Goal: Transaction & Acquisition: Purchase product/service

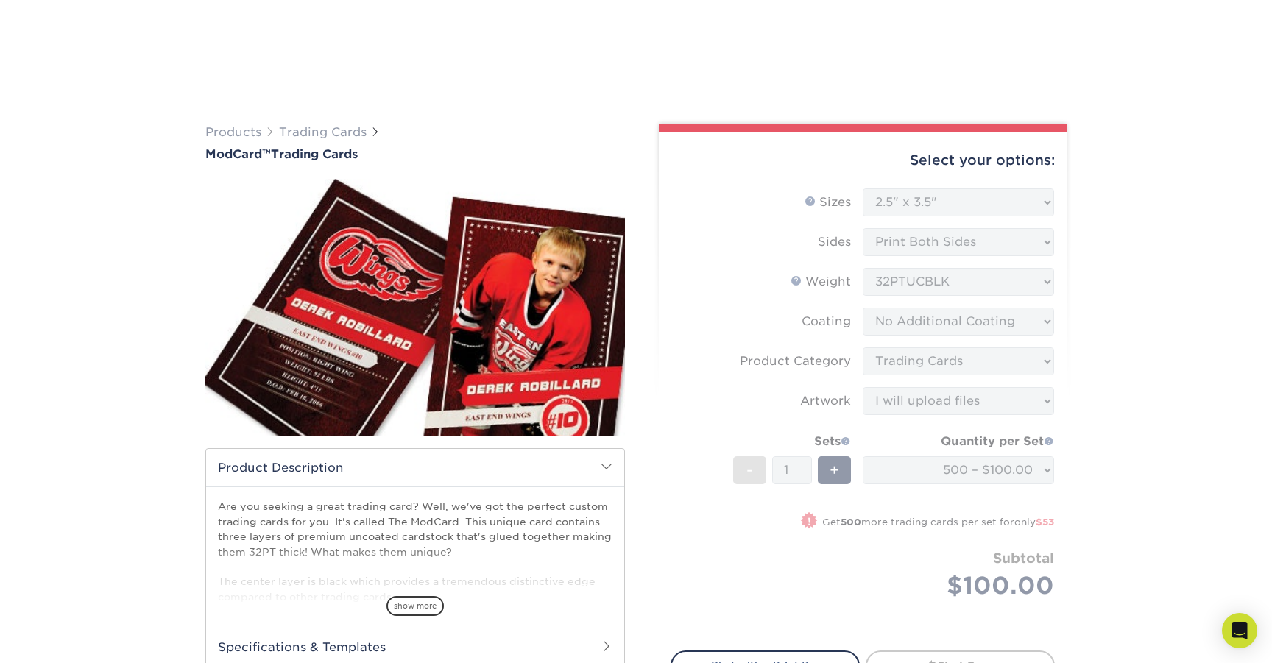
select select "2.50x3.50"
select select "c2f9bce9-36c2-409d-b101-c29d9d031e18"
select select "upload"
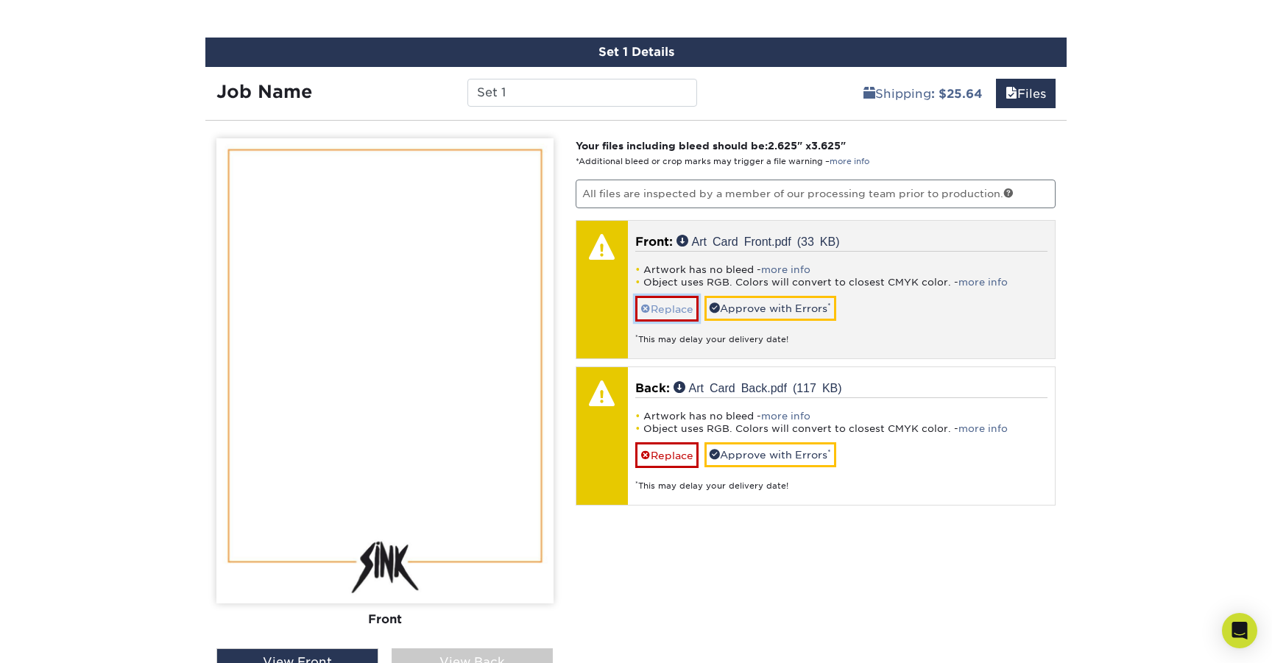
click at [669, 309] on link "Replace" at bounding box center [666, 309] width 63 height 26
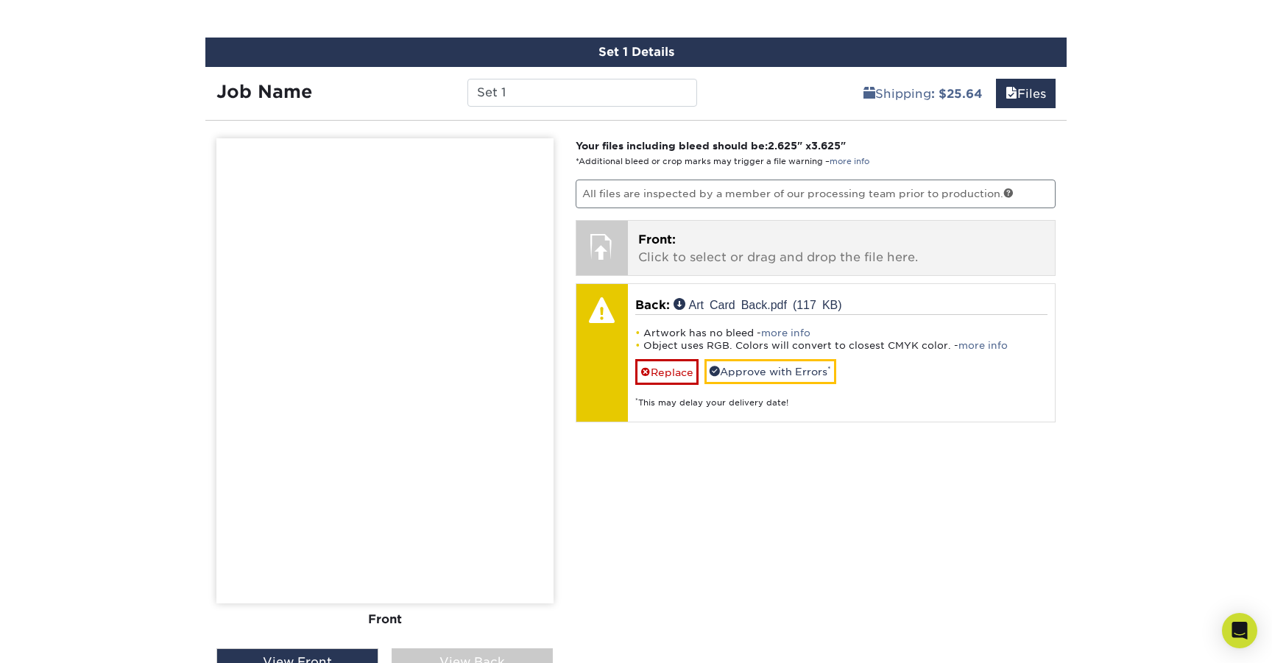
click at [658, 252] on p "Front: Click to select or drag and drop the file here." at bounding box center [841, 248] width 407 height 35
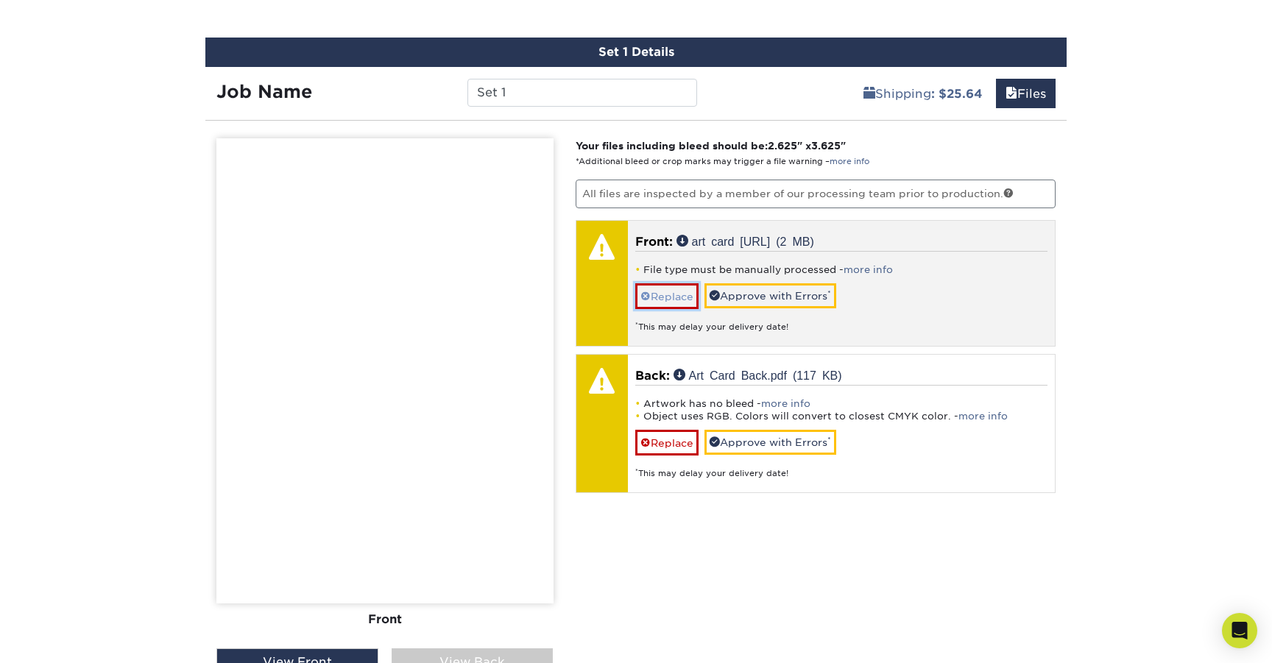
click at [689, 300] on link "Replace" at bounding box center [666, 296] width 63 height 26
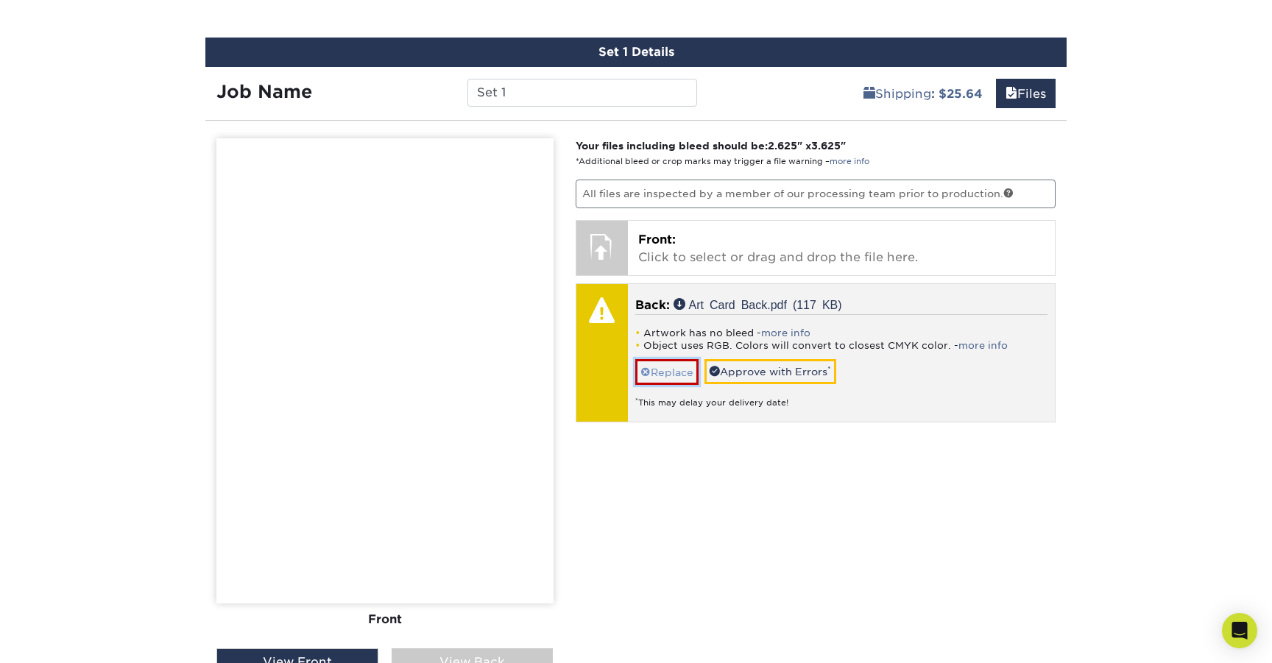
click at [670, 374] on link "Replace" at bounding box center [666, 372] width 63 height 26
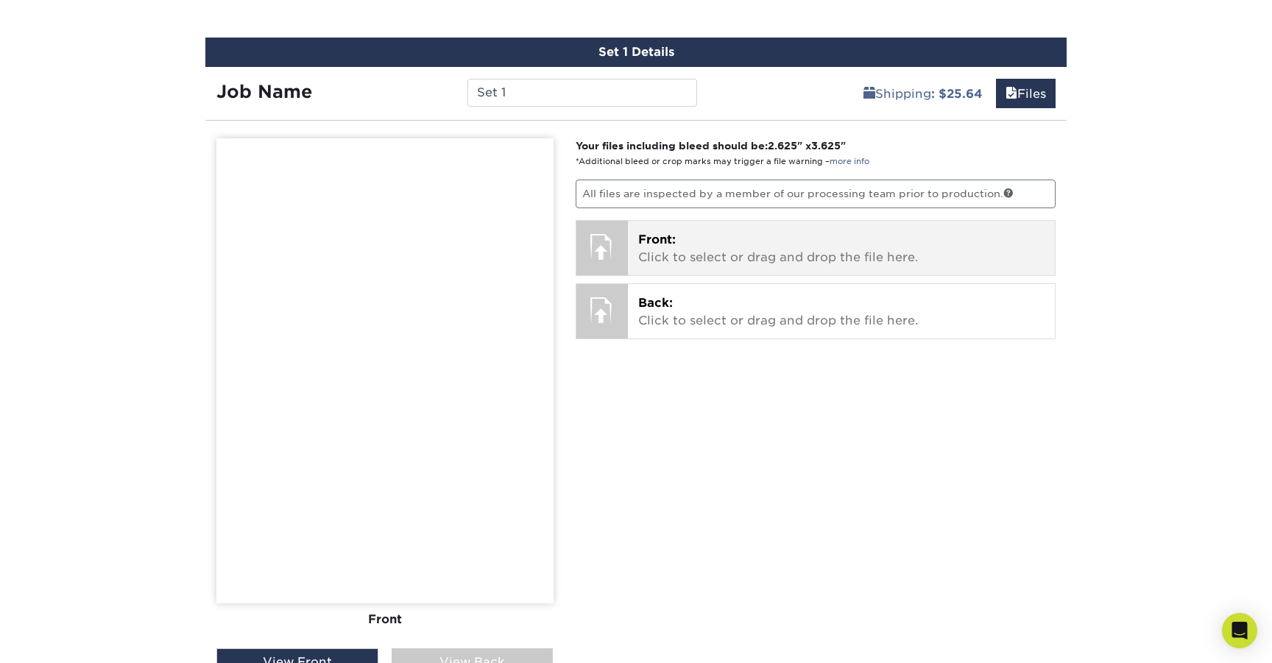
click at [610, 244] on div at bounding box center [603, 247] width 52 height 52
click at [715, 256] on p "Front: Click to select or drag and drop the file here." at bounding box center [841, 248] width 407 height 35
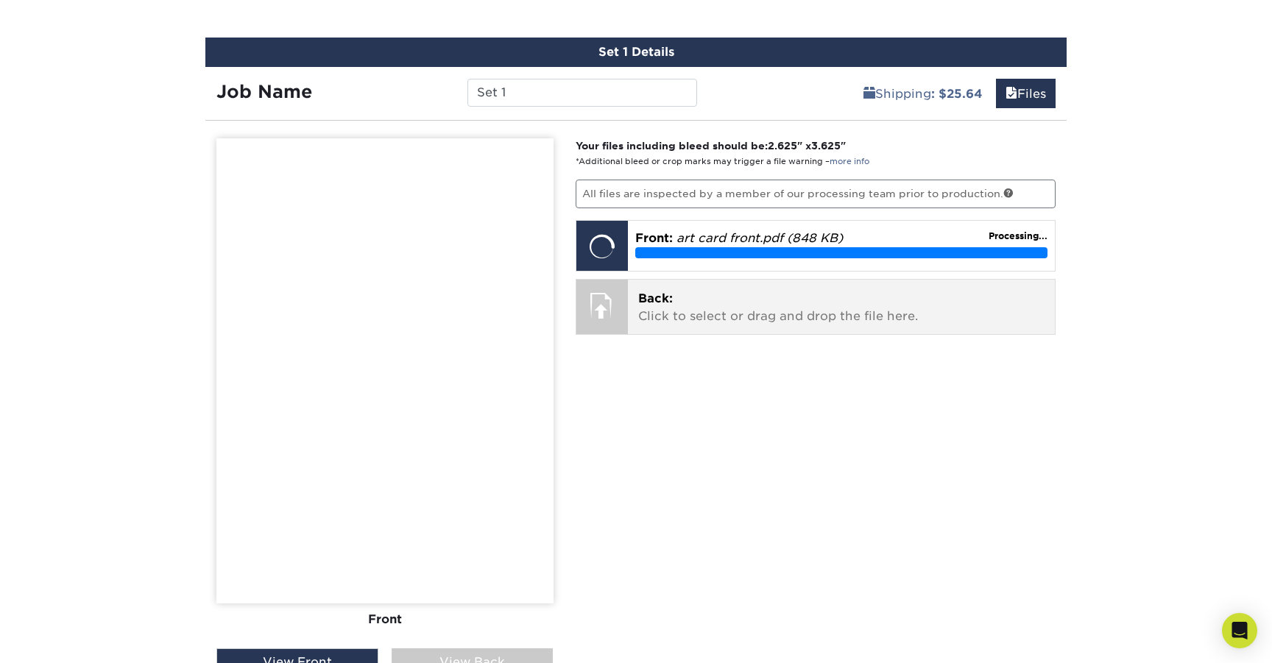
click at [764, 305] on p "Back: Click to select or drag and drop the file here." at bounding box center [841, 307] width 407 height 35
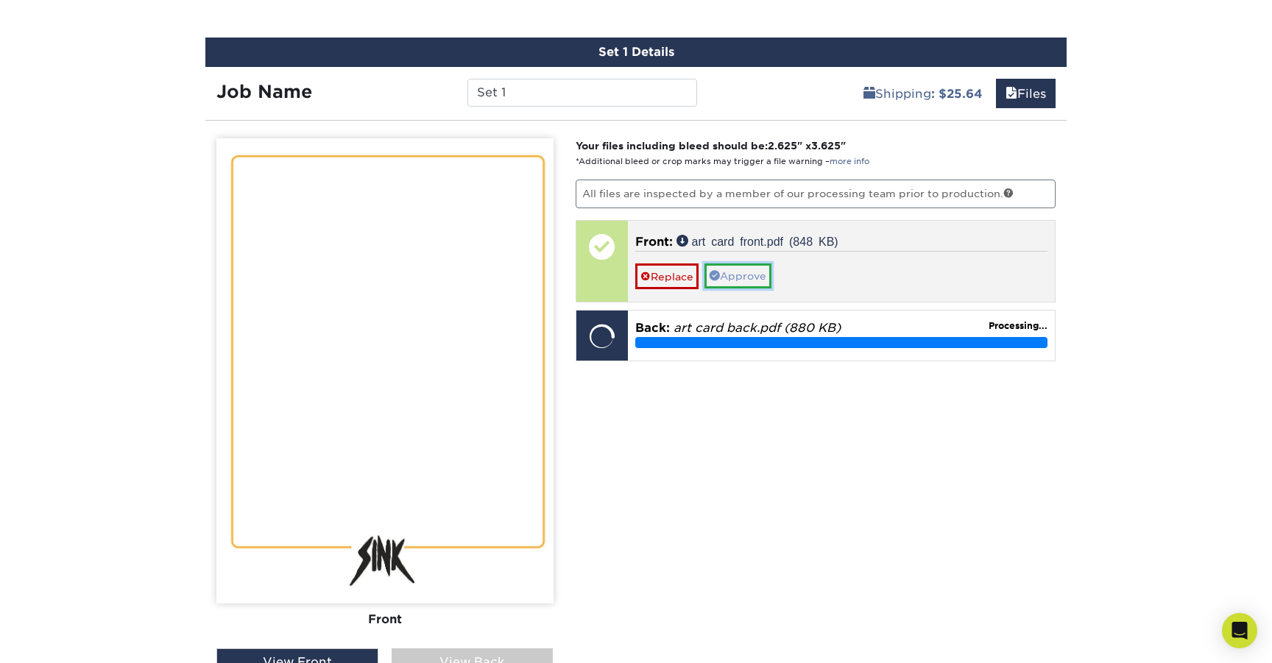
click at [759, 278] on link "Approve" at bounding box center [738, 276] width 67 height 25
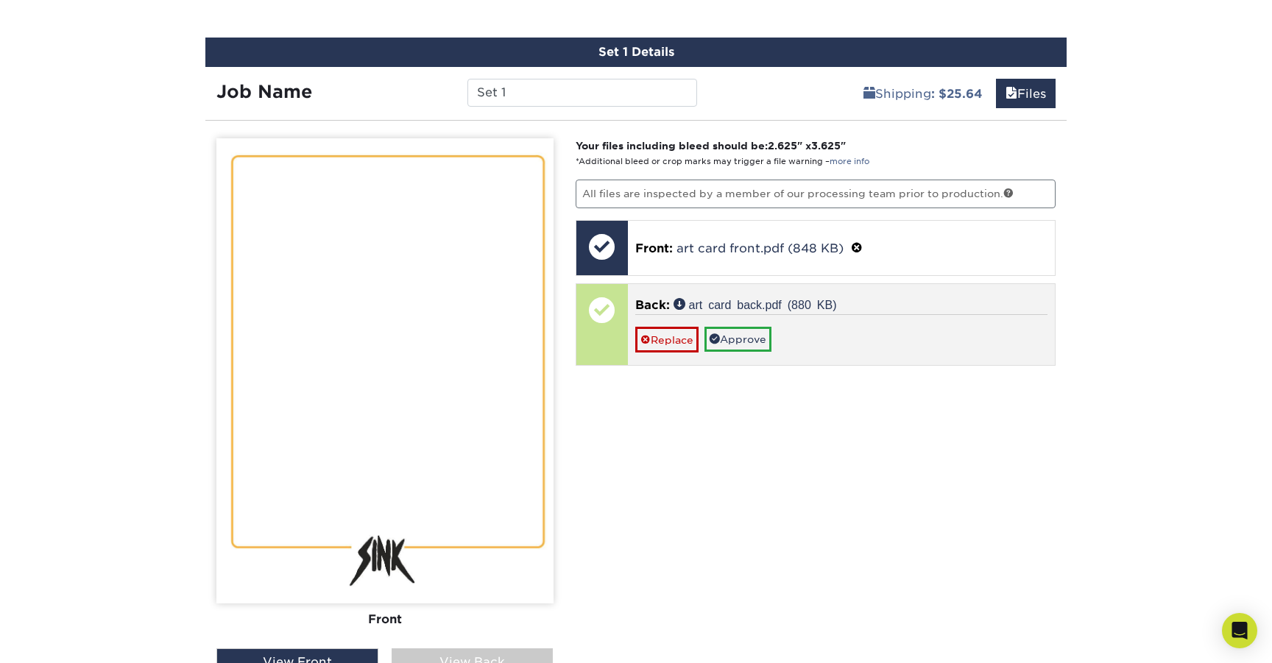
click at [819, 339] on div "Replace Approve" at bounding box center [841, 333] width 413 height 38
click at [756, 339] on link "Approve" at bounding box center [738, 339] width 67 height 25
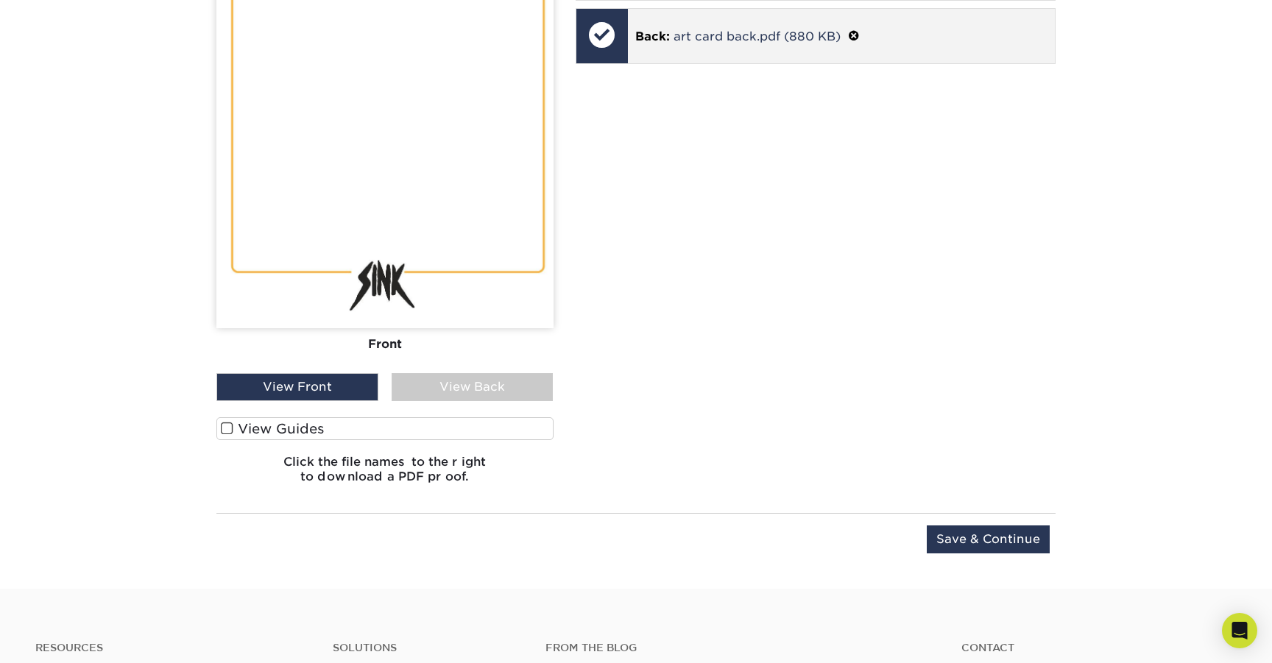
scroll to position [1040, 0]
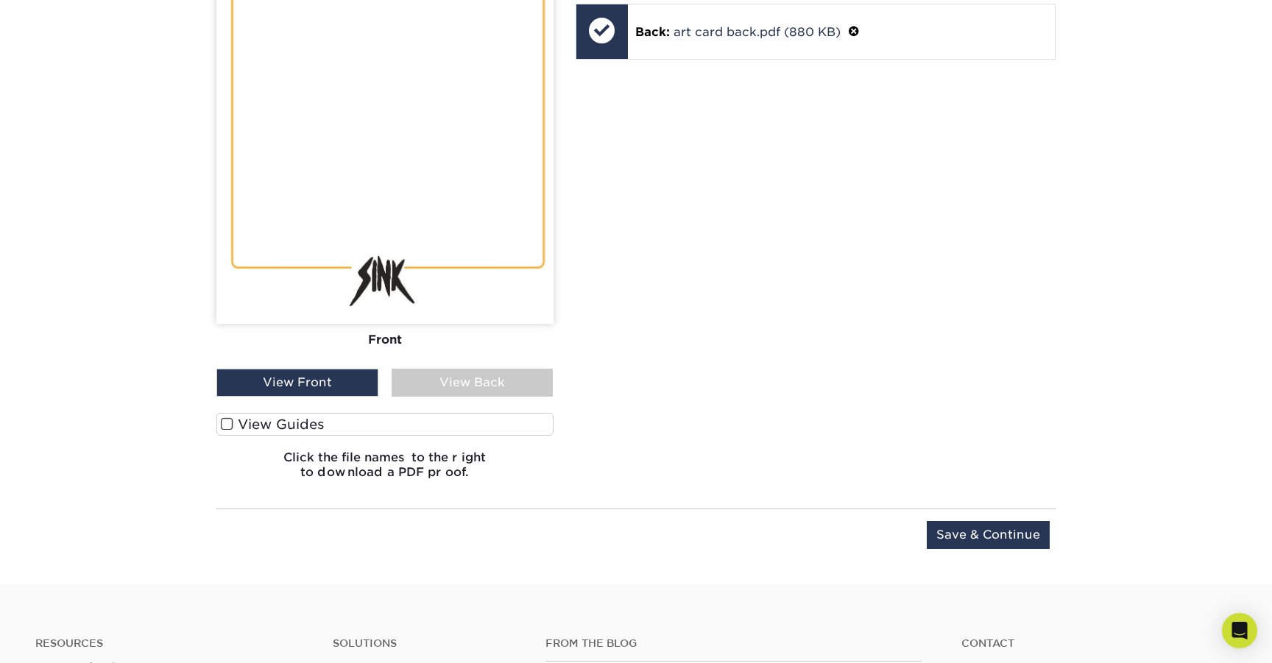
click at [510, 377] on div "View Back" at bounding box center [473, 383] width 162 height 28
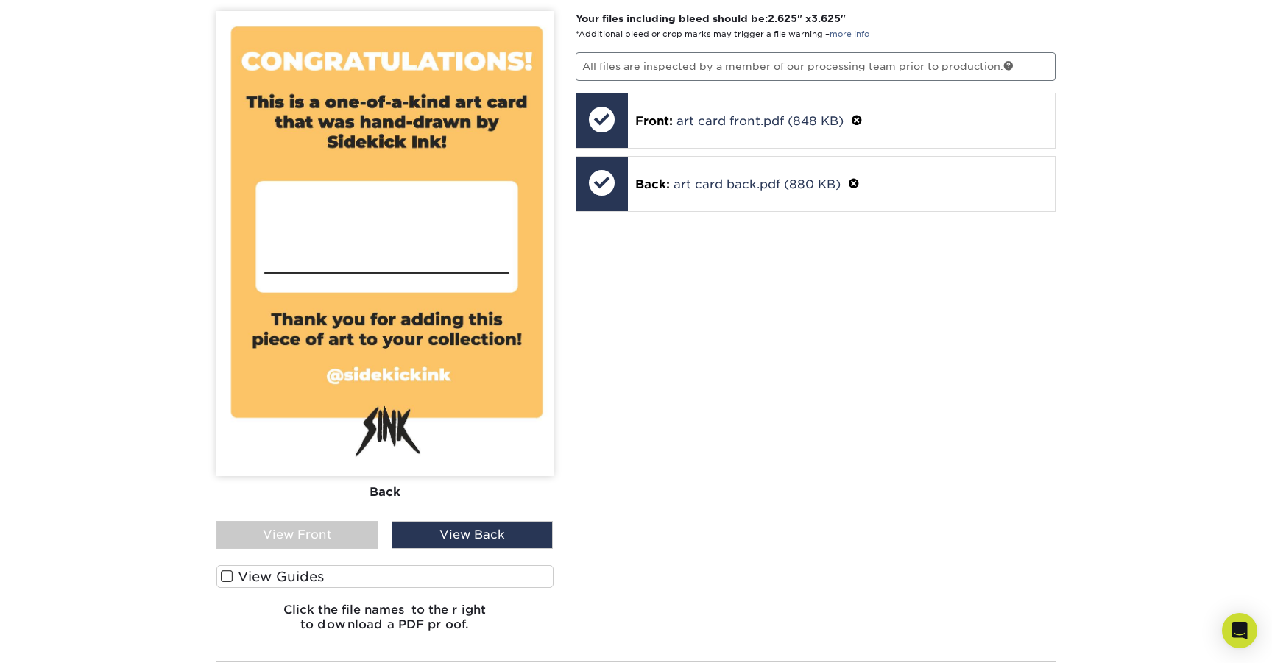
scroll to position [887, 0]
click at [339, 532] on div "View Front" at bounding box center [297, 536] width 162 height 28
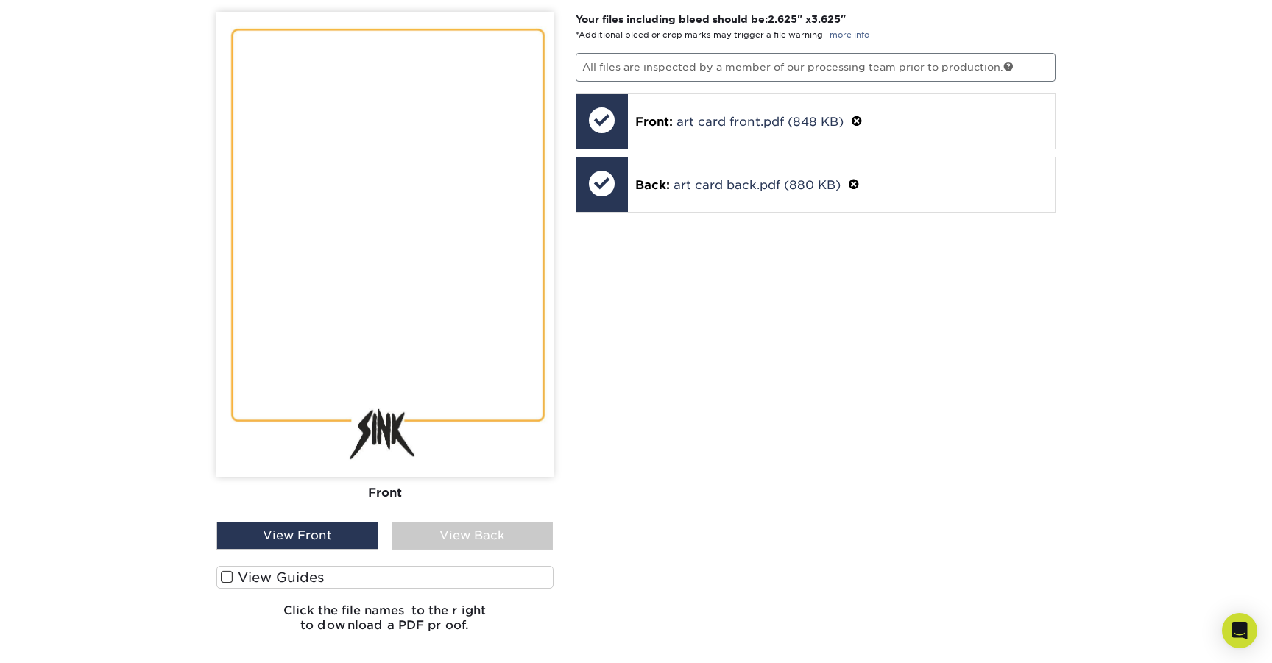
click at [227, 574] on span at bounding box center [227, 578] width 13 height 14
click at [0, 0] on input "View Guides" at bounding box center [0, 0] width 0 height 0
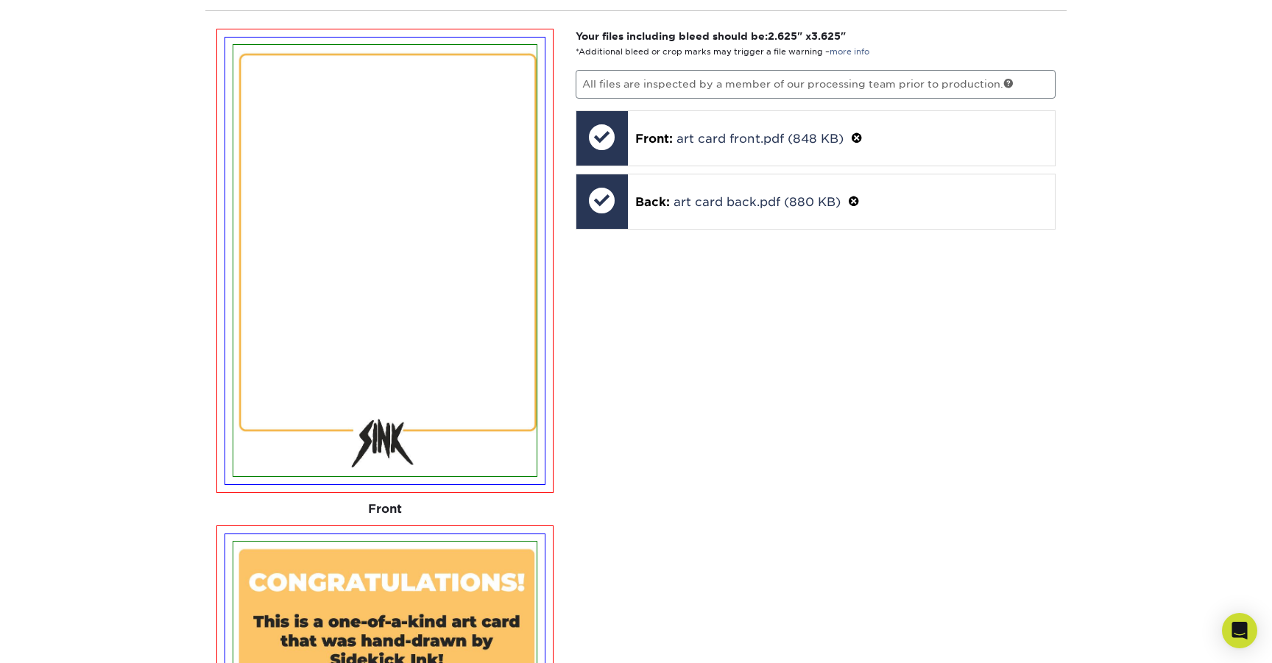
scroll to position [885, 0]
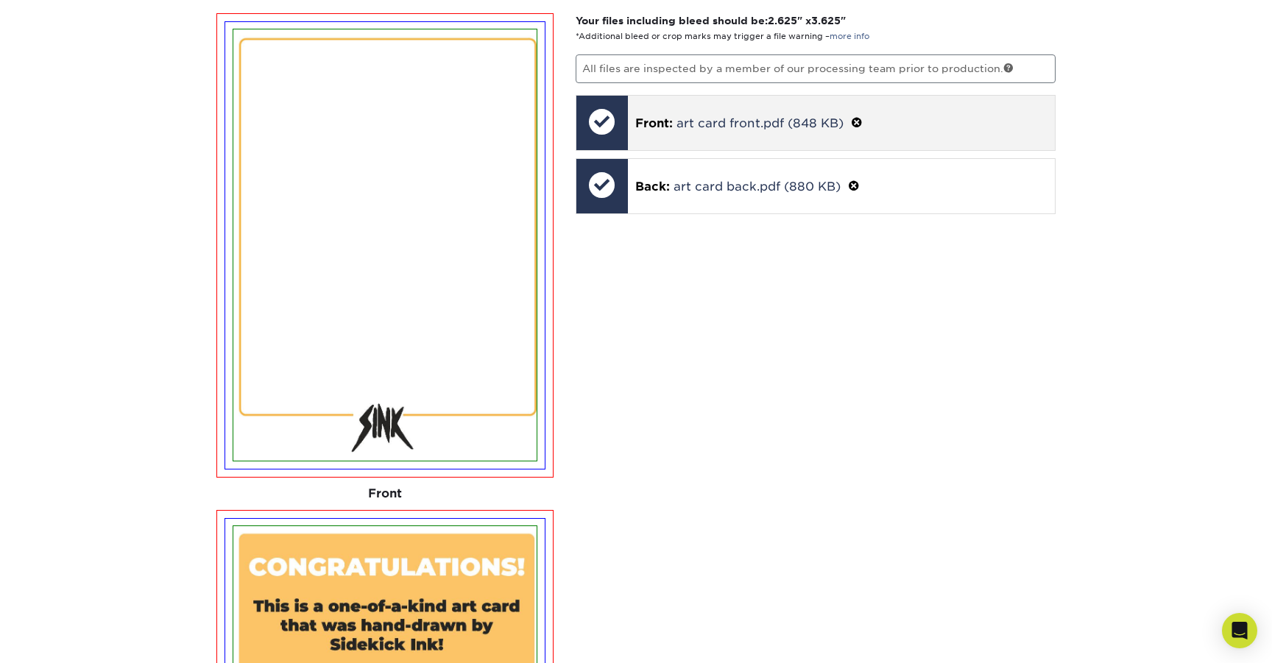
click at [856, 118] on span at bounding box center [857, 123] width 12 height 14
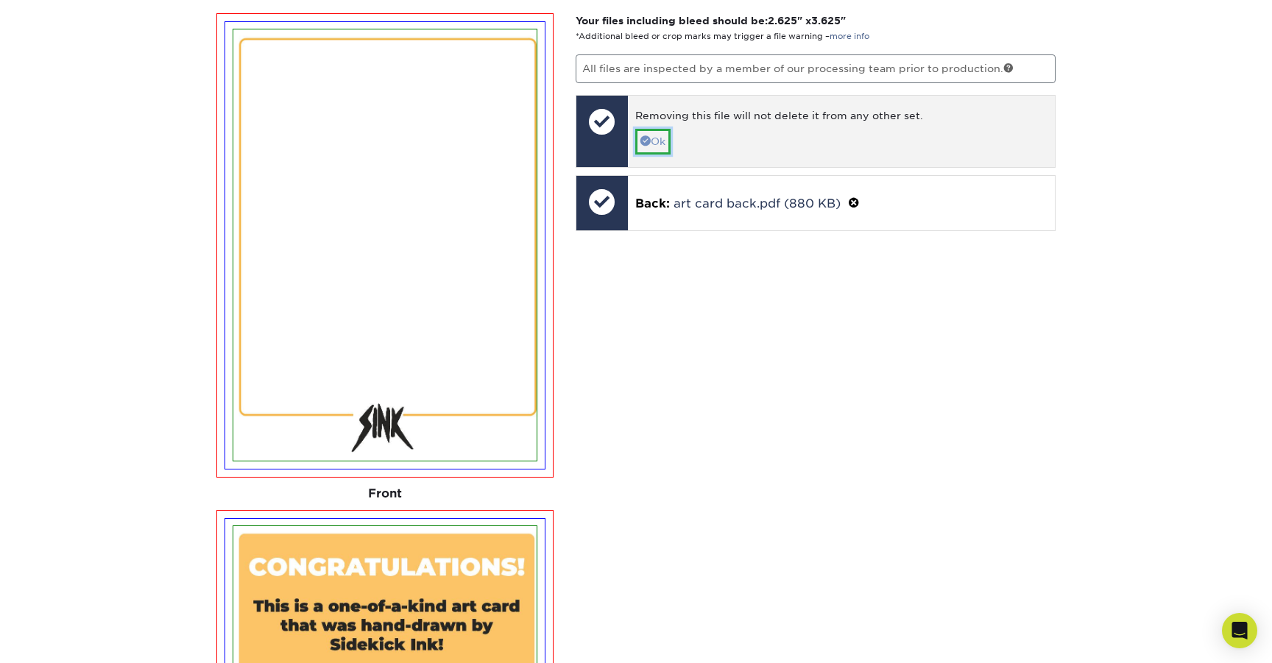
click at [652, 145] on link "Ok" at bounding box center [652, 141] width 35 height 25
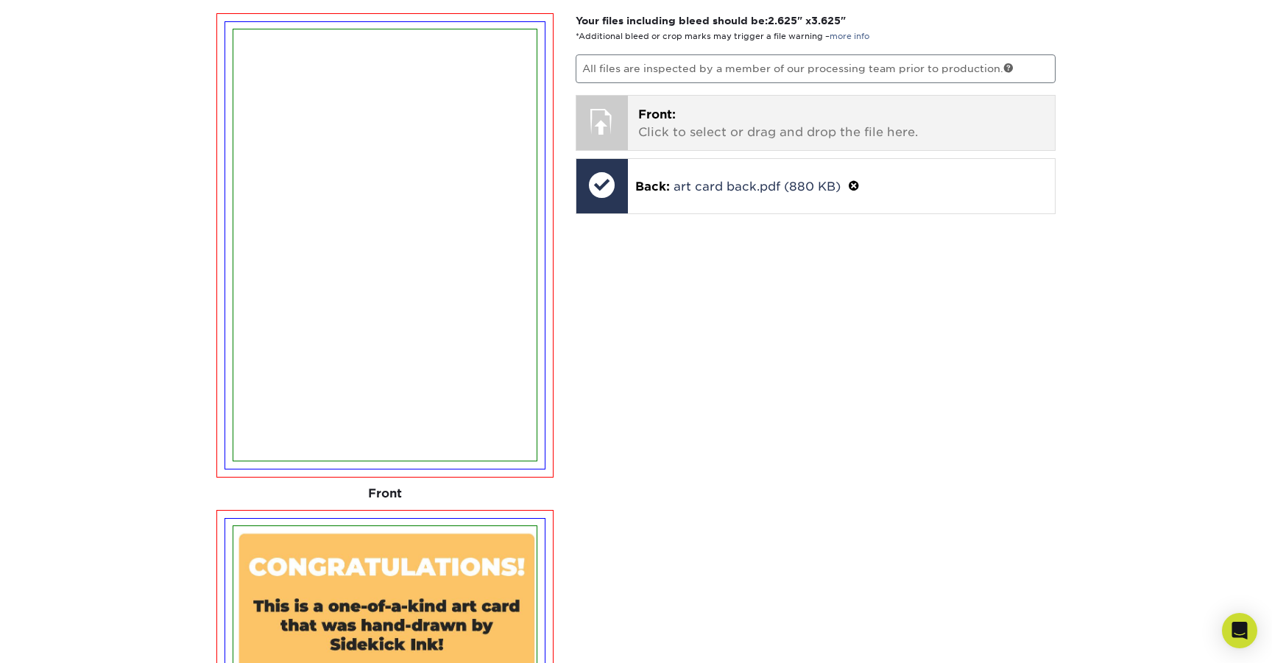
click at [691, 117] on p "Front: Click to select or drag and drop the file here." at bounding box center [841, 123] width 407 height 35
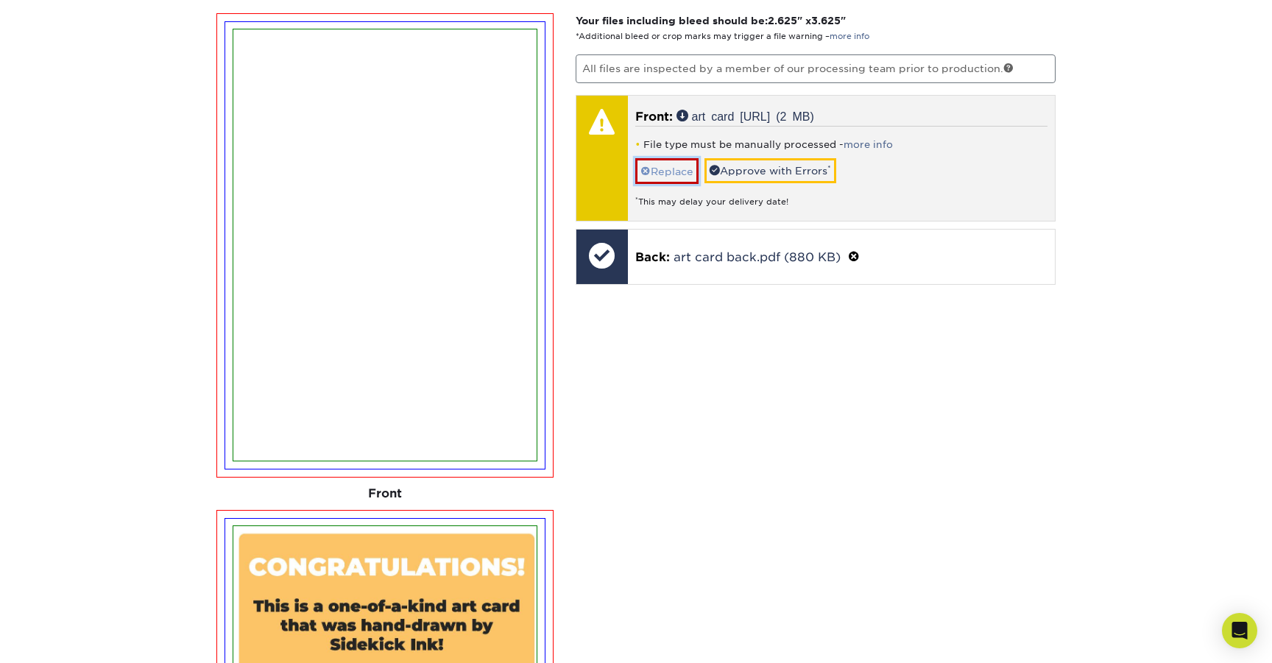
click at [671, 164] on link "Replace" at bounding box center [666, 171] width 63 height 26
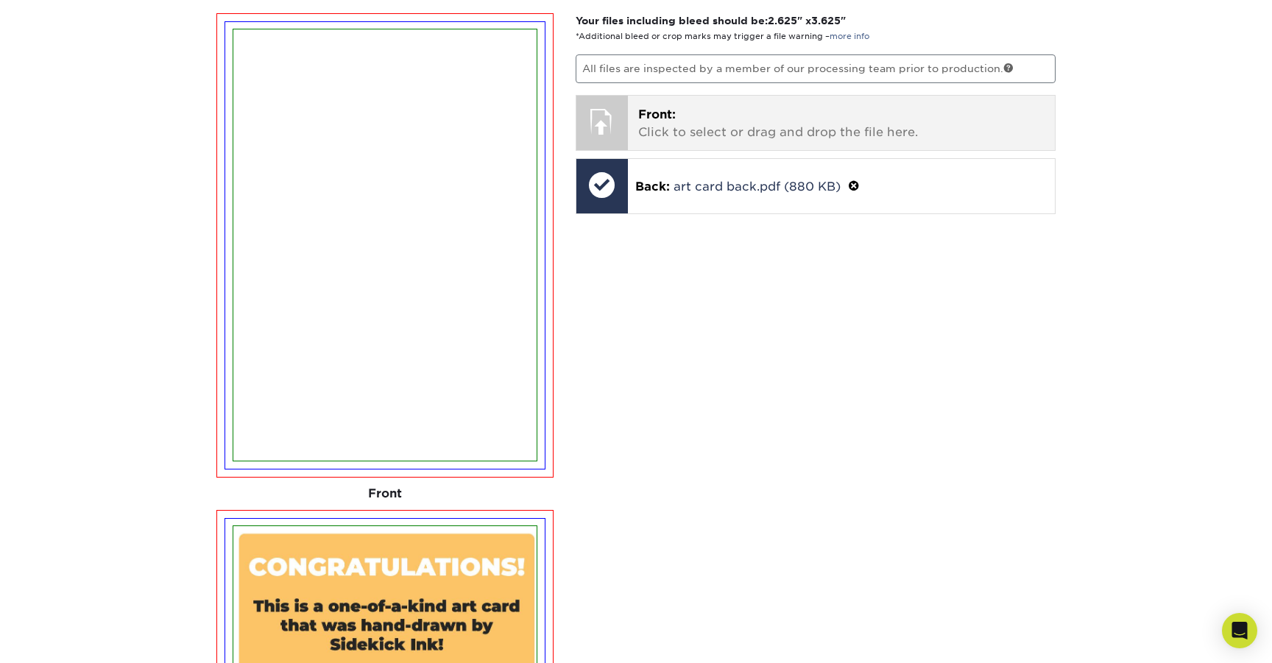
click at [712, 132] on p "Front: Click to select or drag and drop the file here." at bounding box center [841, 123] width 407 height 35
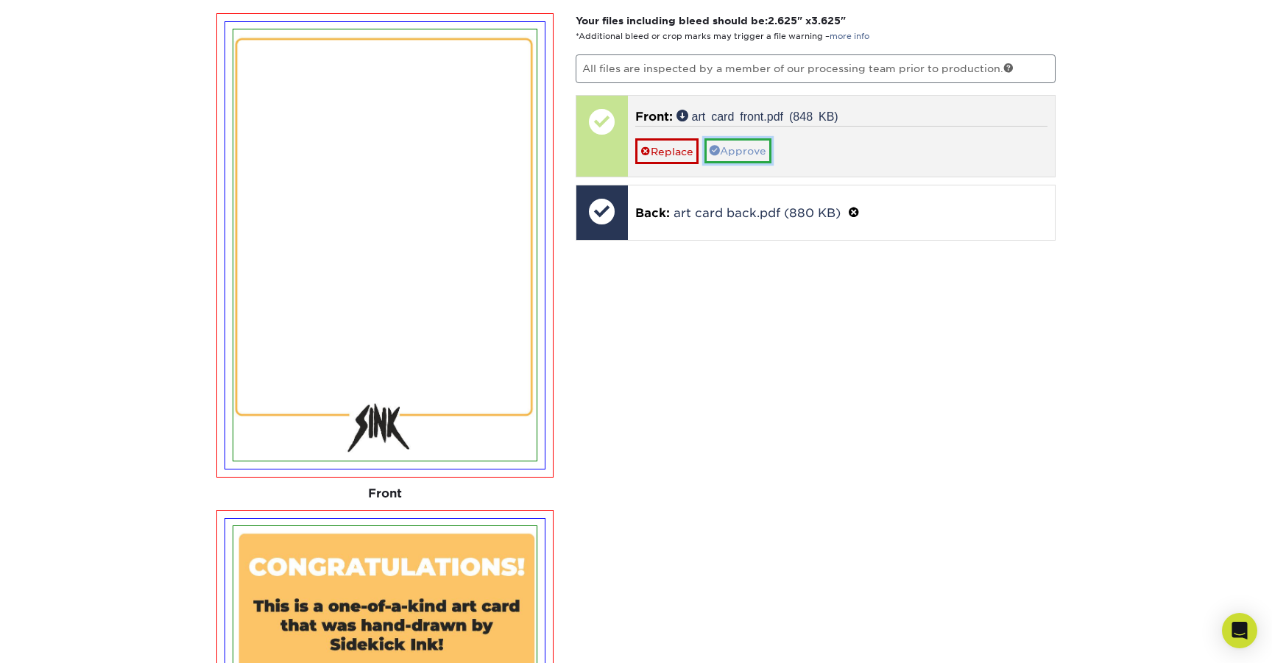
click at [742, 154] on link "Approve" at bounding box center [738, 150] width 67 height 25
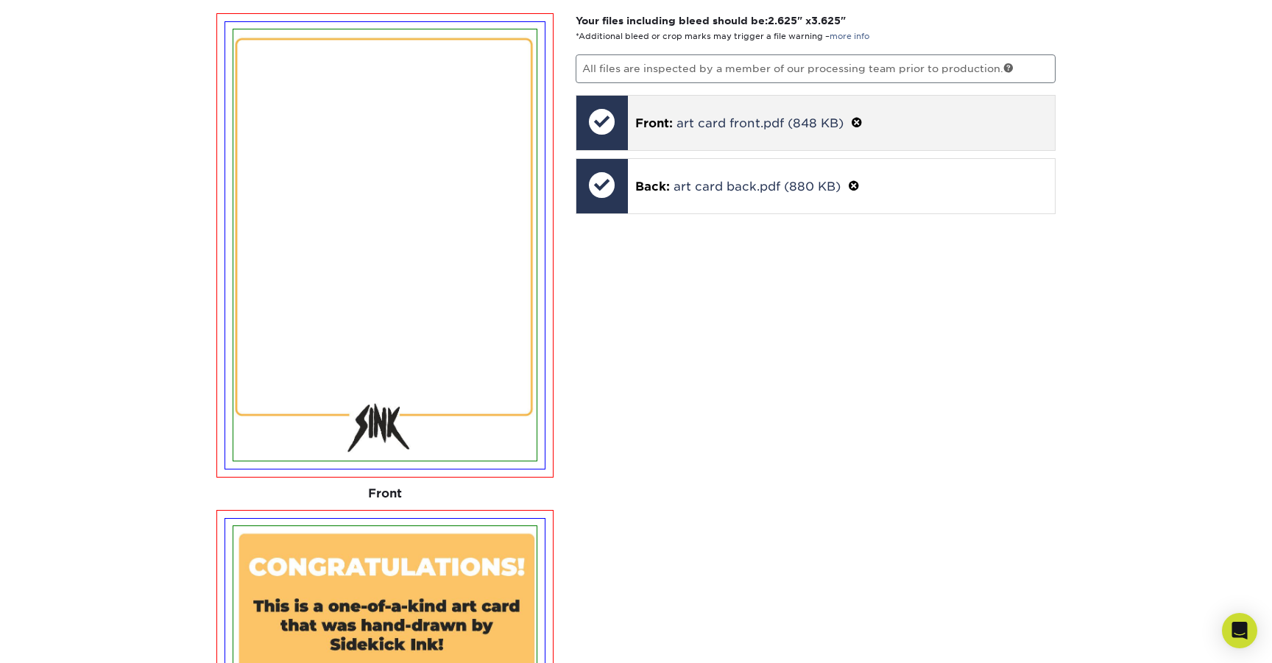
click at [856, 119] on span at bounding box center [857, 123] width 12 height 14
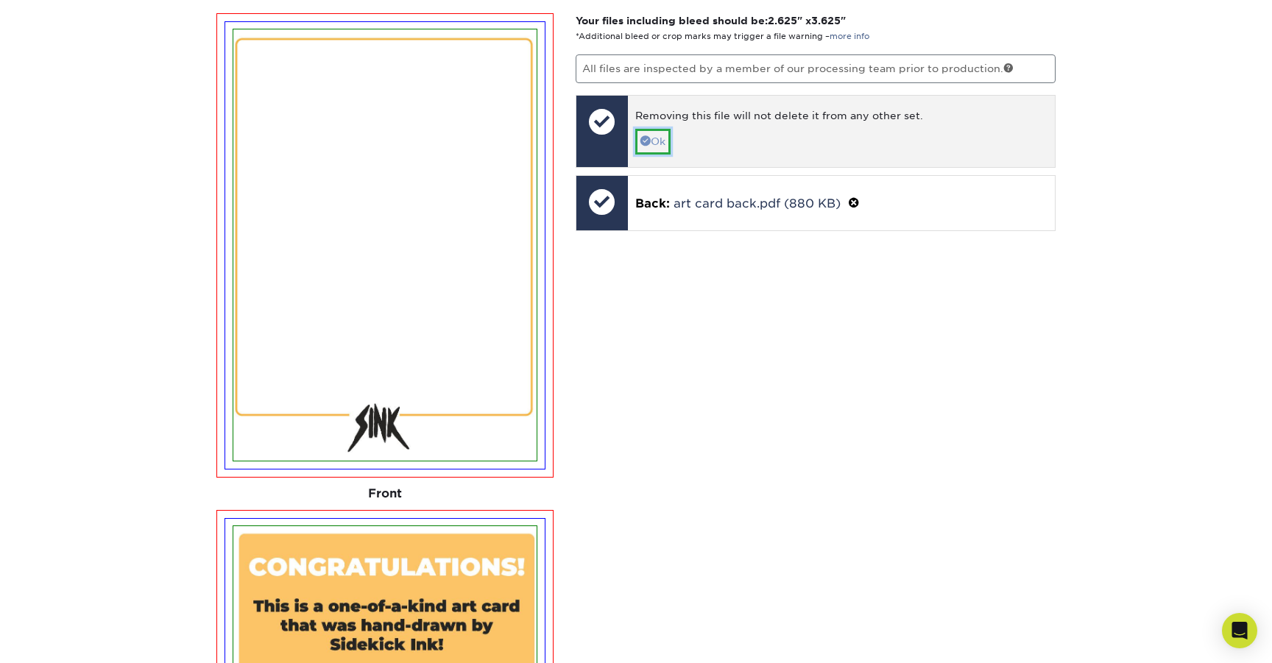
click at [655, 141] on link "Ok" at bounding box center [652, 141] width 35 height 25
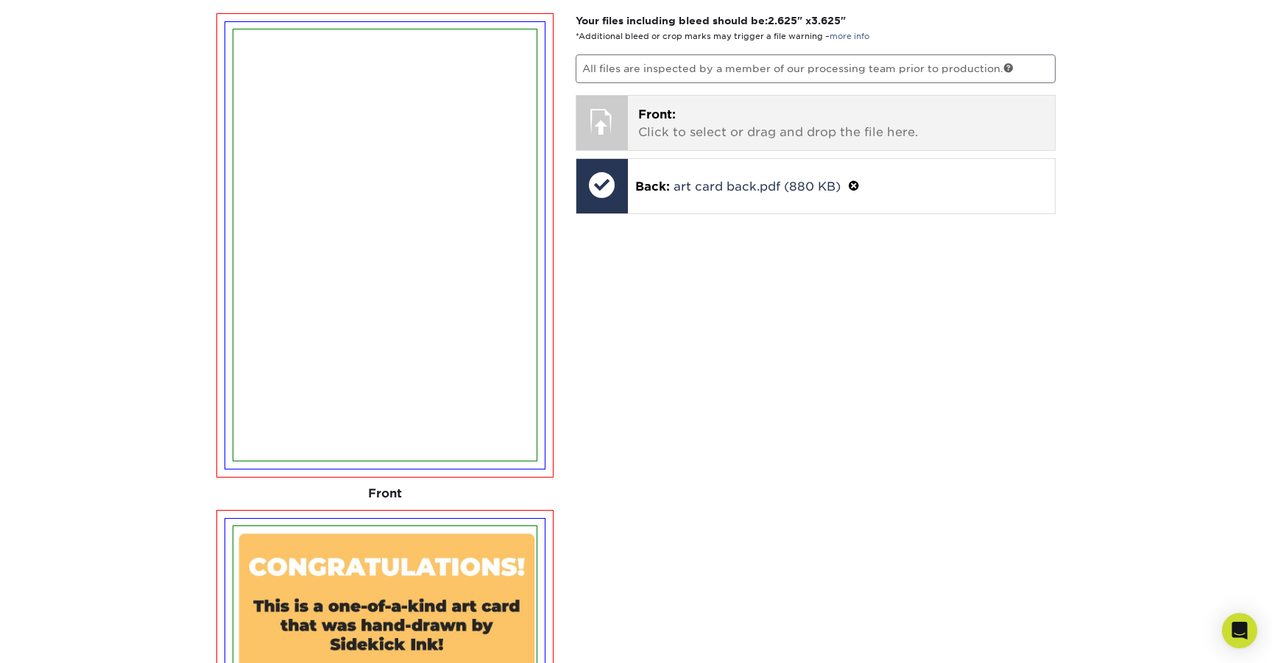
click at [688, 120] on p "Front: Click to select or drag and drop the file here." at bounding box center [841, 123] width 407 height 35
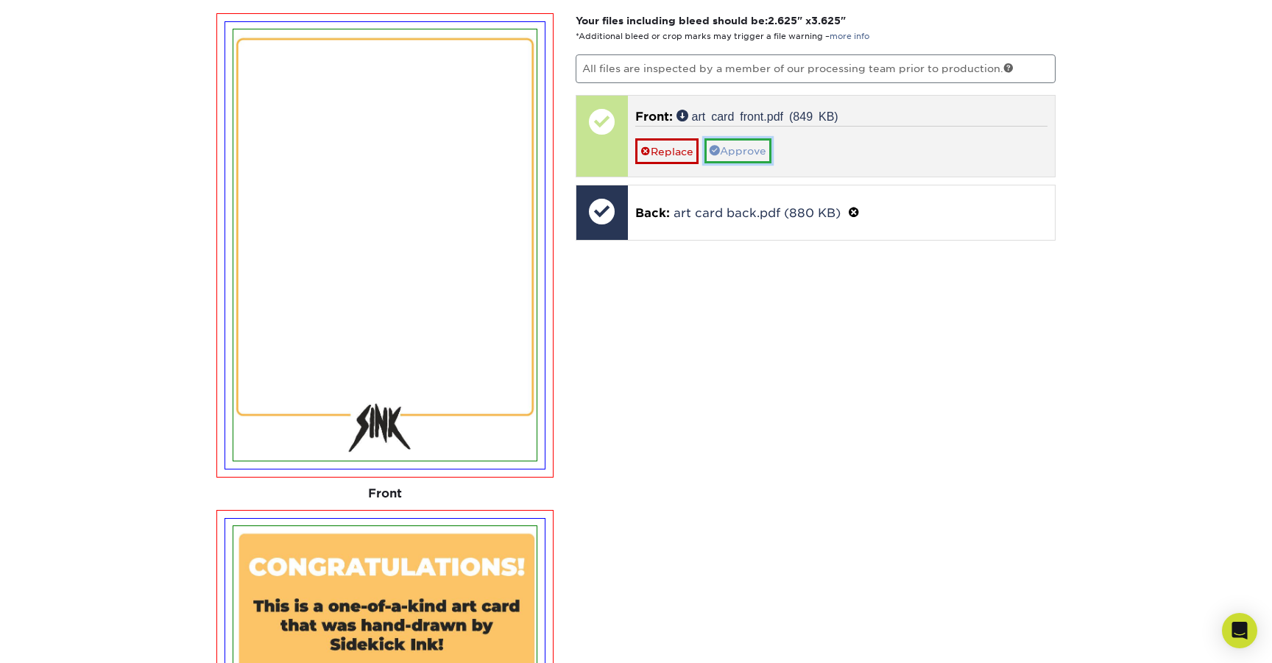
click at [751, 151] on link "Approve" at bounding box center [738, 150] width 67 height 25
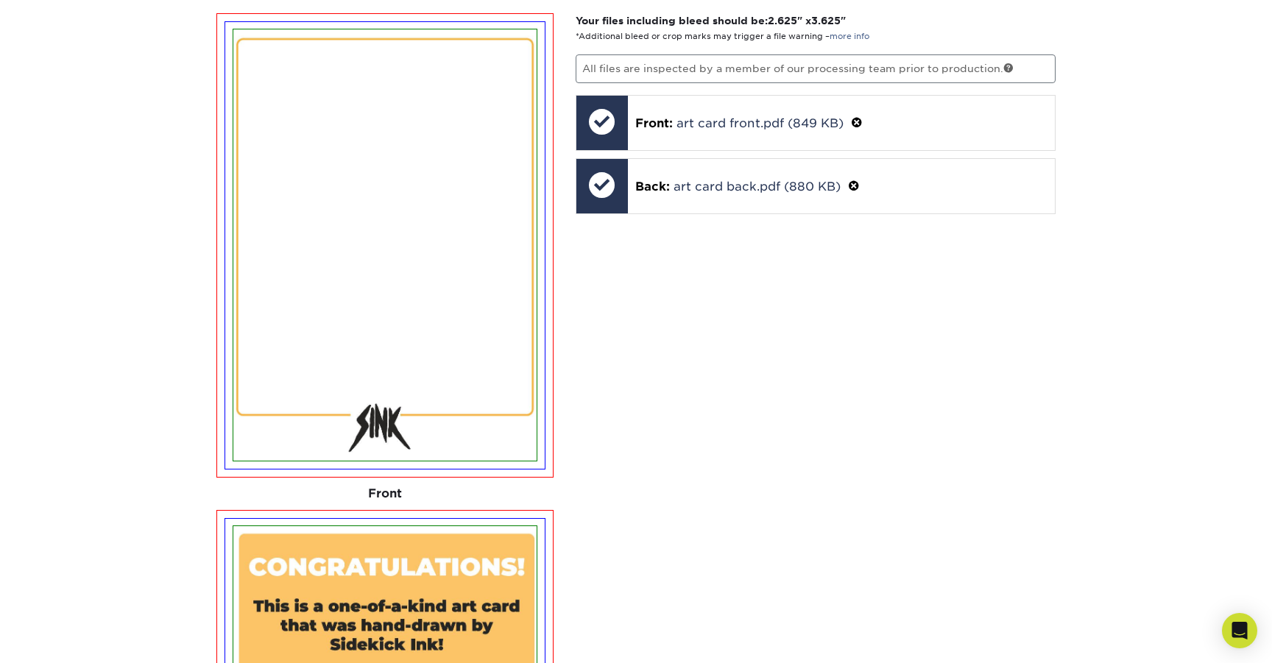
click at [736, 388] on div "Your files including bleed should be: 2.625 " x 3.625 " *Additional bleed or cr…" at bounding box center [816, 576] width 503 height 1127
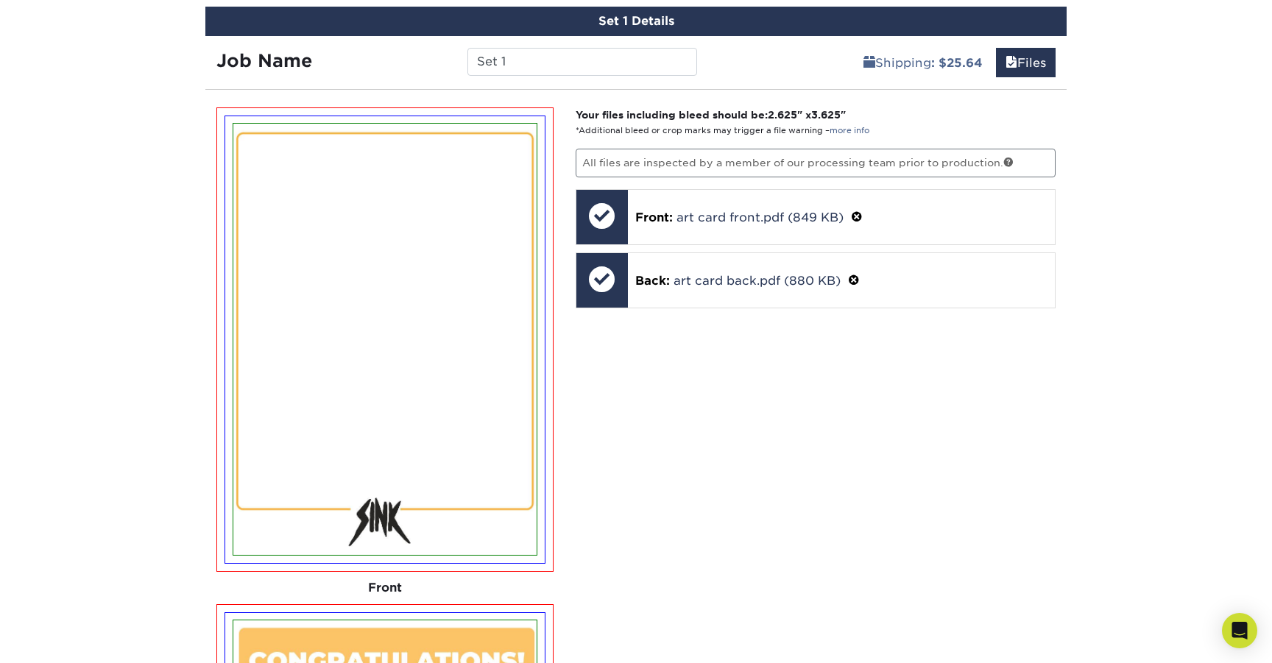
scroll to position [779, 0]
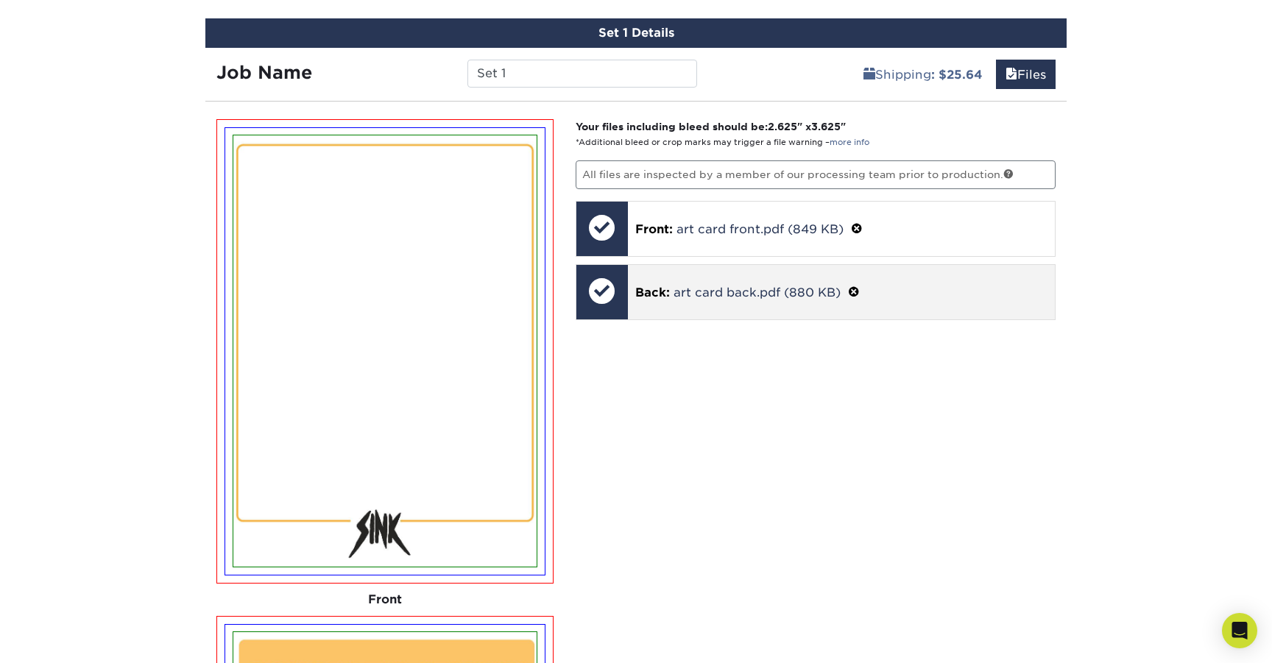
click at [857, 291] on span at bounding box center [854, 293] width 12 height 14
click at [644, 305] on span at bounding box center [646, 310] width 10 height 10
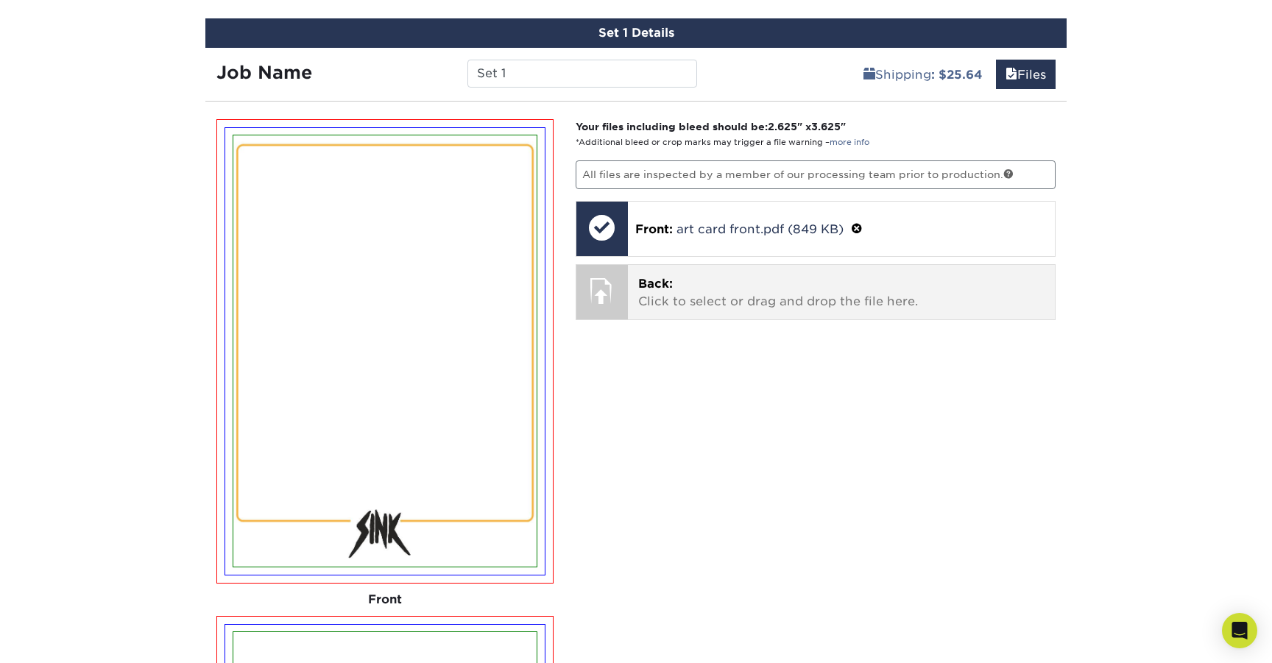
click at [745, 304] on p "Back: Click to select or drag and drop the file here." at bounding box center [841, 292] width 407 height 35
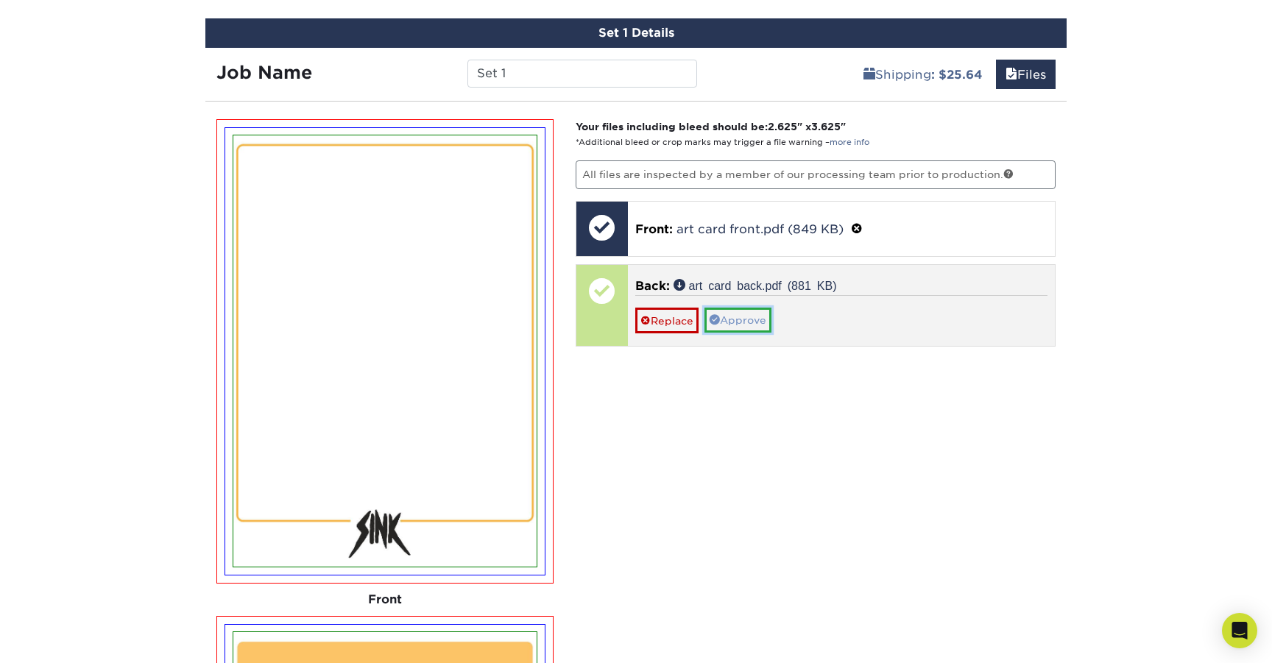
click at [745, 319] on link "Approve" at bounding box center [738, 320] width 67 height 25
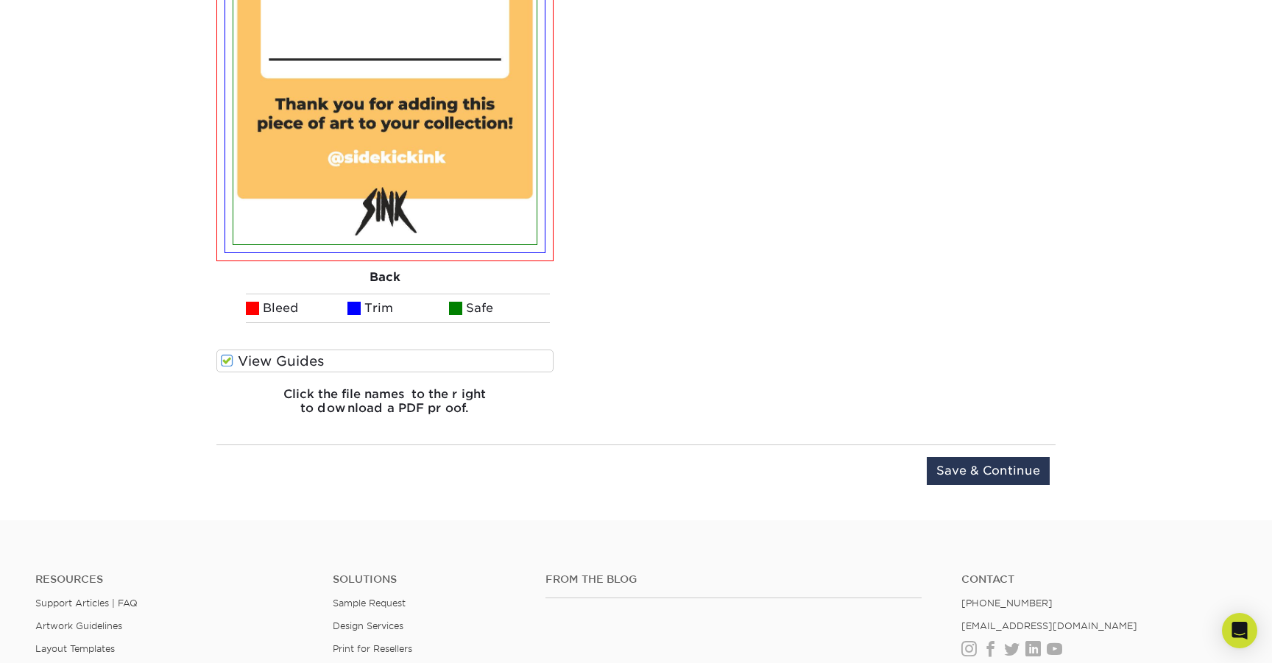
scroll to position [1627, 0]
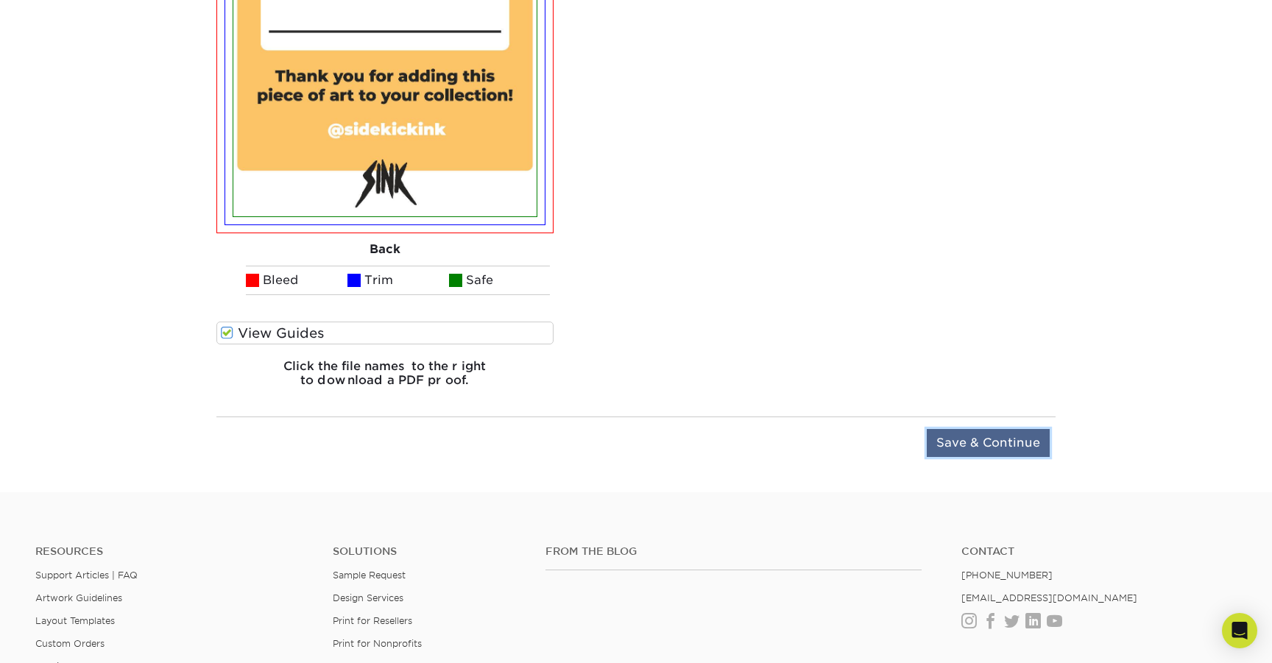
click at [1015, 449] on input "Save & Continue" at bounding box center [988, 443] width 123 height 28
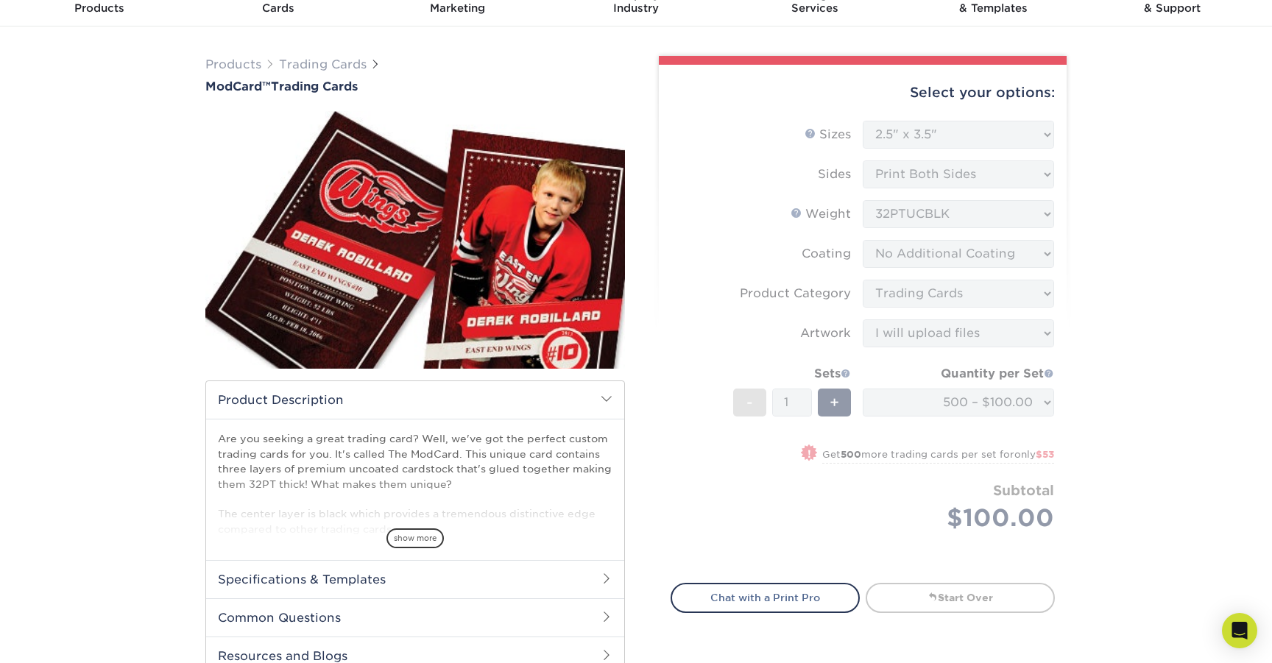
scroll to position [67, 0]
click at [417, 536] on span "show more" at bounding box center [415, 539] width 57 height 20
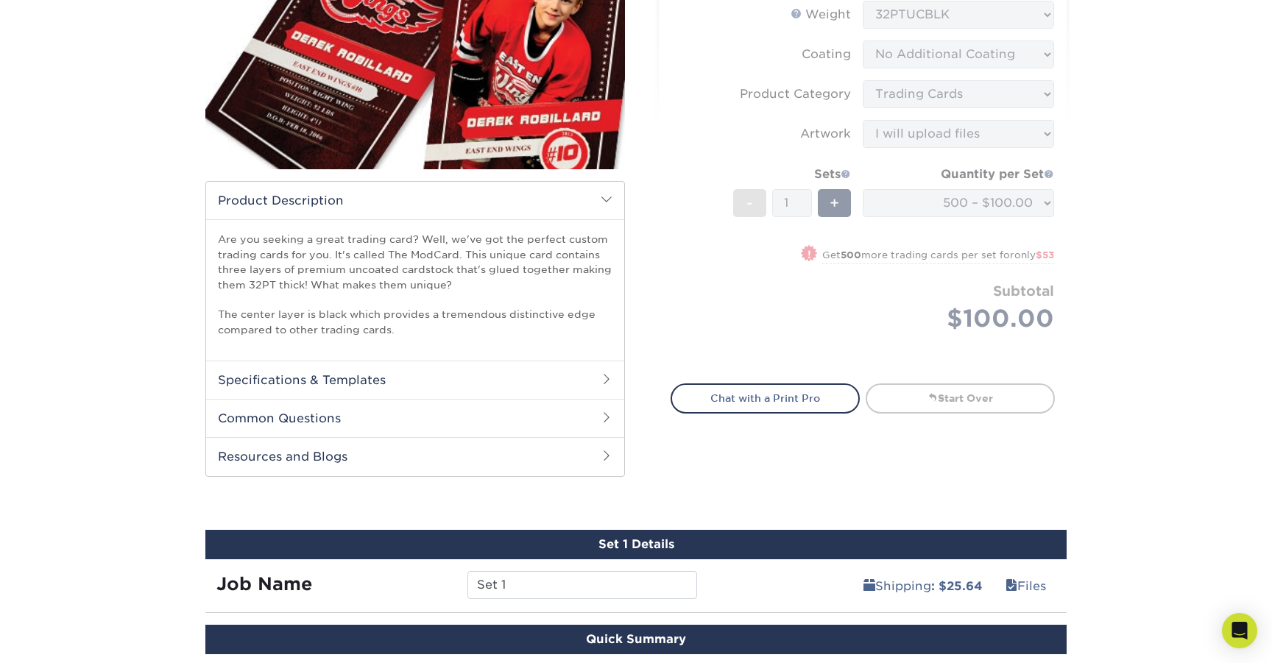
scroll to position [290, 0]
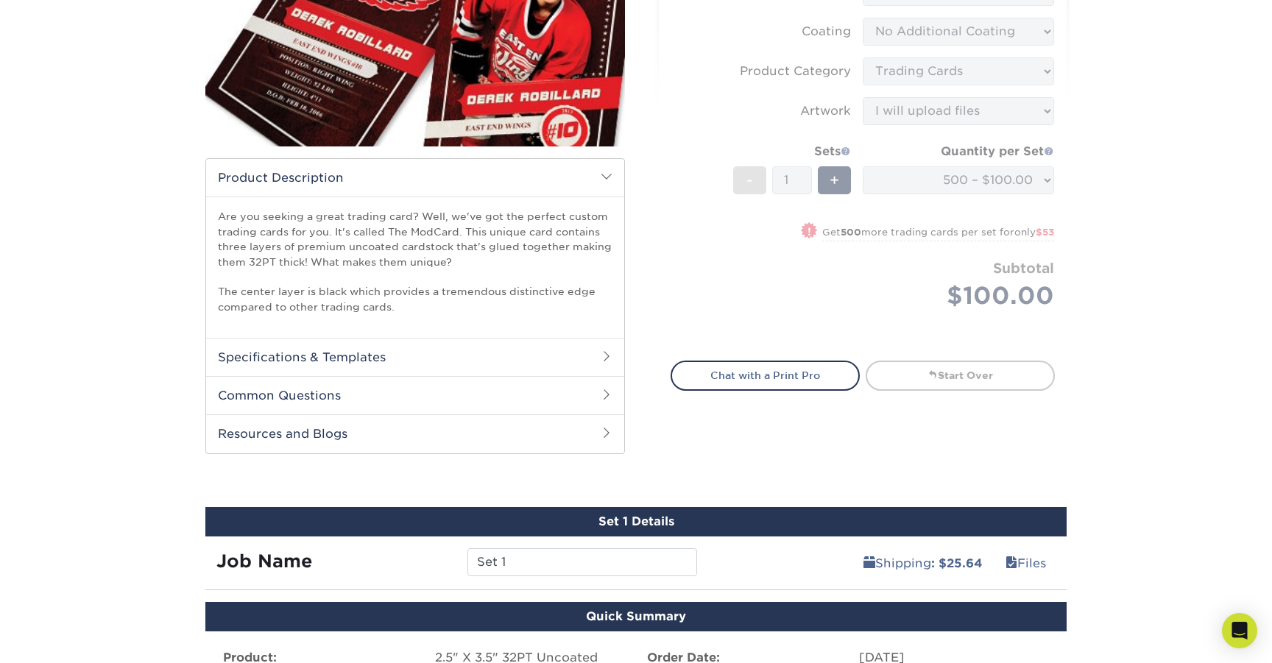
click at [610, 361] on span at bounding box center [607, 357] width 12 height 12
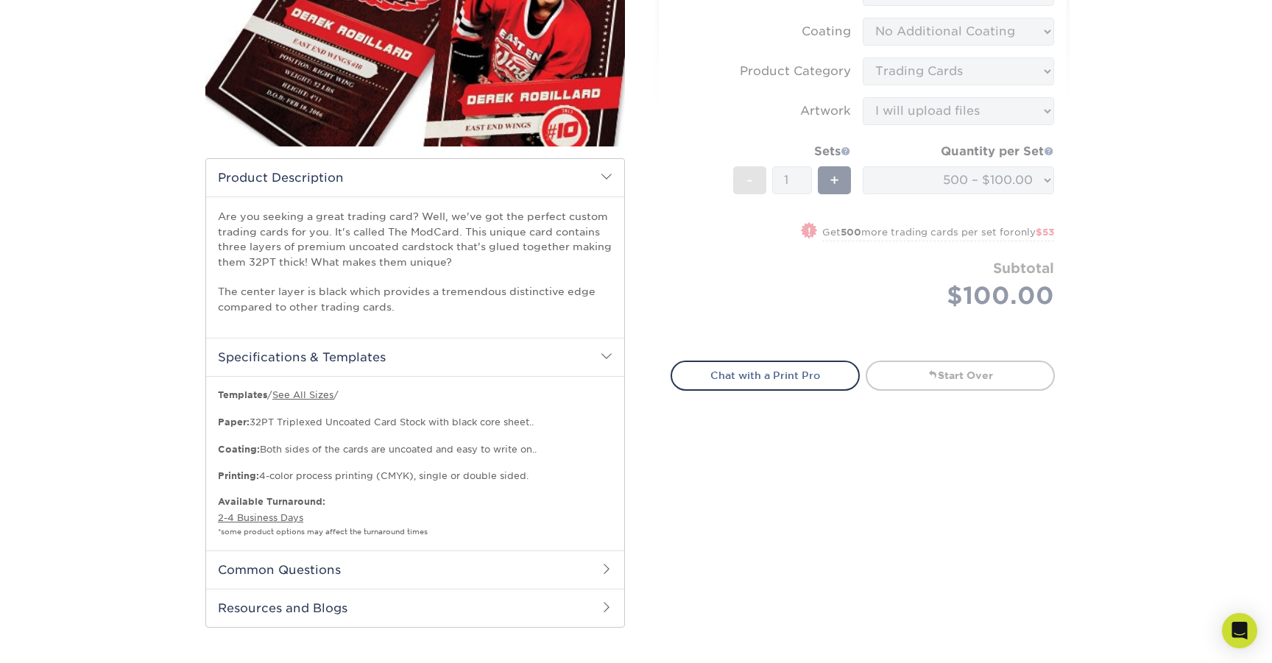
click at [606, 363] on h2 "Specifications & Templates" at bounding box center [415, 357] width 418 height 38
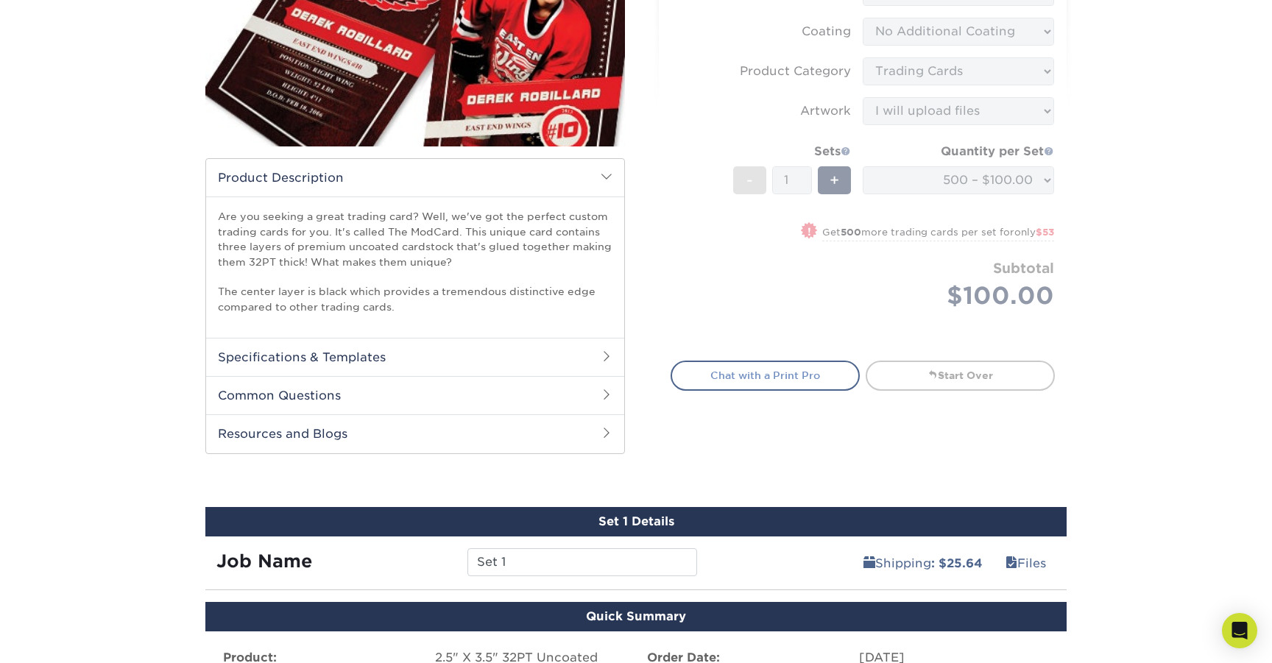
click at [758, 376] on link "Chat with a Print Pro" at bounding box center [765, 375] width 189 height 29
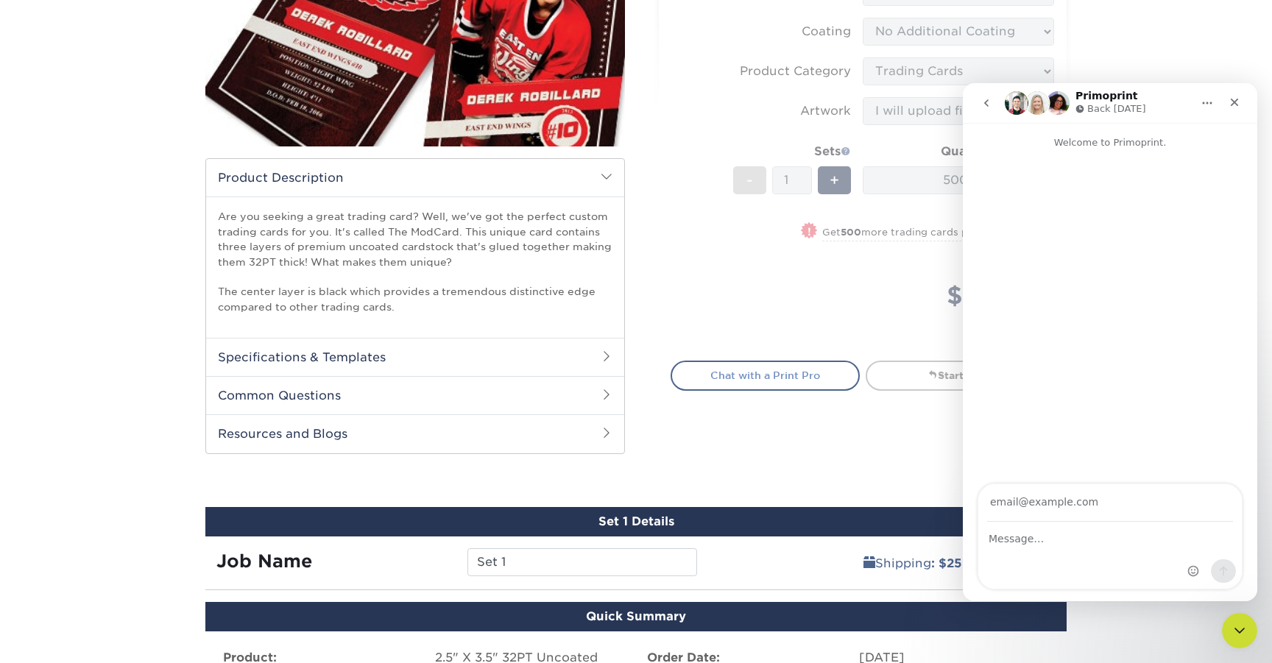
scroll to position [0, 0]
click at [1235, 108] on div "Close" at bounding box center [1235, 102] width 27 height 27
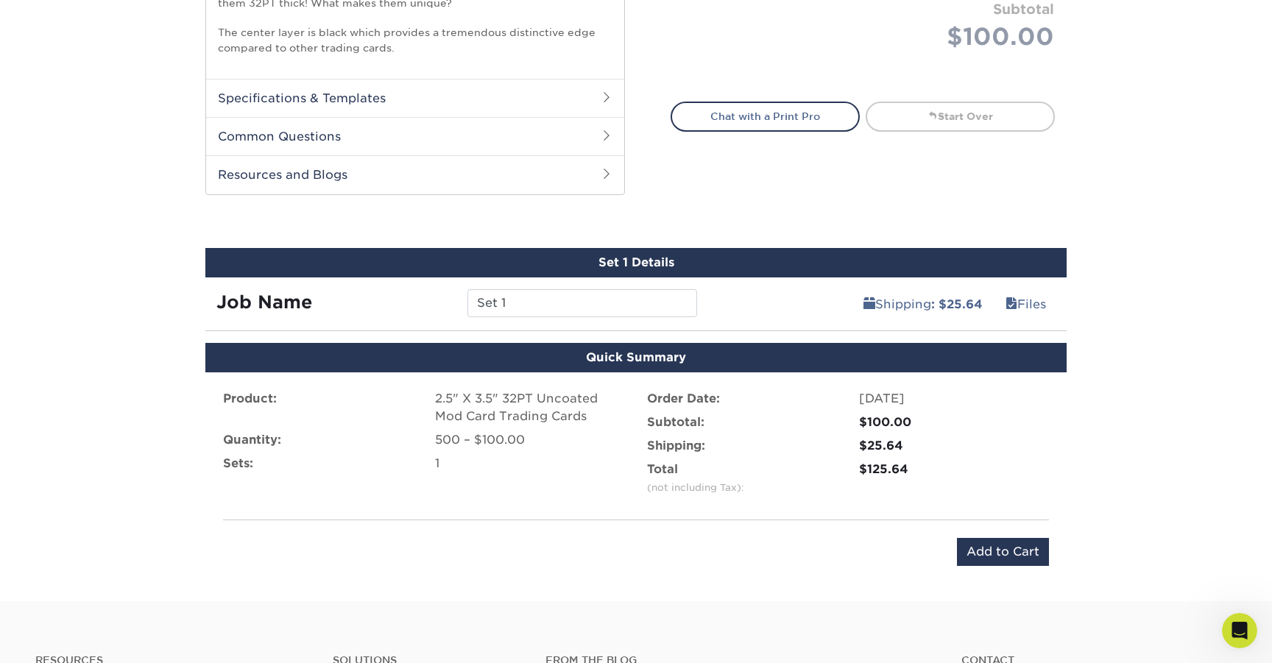
scroll to position [561, 0]
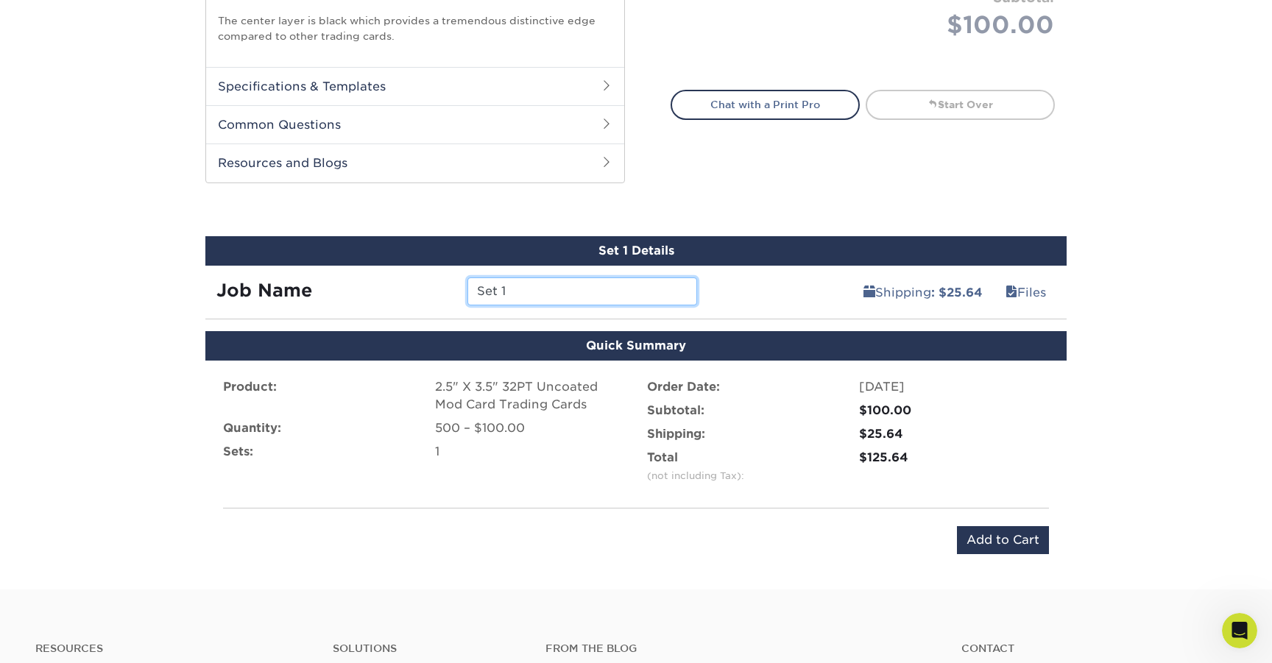
drag, startPoint x: 574, startPoint y: 296, endPoint x: 419, endPoint y: 294, distance: 154.7
click at [419, 294] on div "Job Name Set 1" at bounding box center [456, 292] width 503 height 28
type input "SINK Sketch Cards"
click at [1133, 367] on div "Products Trading Cards ModCard™ Trading Cards show more Templates /" at bounding box center [636, 61] width 1272 height 1057
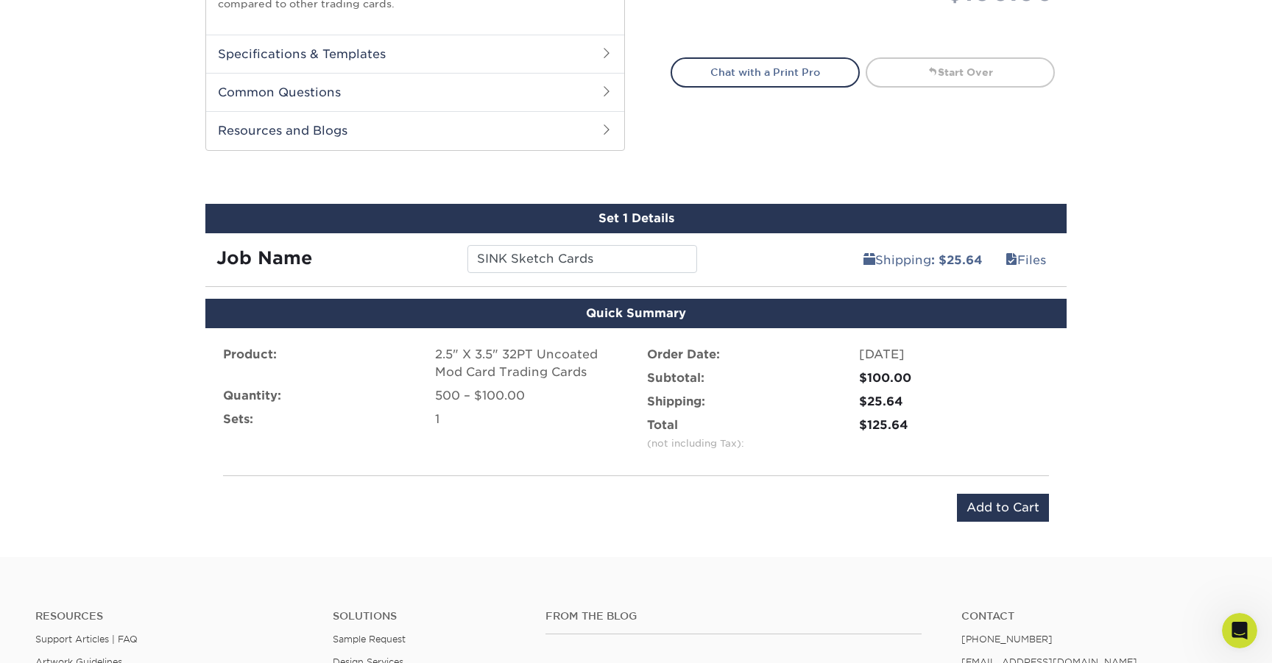
scroll to position [595, 0]
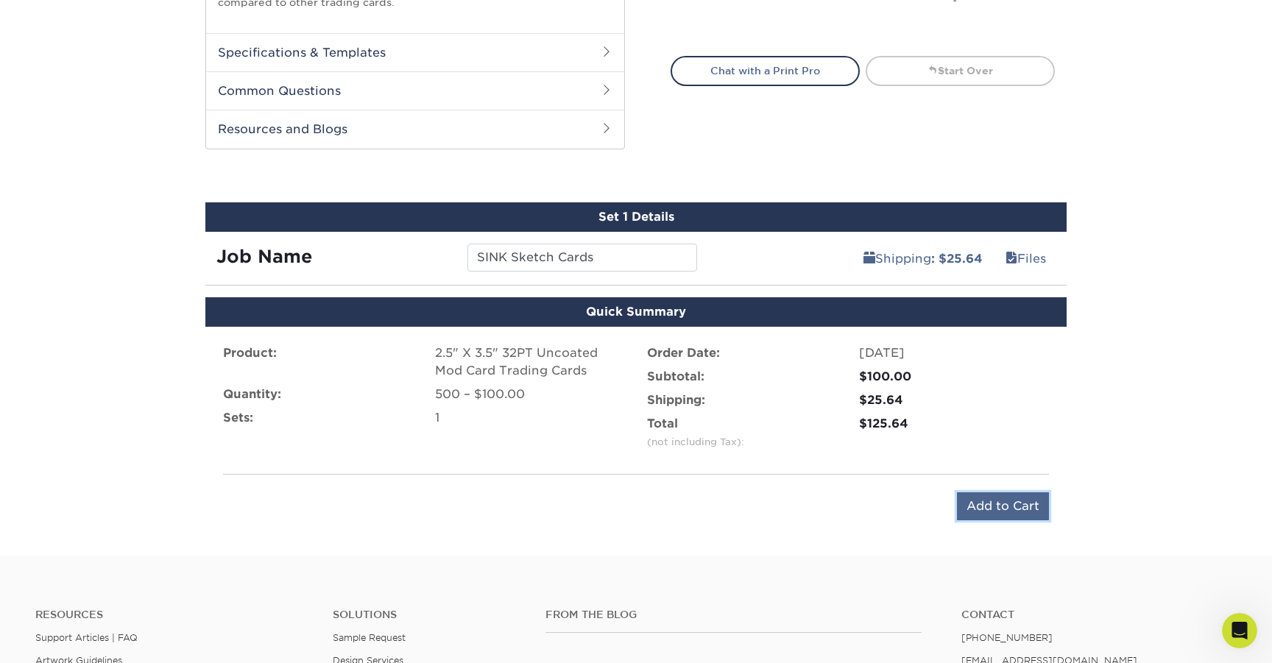
click at [1019, 504] on input "Add to Cart" at bounding box center [1003, 507] width 92 height 28
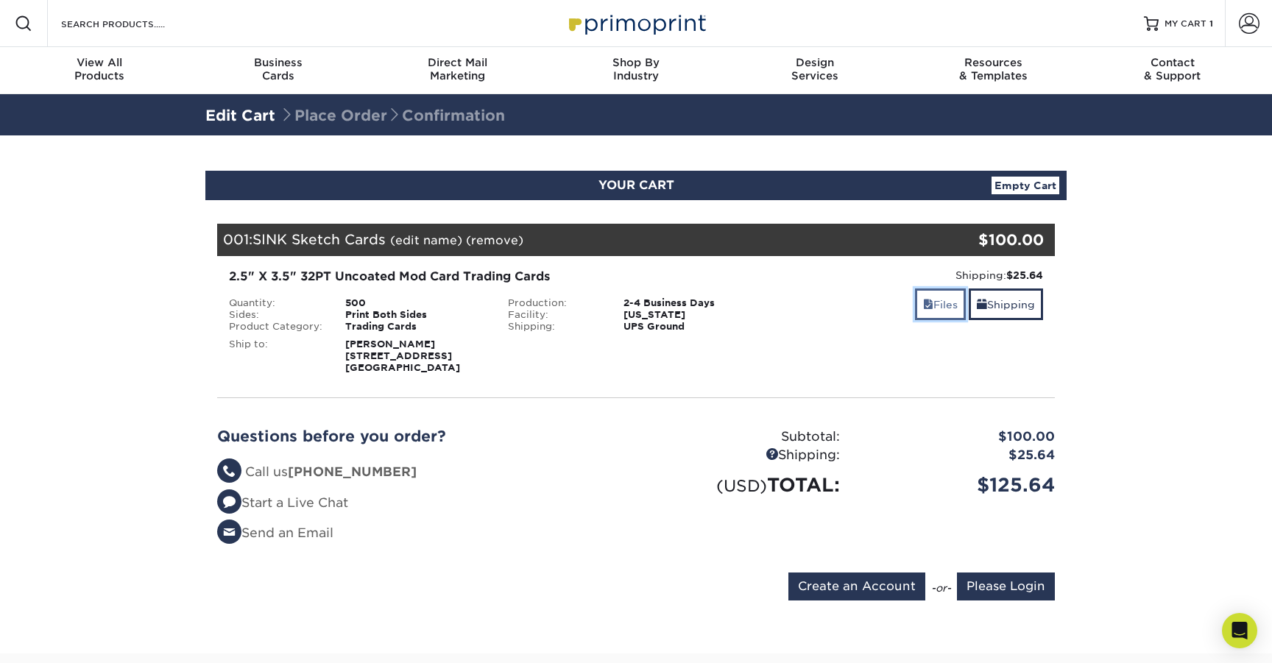
click at [940, 306] on link "Files" at bounding box center [940, 305] width 51 height 32
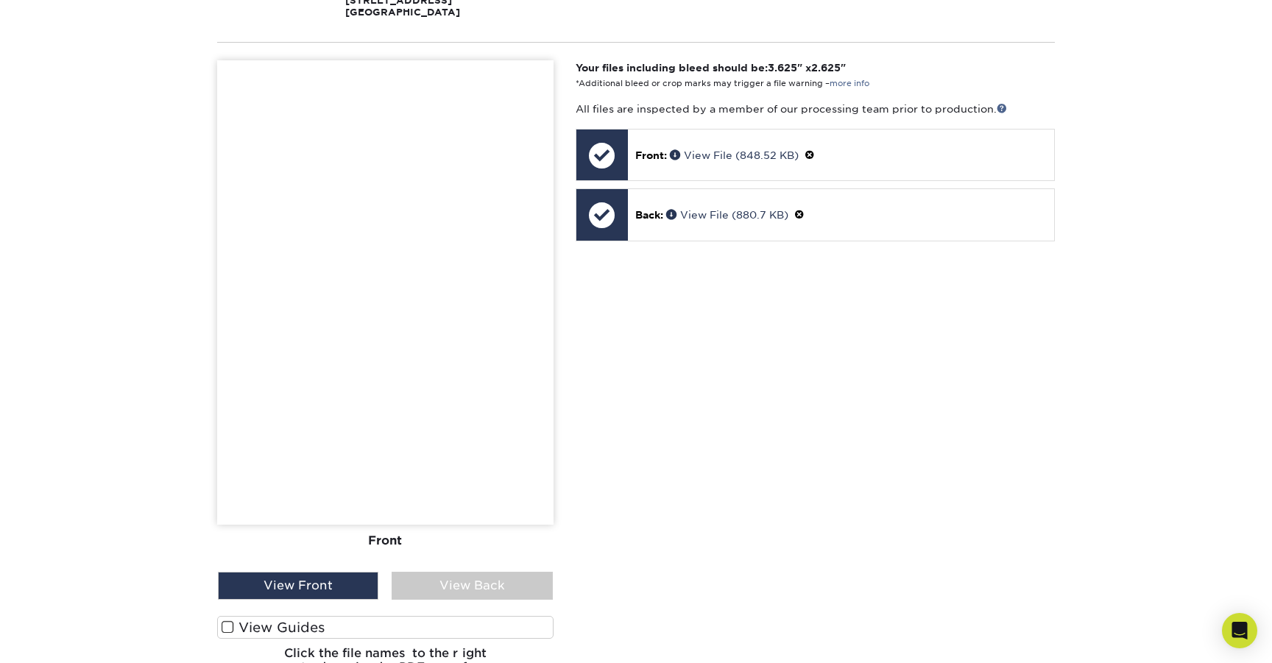
scroll to position [362, 0]
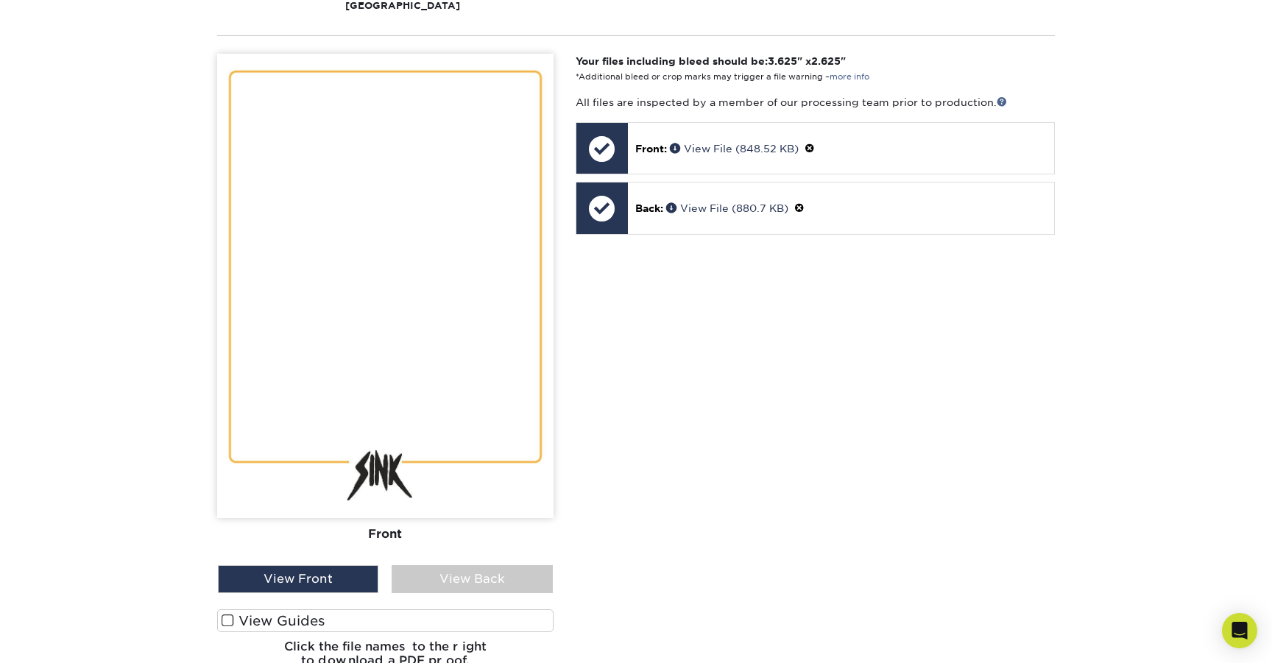
click at [230, 619] on span at bounding box center [228, 621] width 13 height 14
click at [0, 0] on input "View Guides" at bounding box center [0, 0] width 0 height 0
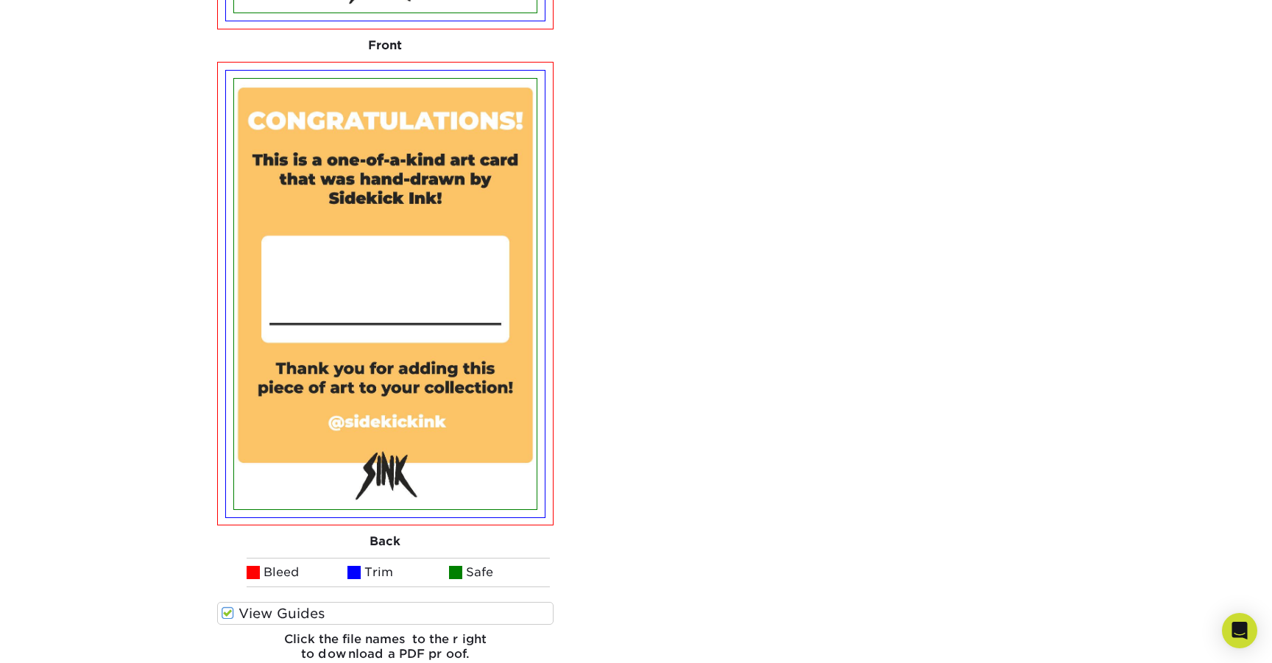
scroll to position [868, 0]
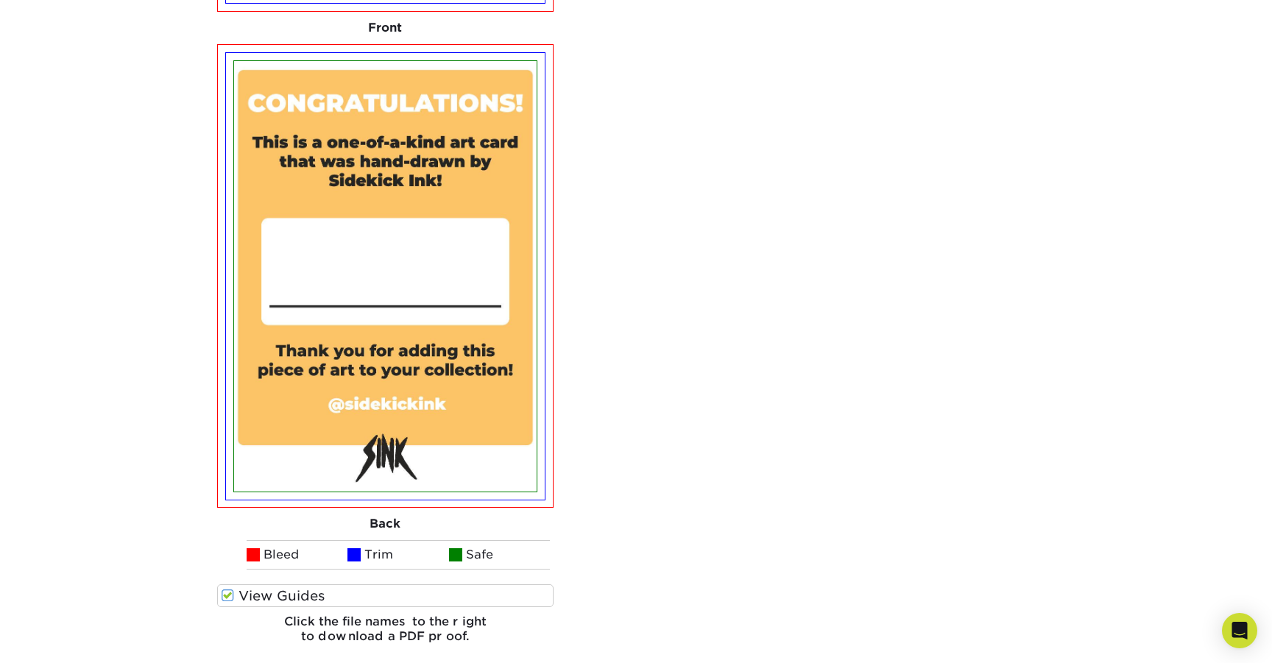
click at [233, 593] on span at bounding box center [228, 596] width 13 height 14
click at [0, 0] on input "View Guides" at bounding box center [0, 0] width 0 height 0
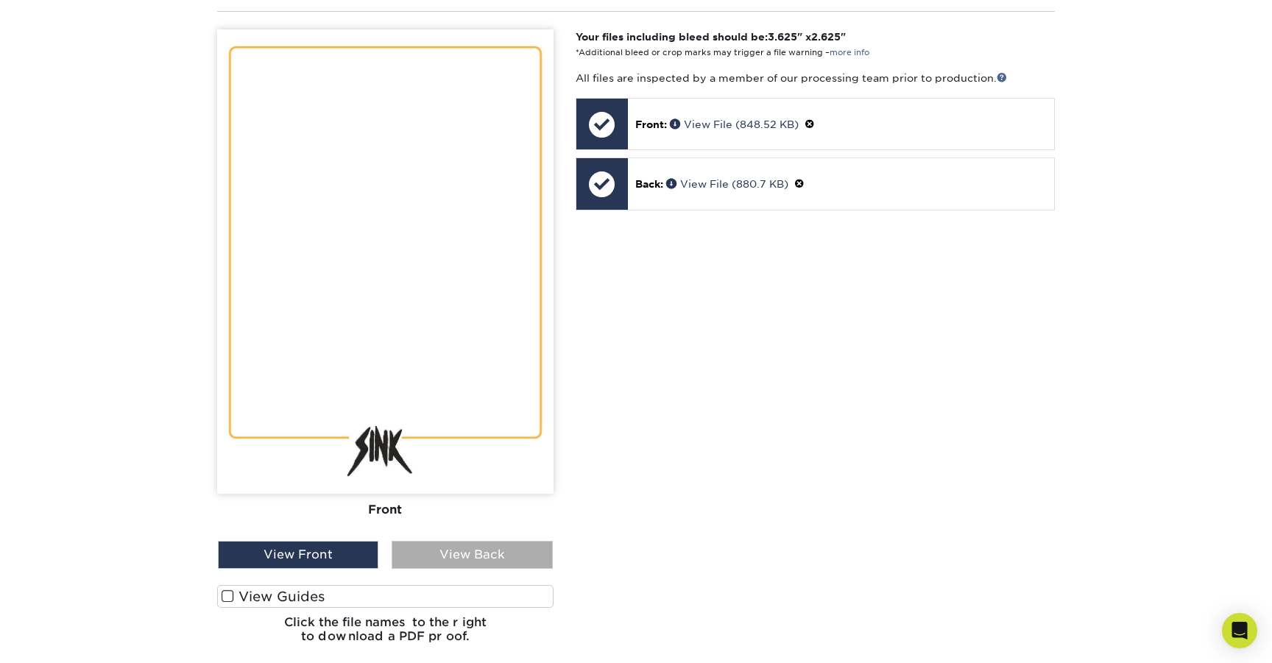
click at [437, 552] on div "View Back" at bounding box center [472, 555] width 161 height 28
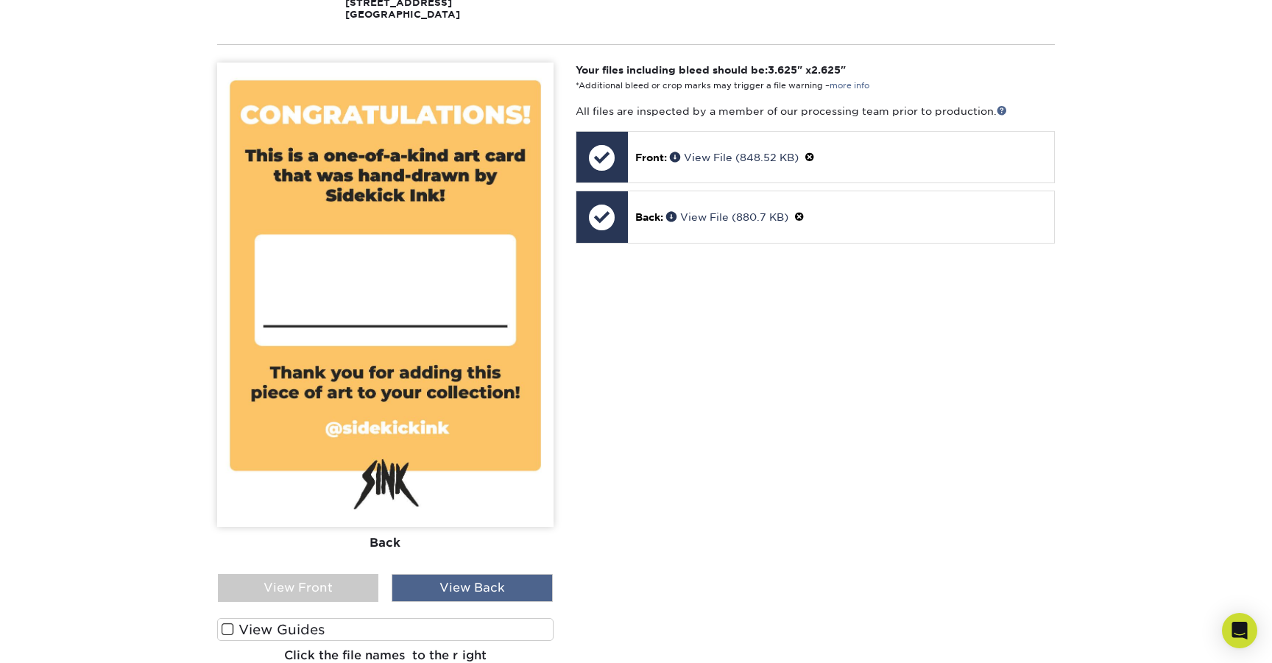
scroll to position [351, 0]
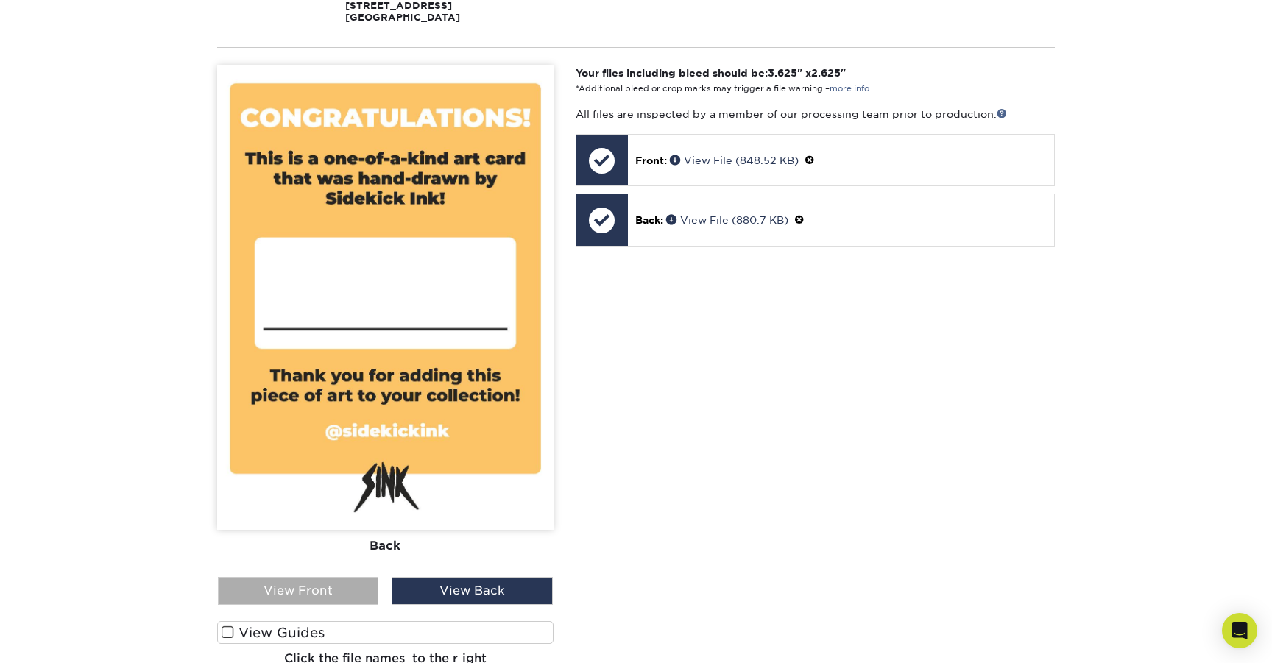
click at [339, 591] on div "View Front" at bounding box center [298, 591] width 161 height 28
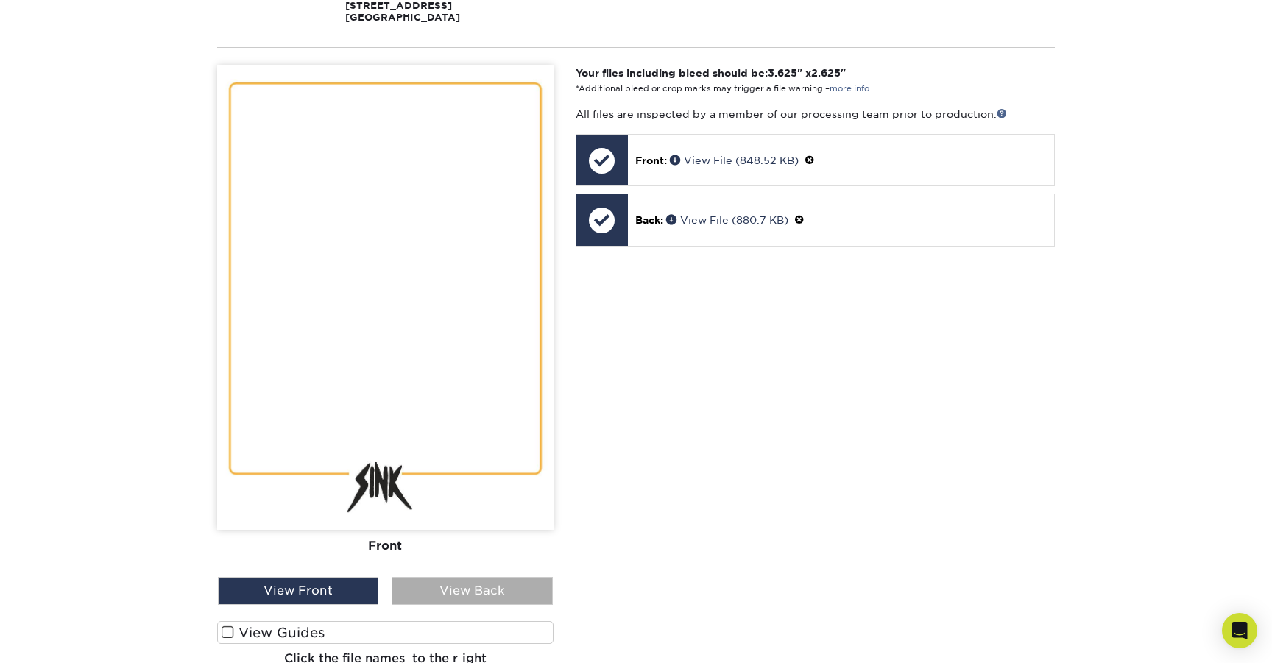
click at [490, 588] on div "View Back" at bounding box center [472, 591] width 161 height 28
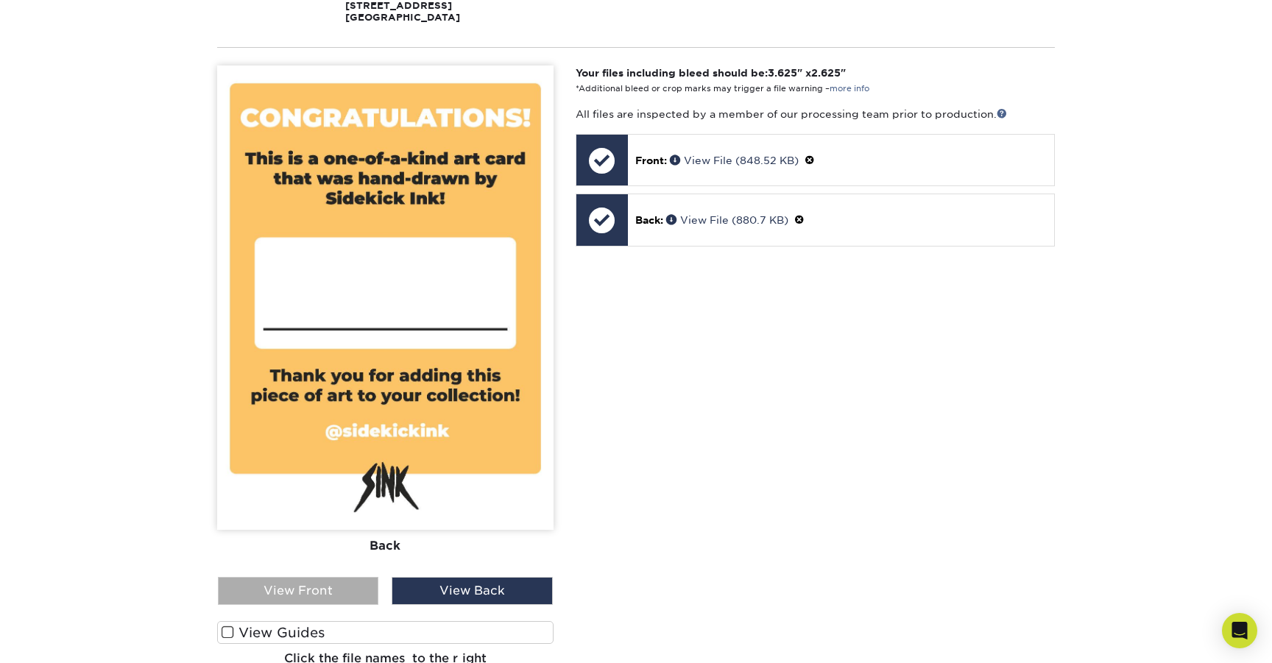
click at [316, 585] on div "View Front" at bounding box center [298, 591] width 161 height 28
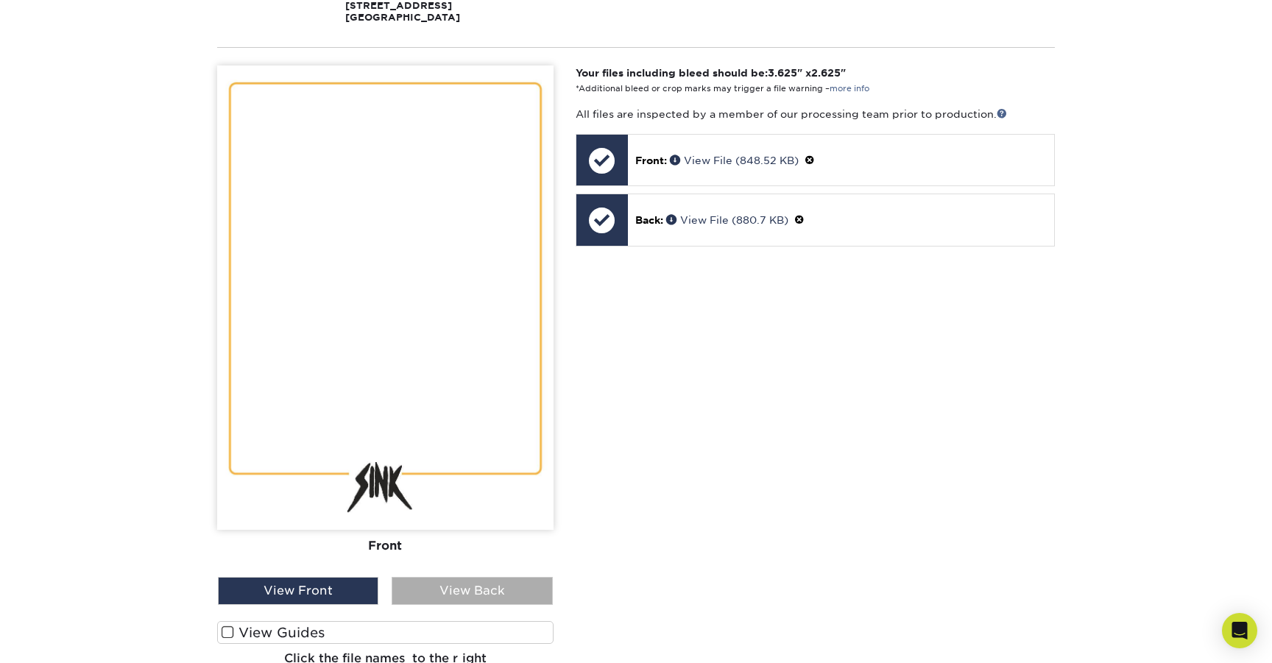
click at [446, 599] on div "View Back" at bounding box center [472, 591] width 161 height 28
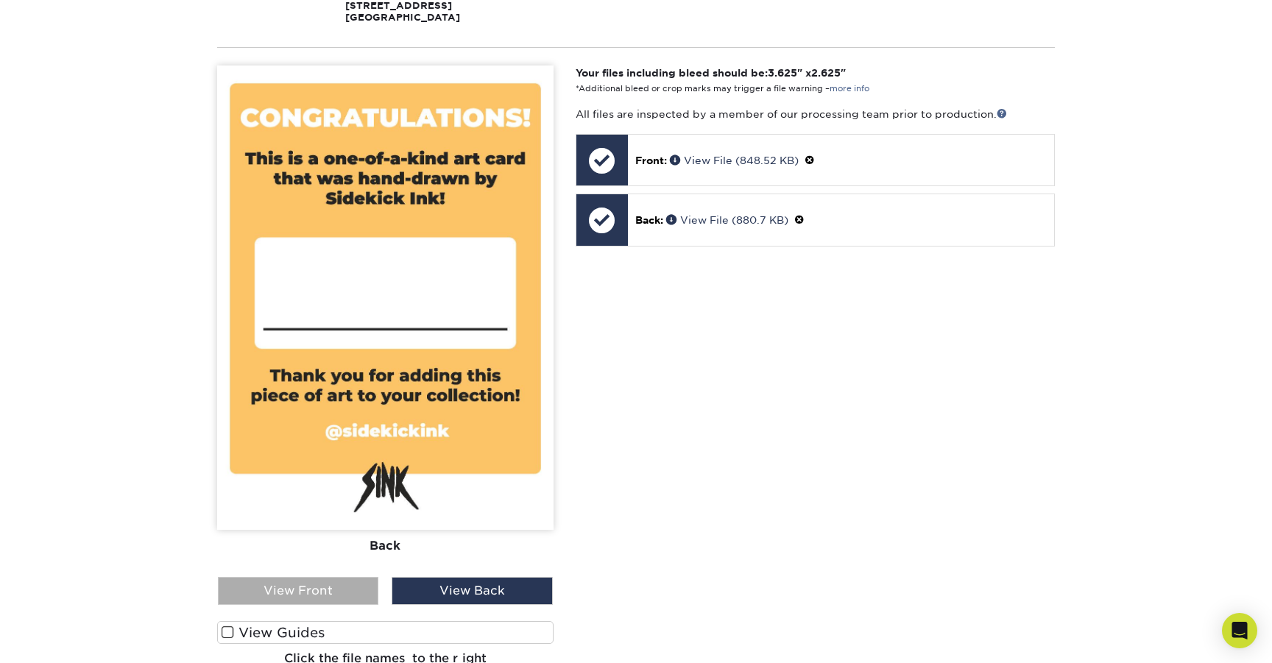
click at [345, 586] on div "View Front" at bounding box center [298, 591] width 161 height 28
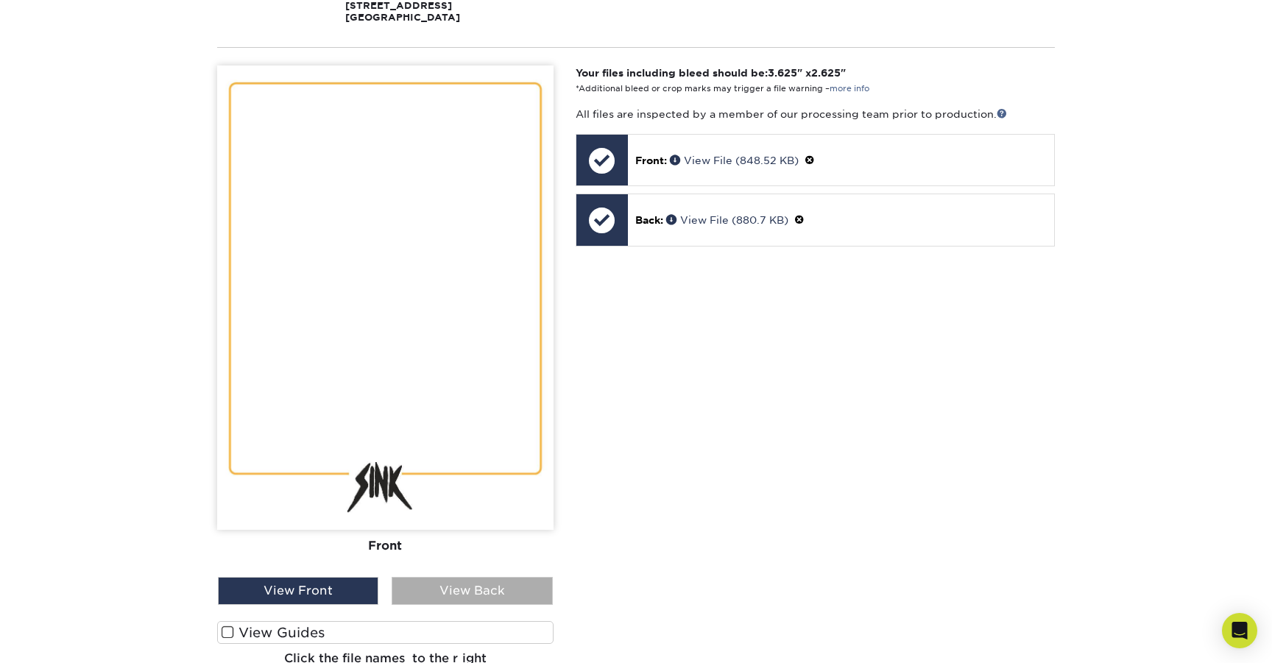
click at [459, 595] on div "View Back" at bounding box center [472, 591] width 161 height 28
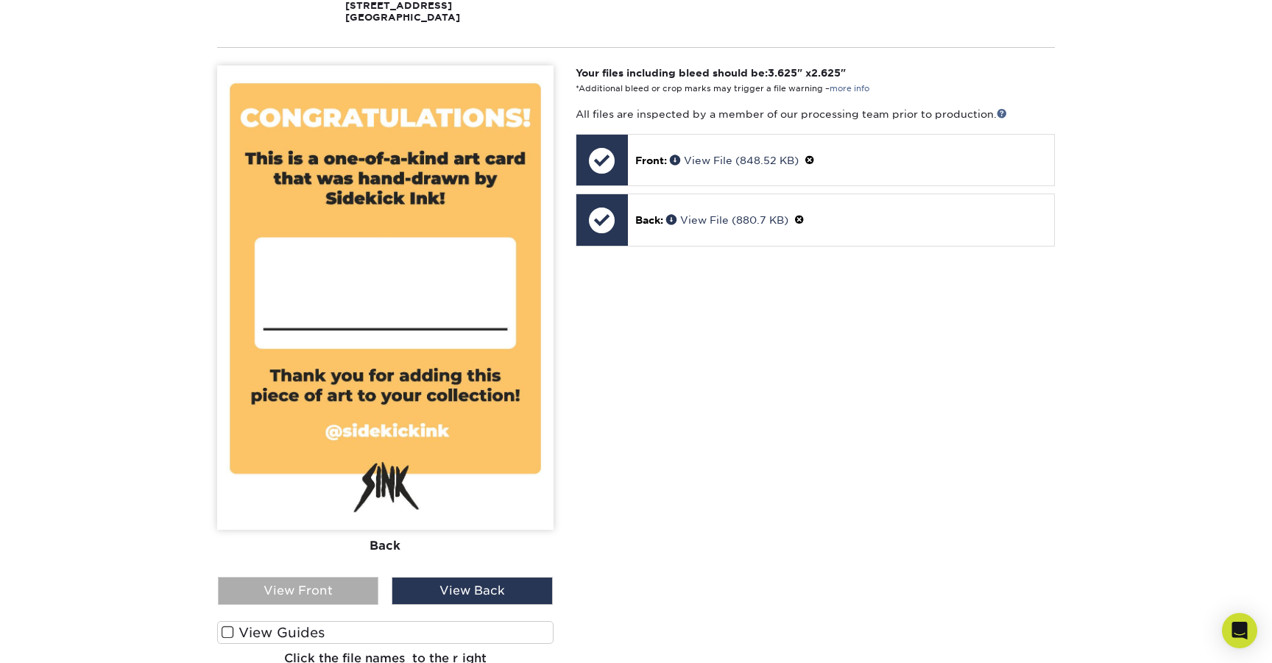
click at [365, 591] on div "View Front" at bounding box center [298, 591] width 161 height 28
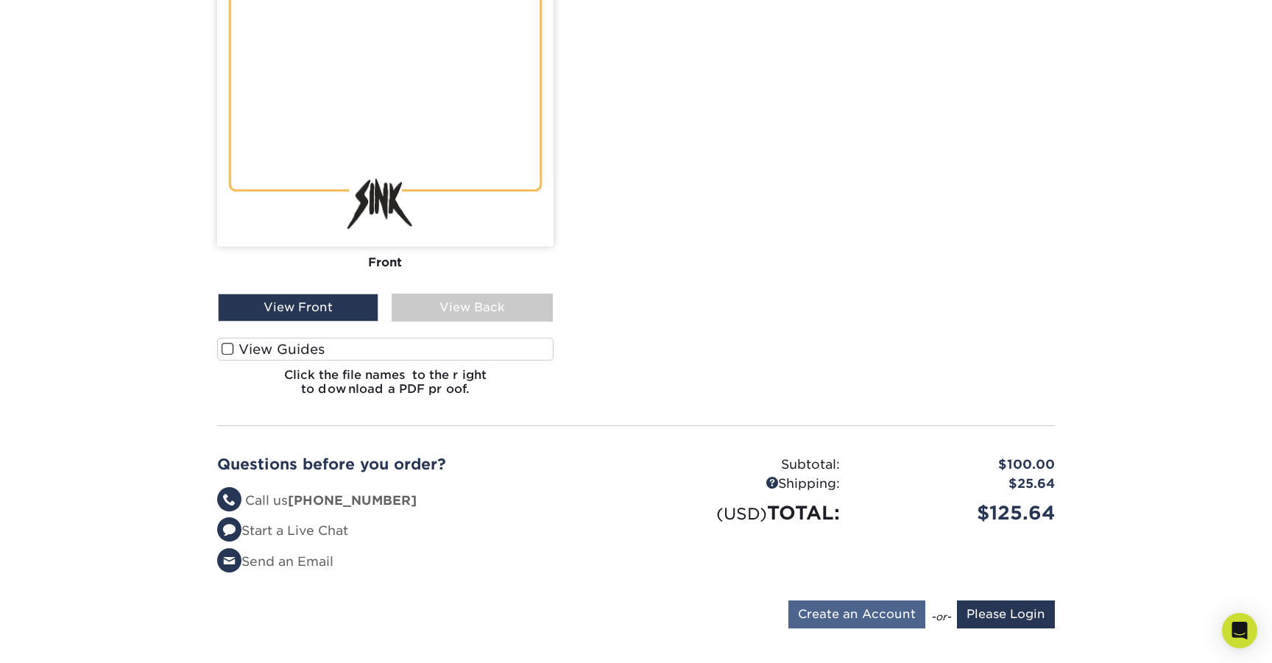
scroll to position [629, 0]
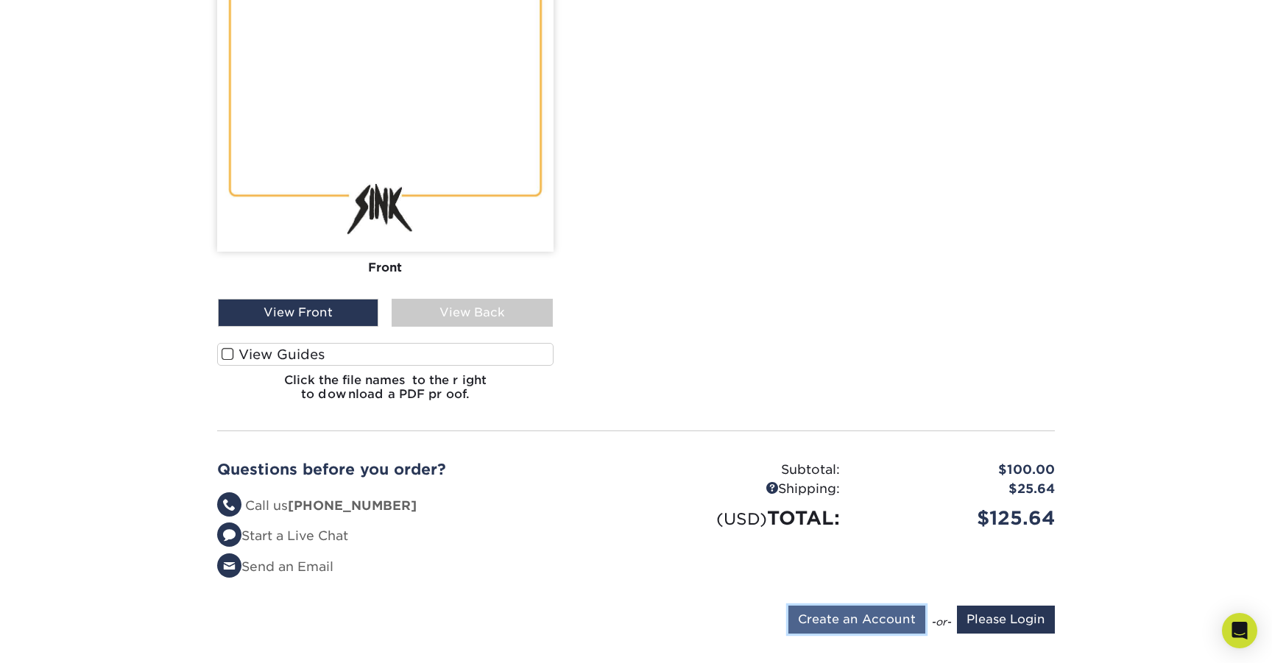
click at [859, 616] on input "Create an Account" at bounding box center [857, 620] width 137 height 28
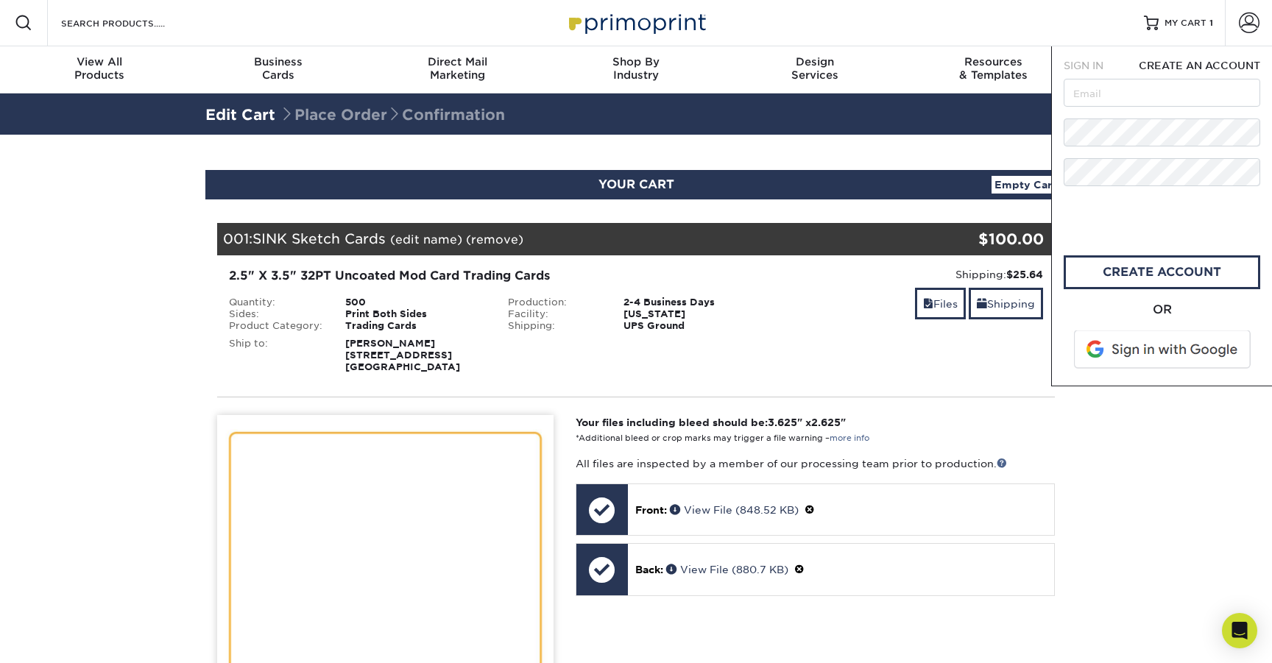
scroll to position [0, 0]
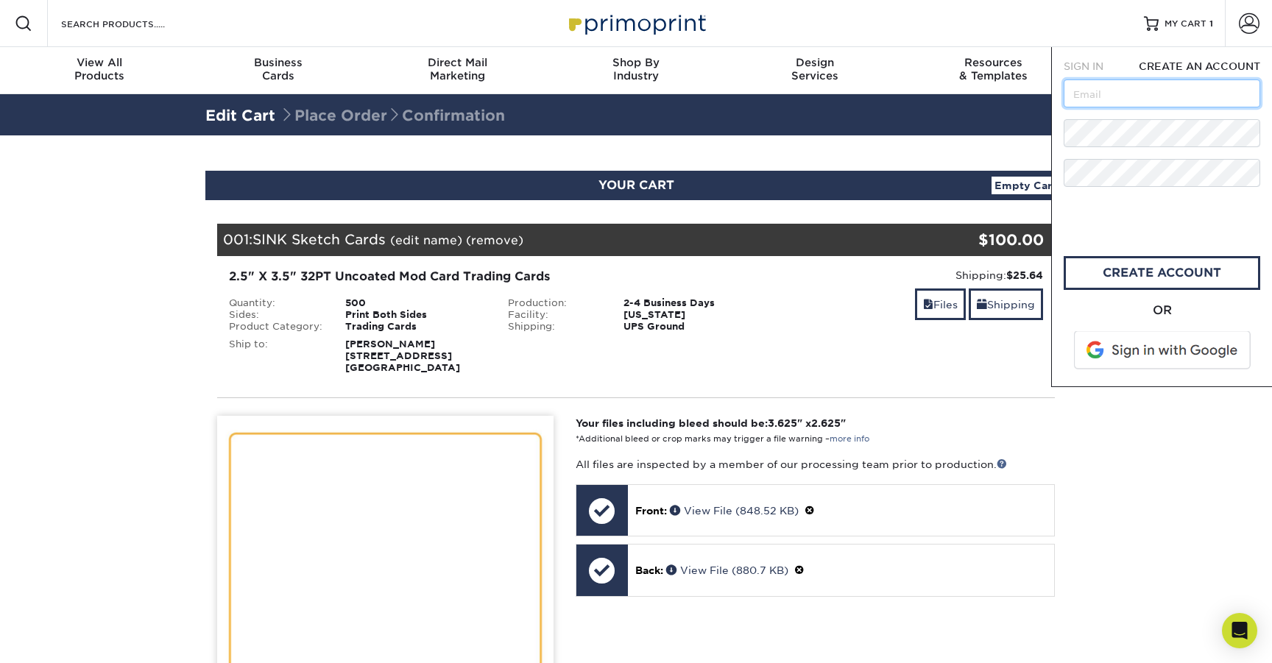
click at [1149, 99] on input "text" at bounding box center [1162, 94] width 197 height 28
type input "[EMAIL_ADDRESS][DOMAIN_NAME]"
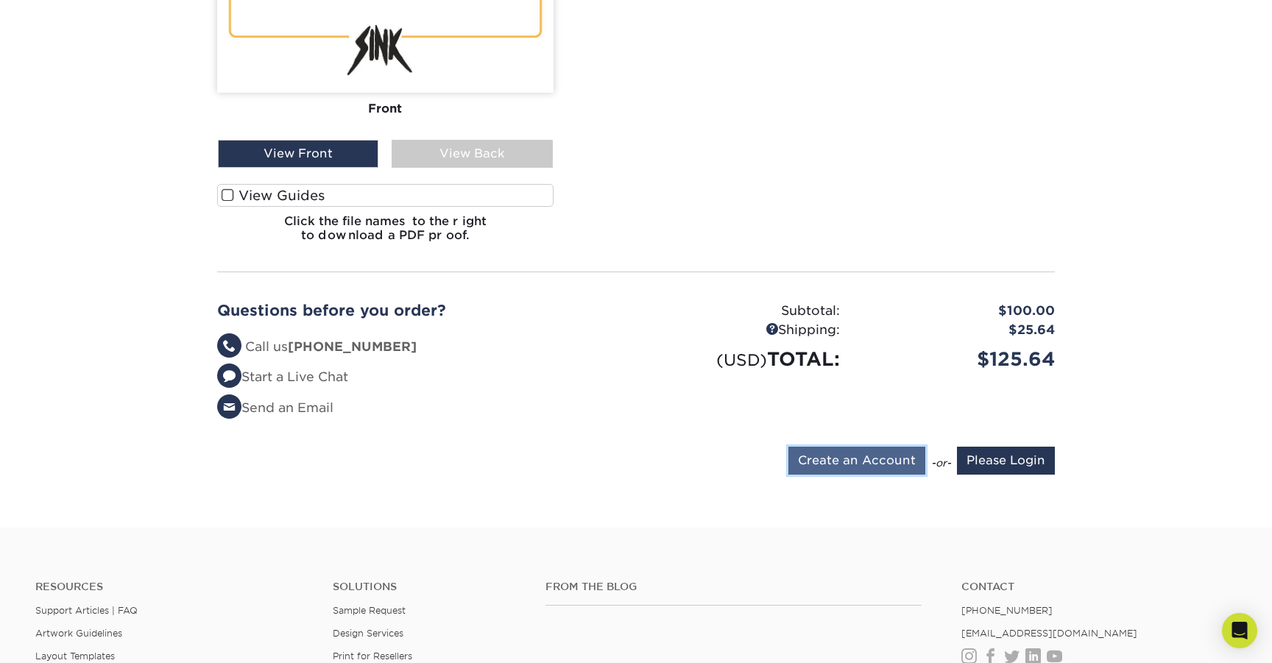
click at [859, 450] on input "Create an Account" at bounding box center [857, 461] width 137 height 28
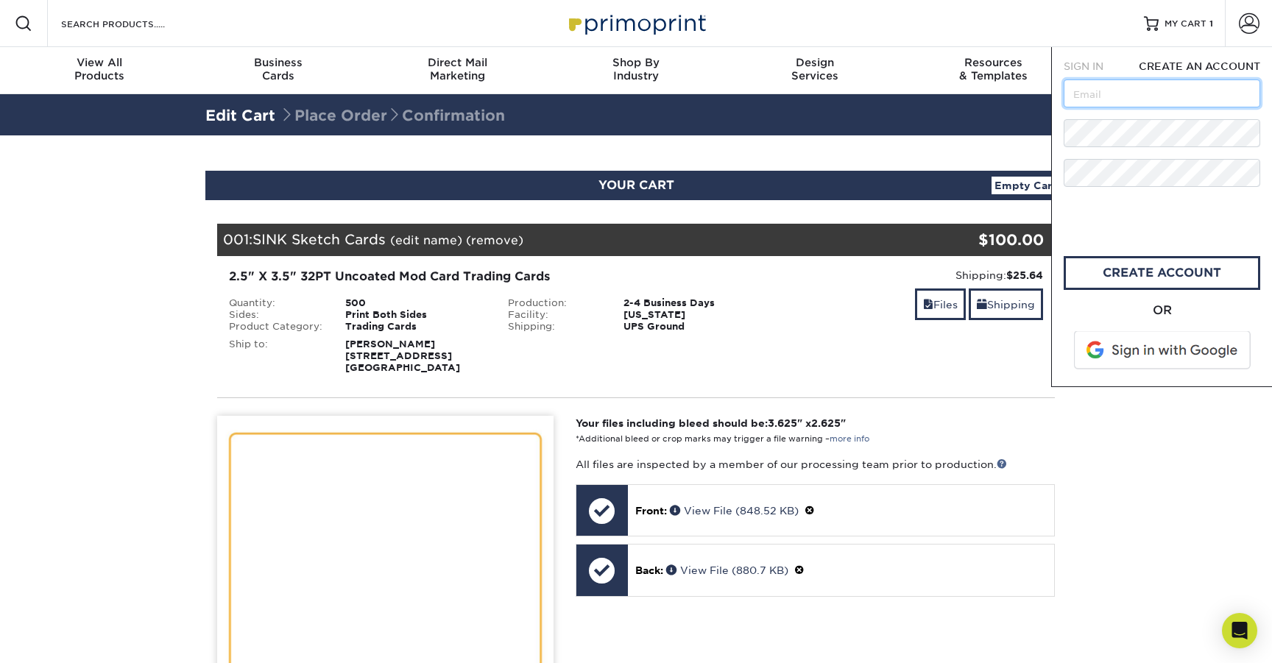
click at [1107, 89] on input "text" at bounding box center [1162, 94] width 197 height 28
type input "[EMAIL_ADDRESS][DOMAIN_NAME]"
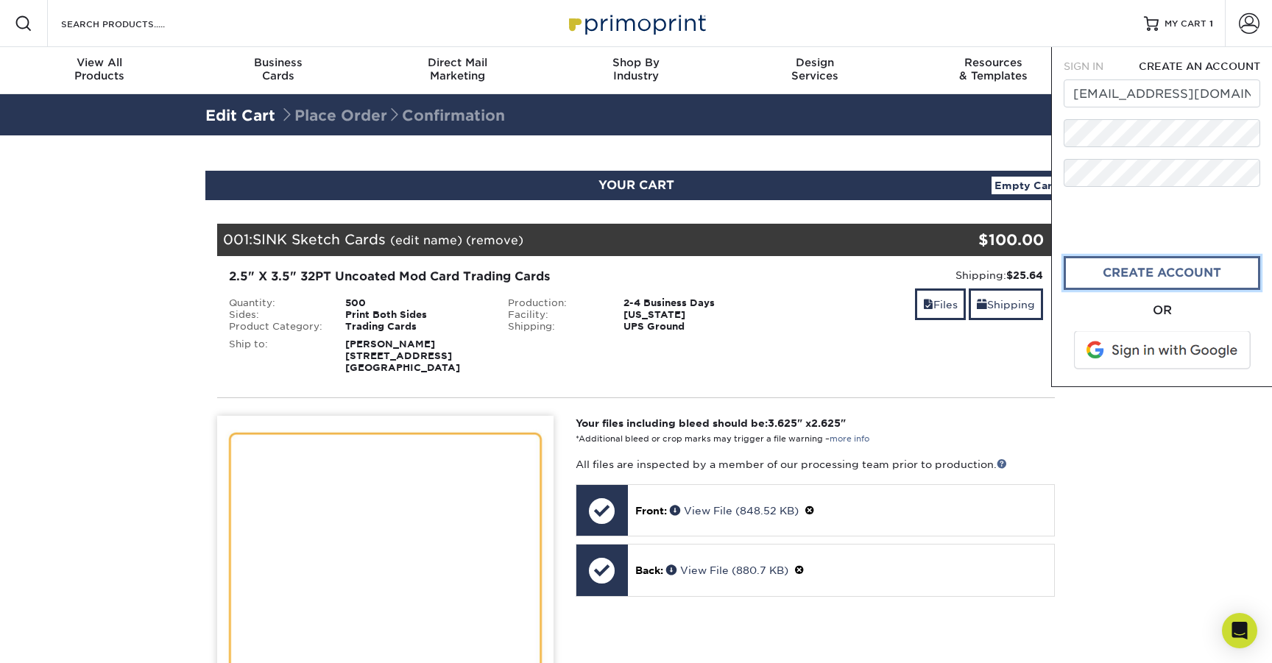
click at [1187, 280] on link "create account" at bounding box center [1162, 273] width 197 height 34
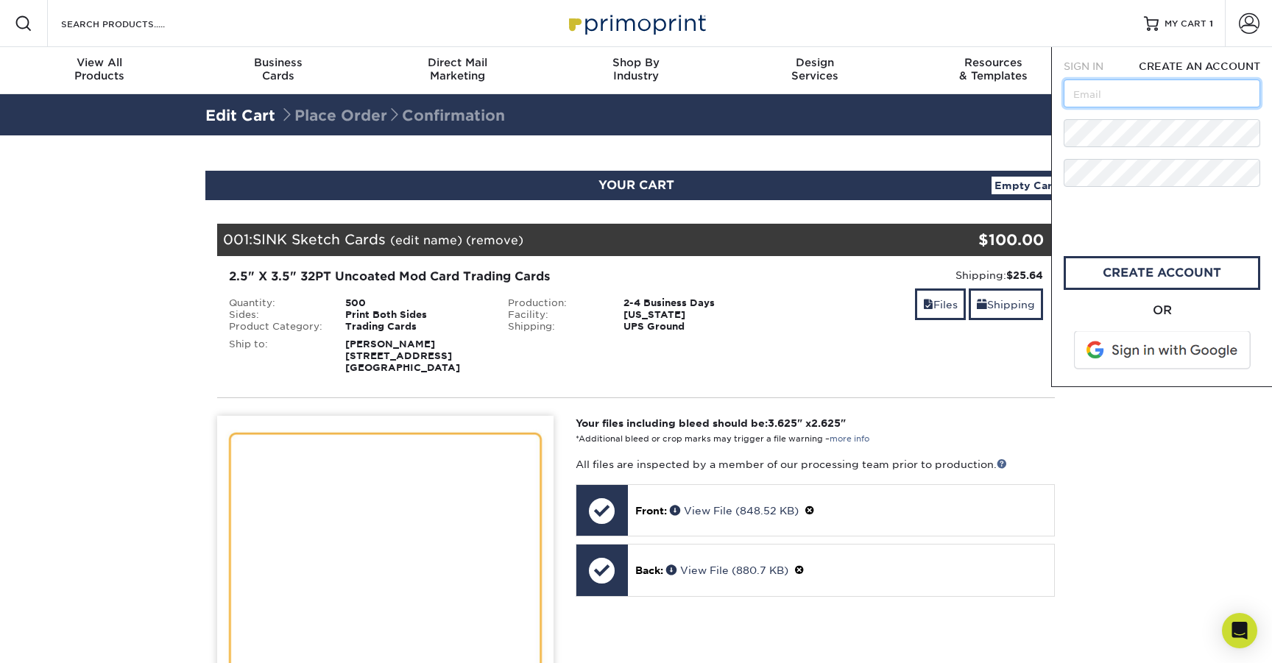
click at [1107, 93] on input "text" at bounding box center [1162, 94] width 197 height 28
type input "cjshrull@gmail.com"
click at [1093, 62] on span "SIGN IN" at bounding box center [1084, 66] width 40 height 12
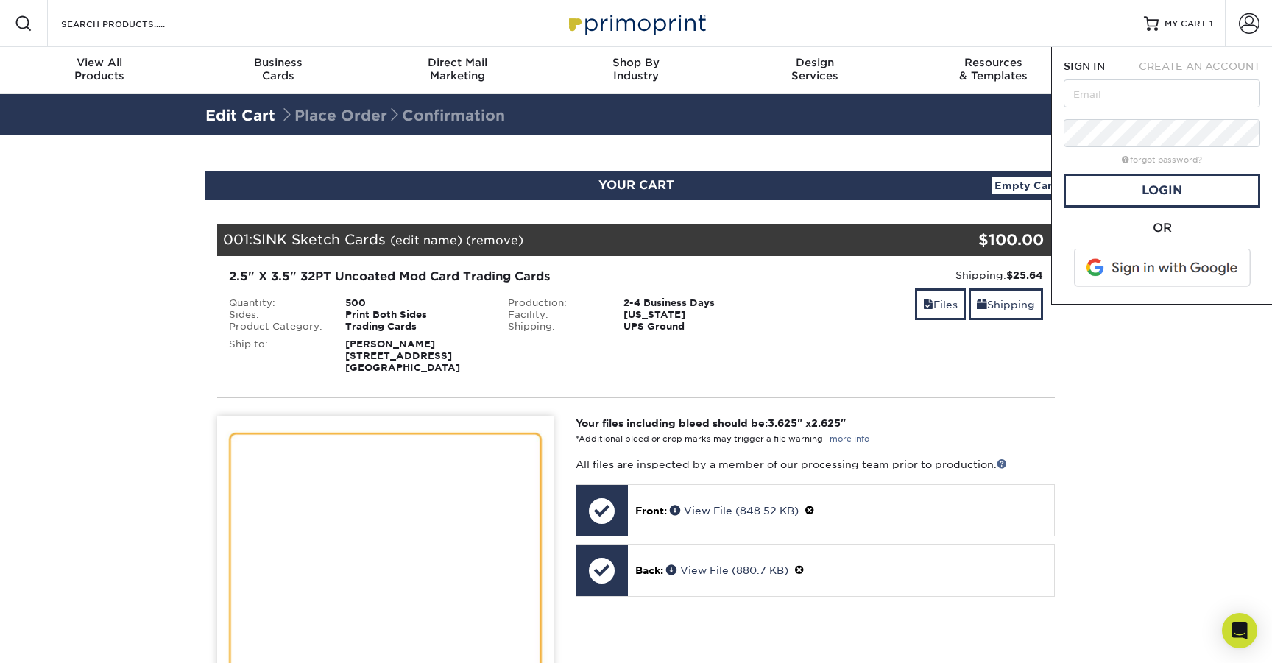
click at [1099, 113] on form "SIGN IN CREATE AN ACCOUNT forgot password? All fields are required. Login OR" at bounding box center [1162, 175] width 197 height 233
click at [1099, 105] on input "text" at bounding box center [1162, 94] width 197 height 28
type input "cjshrull@gmail.com"
click at [1173, 189] on link "Login" at bounding box center [1162, 191] width 197 height 34
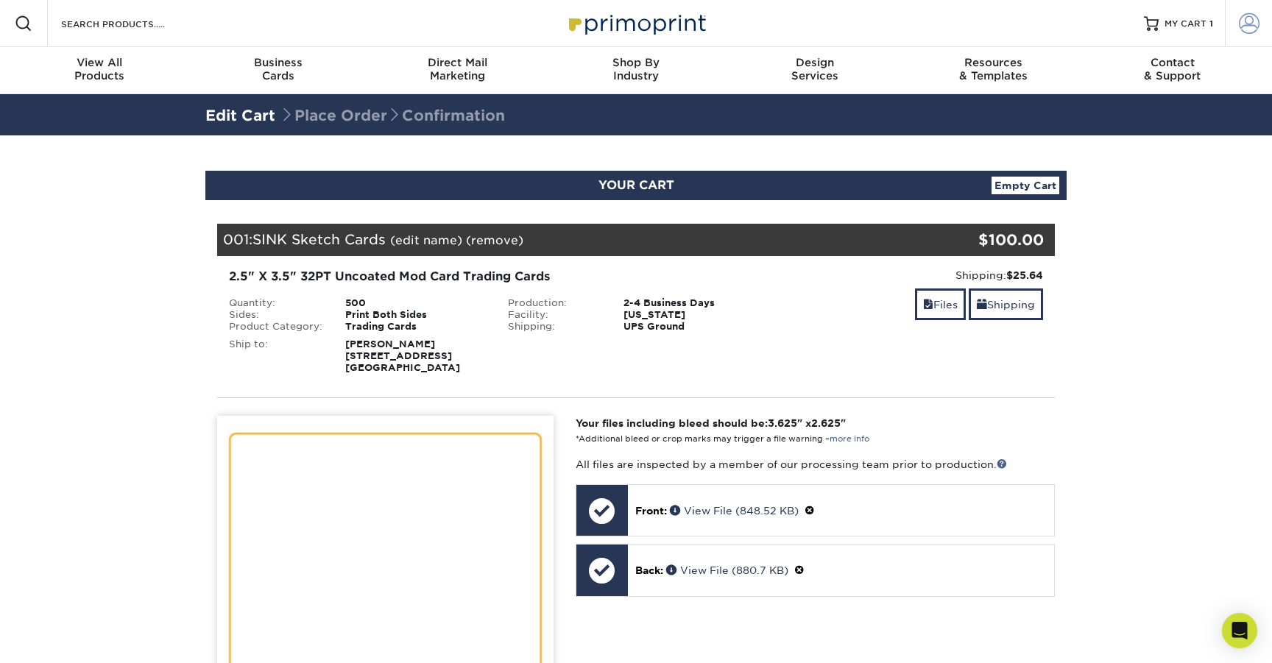
click at [1242, 20] on span at bounding box center [1249, 23] width 21 height 21
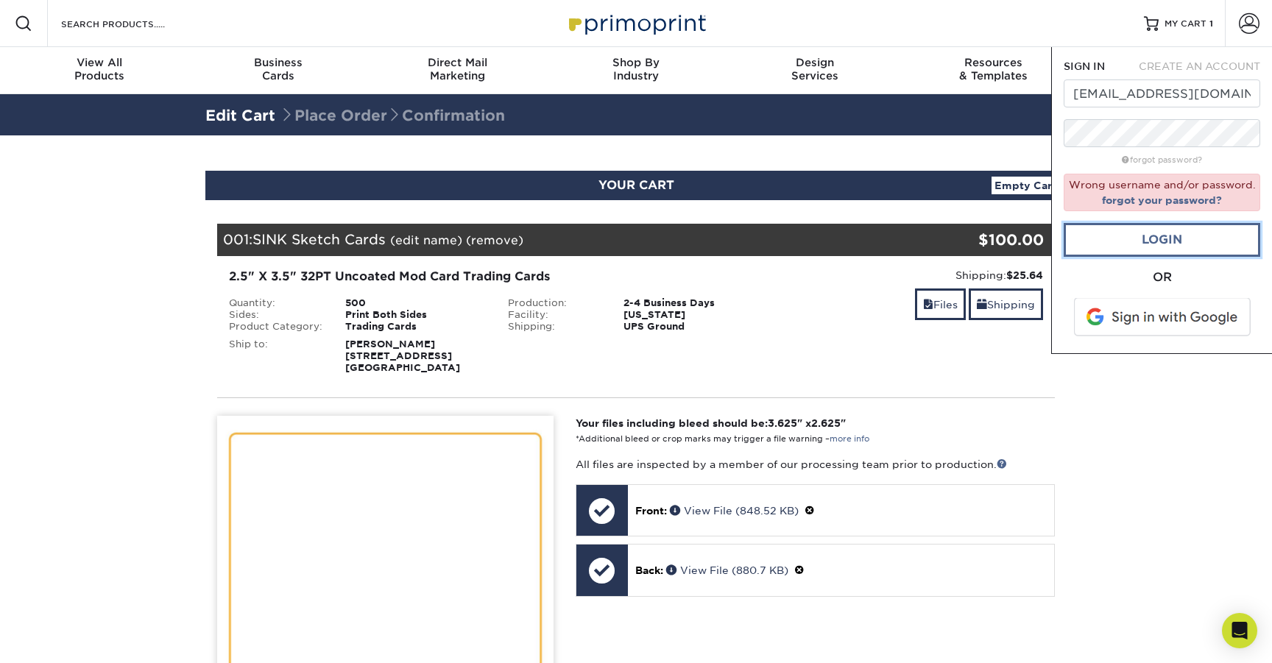
click at [1154, 250] on link "Login" at bounding box center [1162, 240] width 197 height 34
click at [1164, 244] on link "Login" at bounding box center [1162, 240] width 197 height 34
click at [1167, 203] on link "forgot your password?" at bounding box center [1162, 200] width 120 height 12
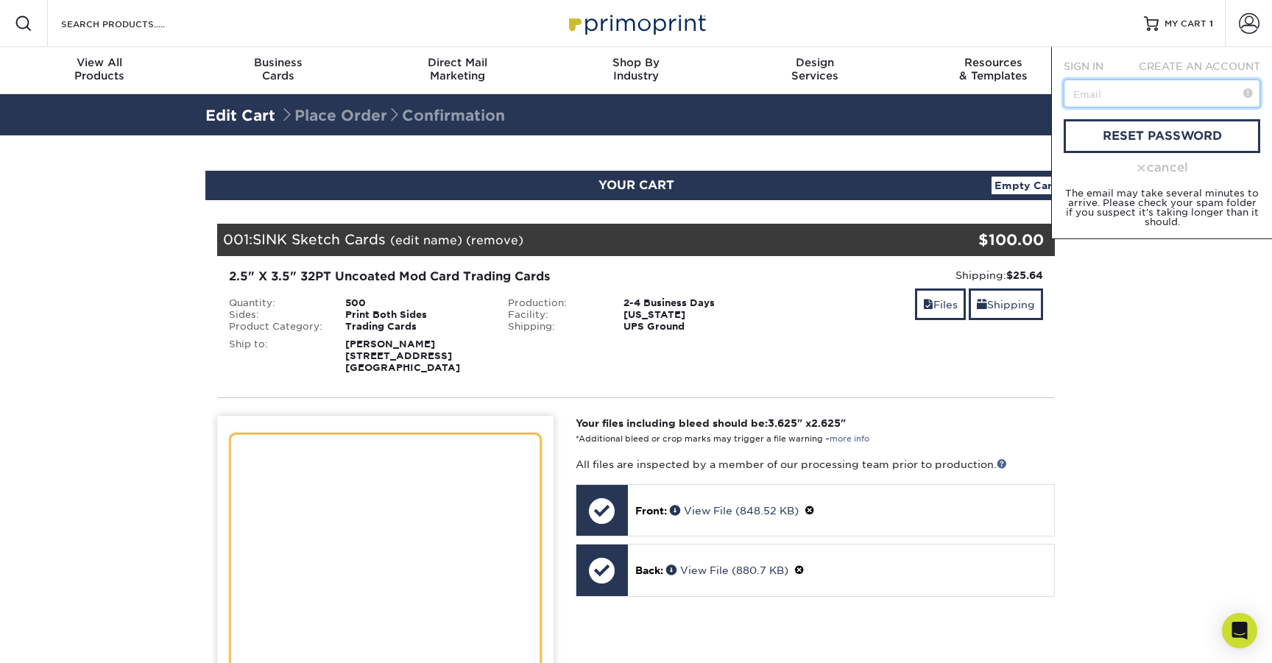
click at [1117, 97] on input "text" at bounding box center [1162, 94] width 197 height 28
type input "cjshrull@gmail.com"
click at [1150, 133] on link "reset password" at bounding box center [1162, 136] width 197 height 34
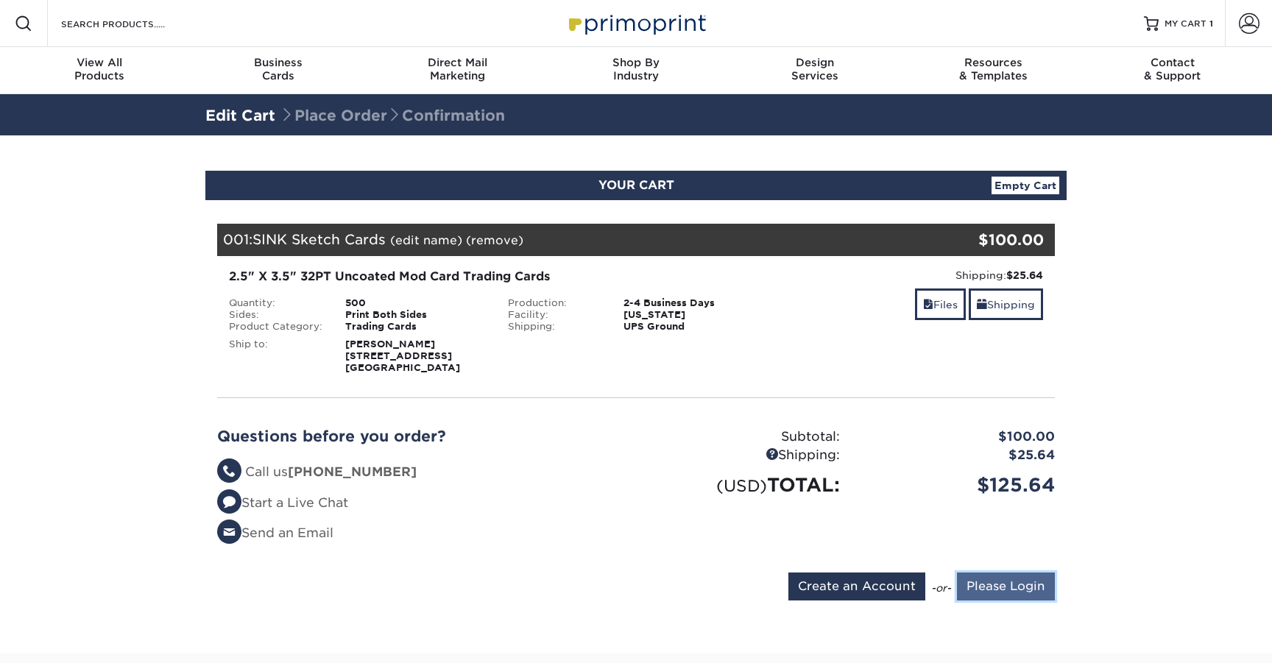
click at [1022, 588] on input "Please Login" at bounding box center [1006, 587] width 98 height 28
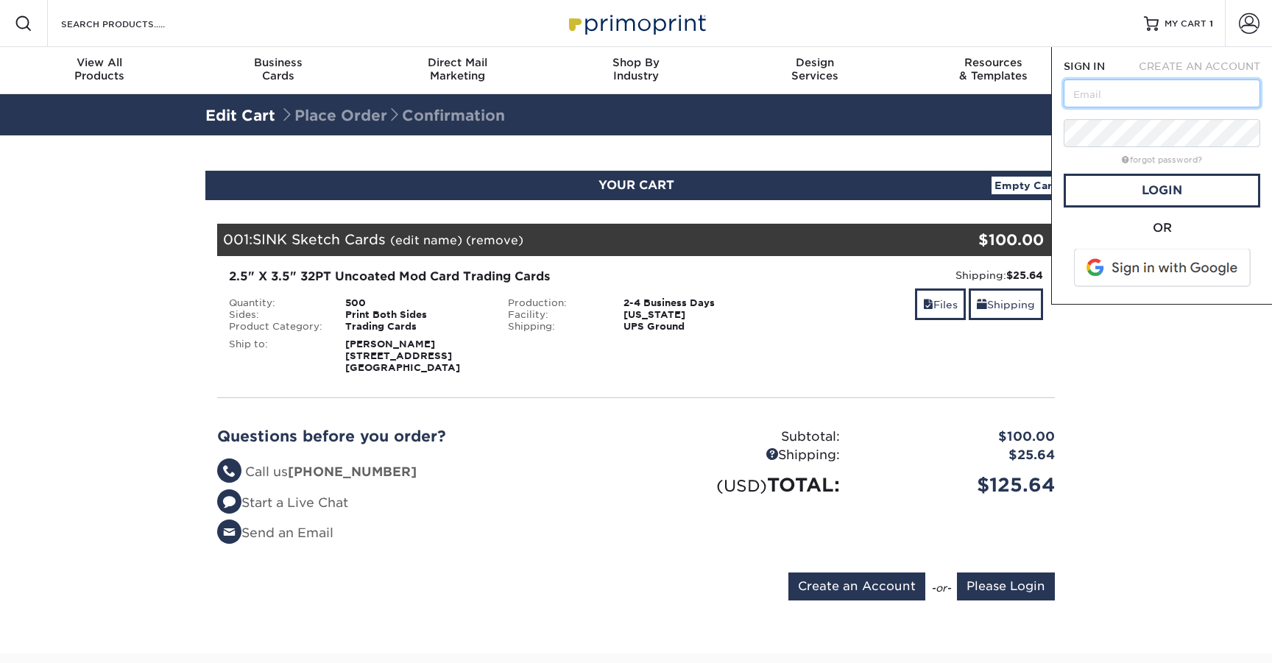
click at [1126, 95] on input "text" at bounding box center [1162, 94] width 197 height 28
type input "[EMAIL_ADDRESS][DOMAIN_NAME]"
click at [1169, 189] on link "Login" at bounding box center [1162, 191] width 197 height 34
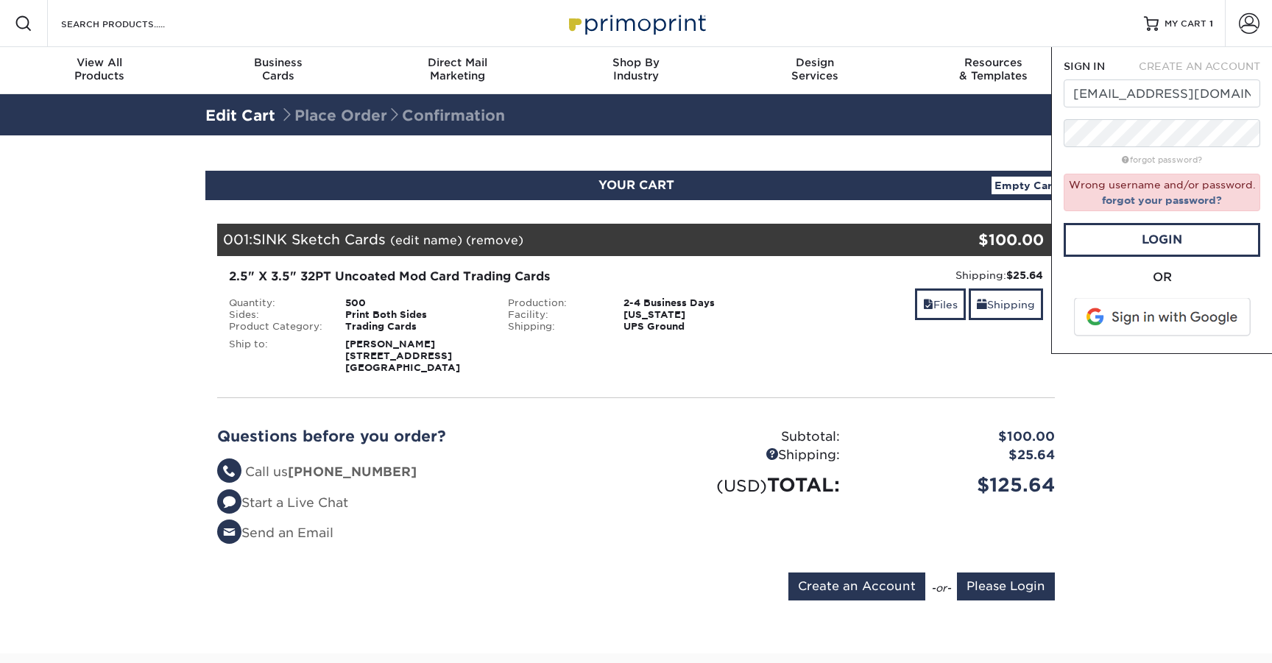
click at [1169, 325] on span at bounding box center [1164, 317] width 188 height 38
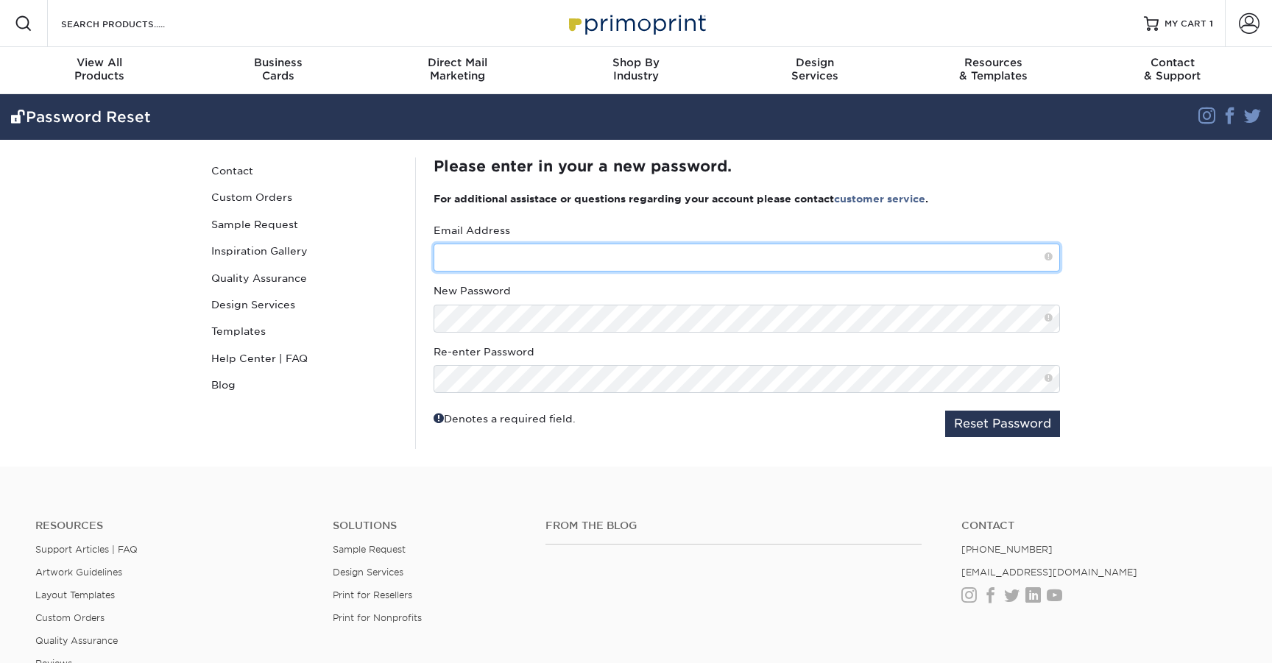
click at [515, 260] on input "text" at bounding box center [747, 258] width 627 height 28
type input "[EMAIL_ADDRESS][DOMAIN_NAME]"
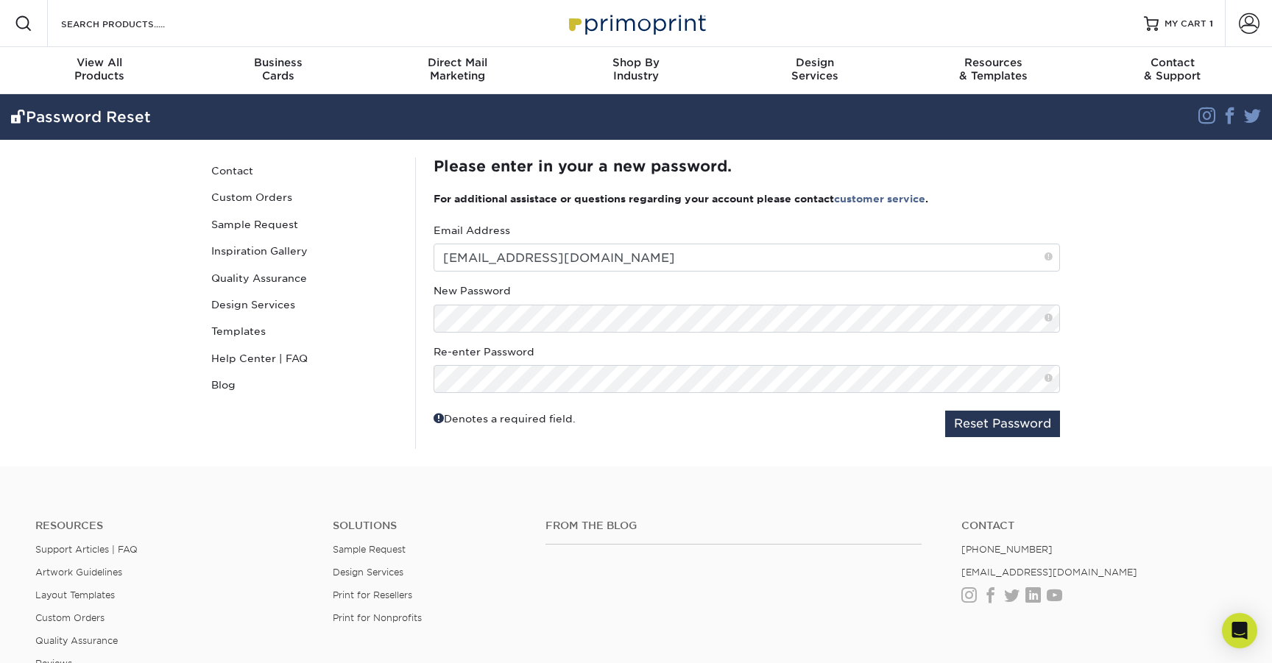
click at [1051, 380] on span at bounding box center [1049, 379] width 8 height 13
click at [1047, 320] on span at bounding box center [1049, 318] width 8 height 13
click at [1004, 428] on button "Reset Password" at bounding box center [1002, 424] width 115 height 27
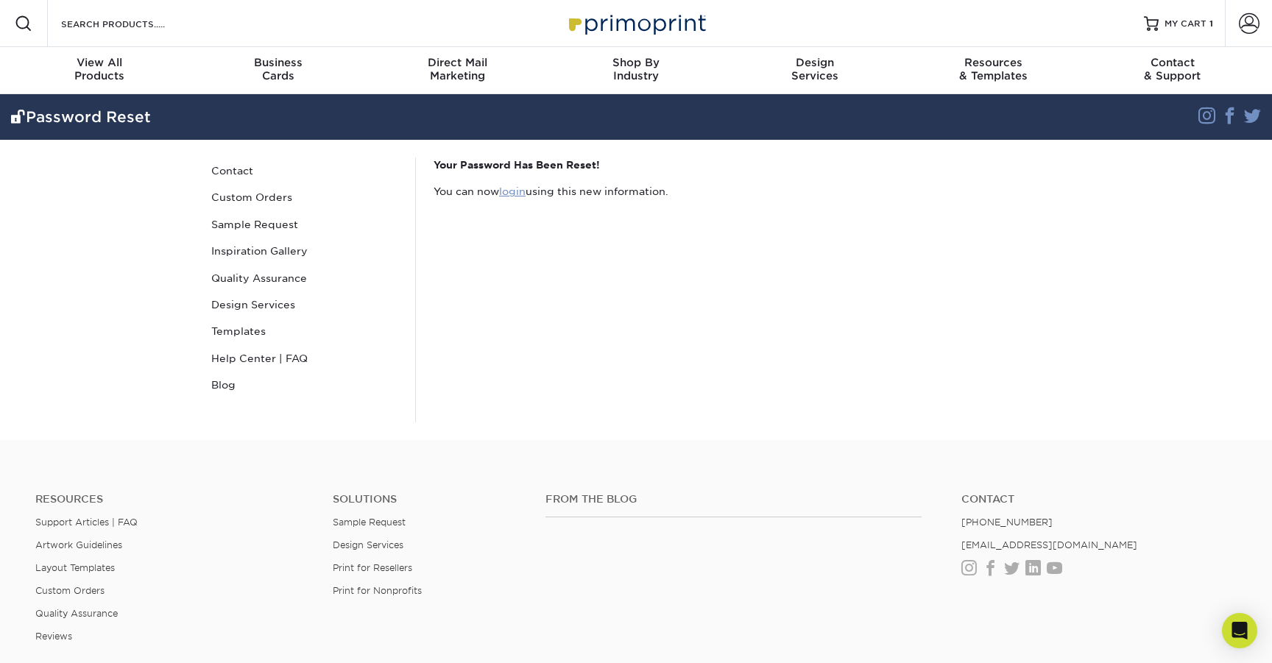
click at [520, 194] on link "login" at bounding box center [512, 192] width 27 height 12
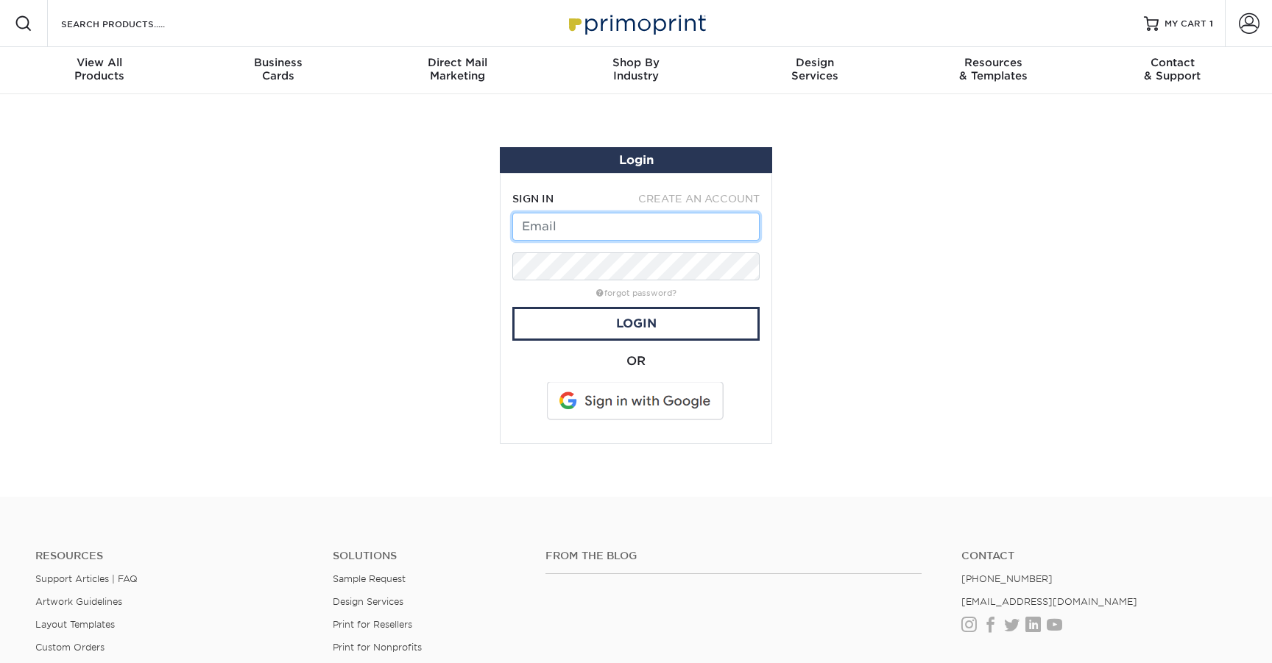
click at [565, 229] on input "text" at bounding box center [636, 227] width 247 height 28
type input "[EMAIL_ADDRESS][DOMAIN_NAME]"
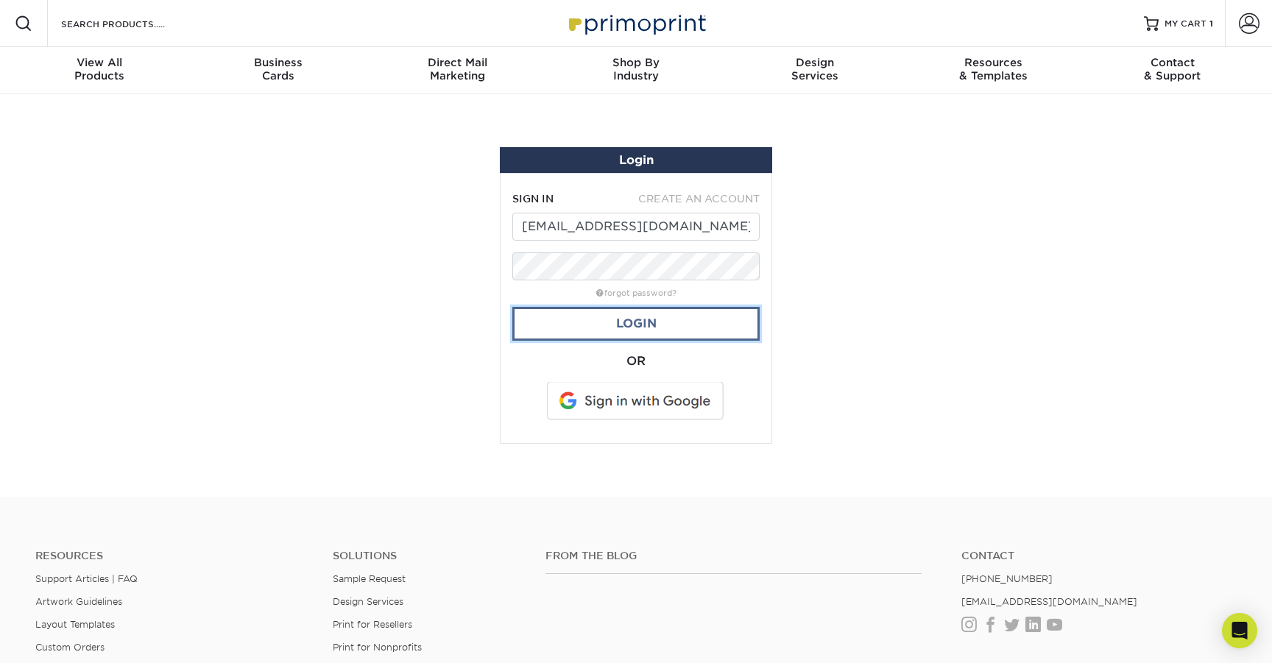
click at [649, 314] on link "Login" at bounding box center [636, 324] width 247 height 34
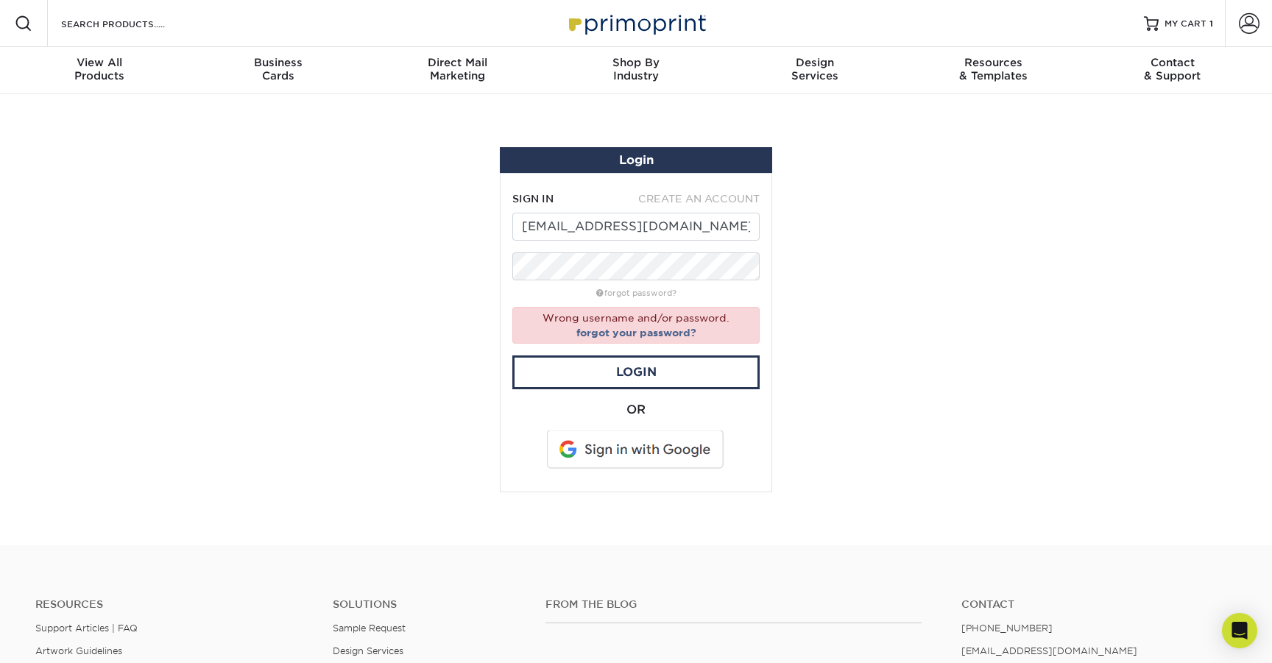
click at [933, 342] on section "Login SIGN IN CREATE AN ACCOUNT [EMAIL_ADDRESS][DOMAIN_NAME] forgot password? W…" at bounding box center [636, 319] width 1272 height 451
click at [722, 367] on link "Login" at bounding box center [636, 373] width 247 height 34
click at [662, 229] on input "[EMAIL_ADDRESS][DOMAIN_NAME]" at bounding box center [636, 227] width 247 height 28
click at [890, 289] on section "Login SIGN IN CREATE AN ACCOUNT [EMAIL_ADDRESS][DOMAIN_NAME] forgot password? W…" at bounding box center [636, 319] width 1272 height 451
click at [674, 375] on link "Login" at bounding box center [636, 373] width 247 height 34
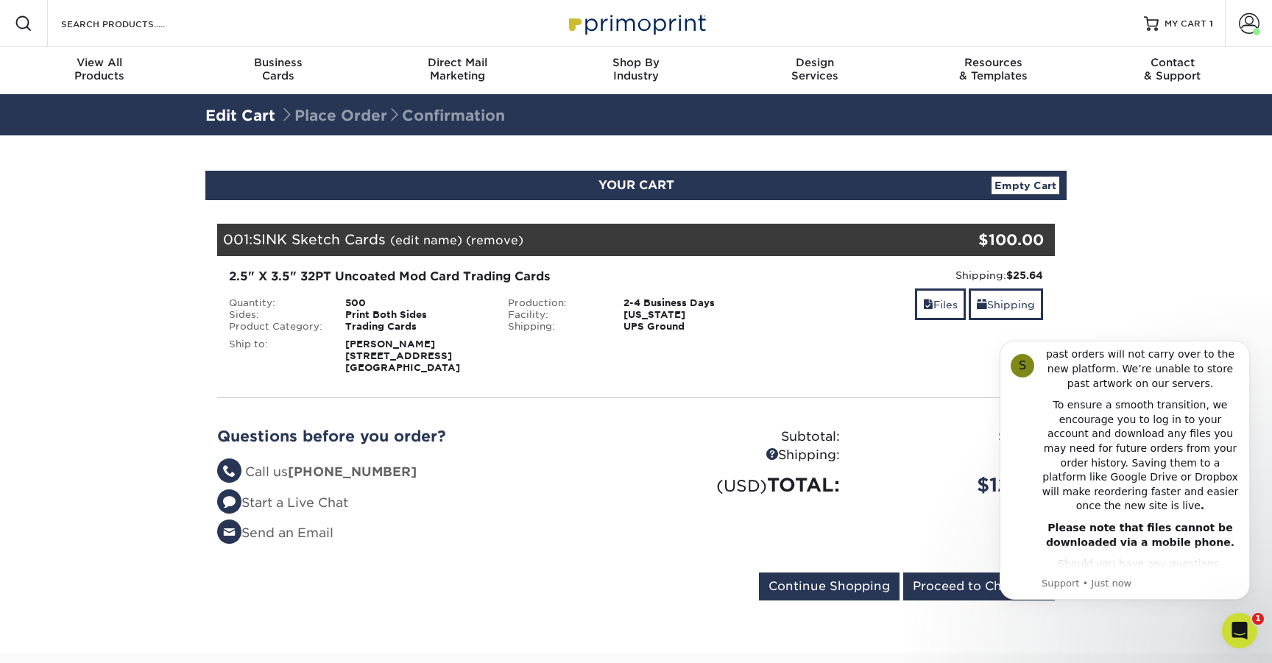
scroll to position [310, 0]
click at [979, 584] on html "S Notice - Account Changes Coming Soon ​ Past Order Files Will Not Transfer: Wh…" at bounding box center [1125, 490] width 295 height 334
click at [1239, 346] on button "Dismiss notification" at bounding box center [1245, 345] width 19 height 19
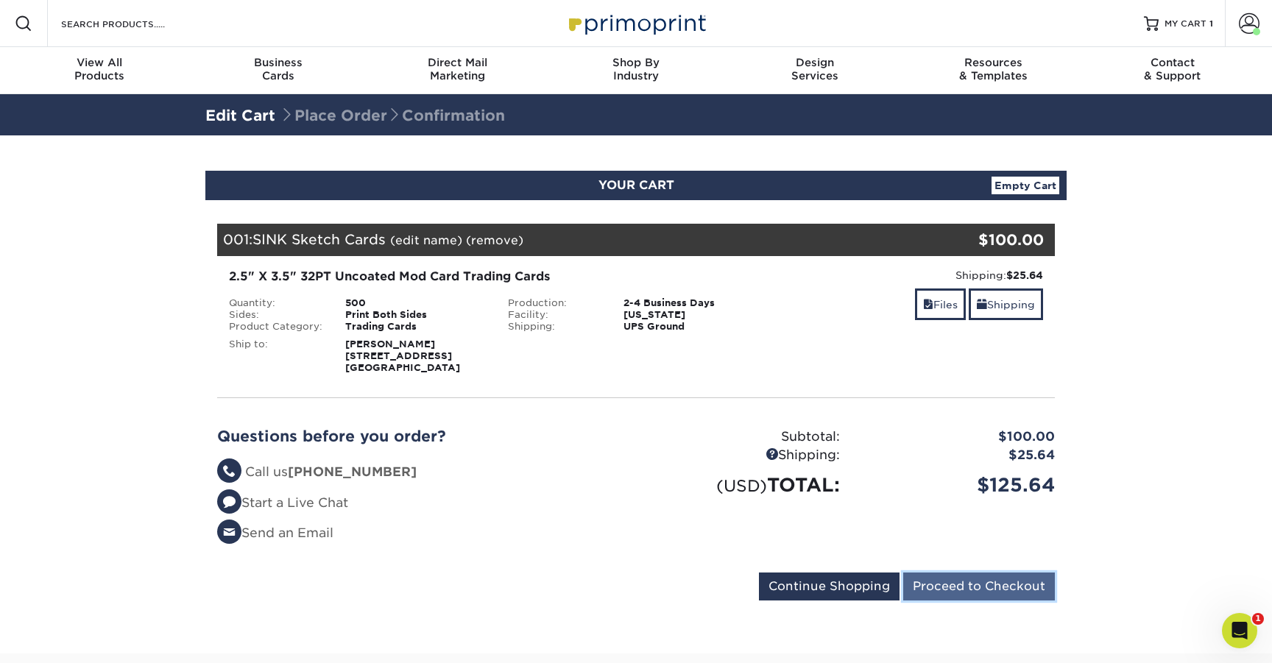
click at [993, 575] on input "Proceed to Checkout" at bounding box center [980, 587] width 152 height 28
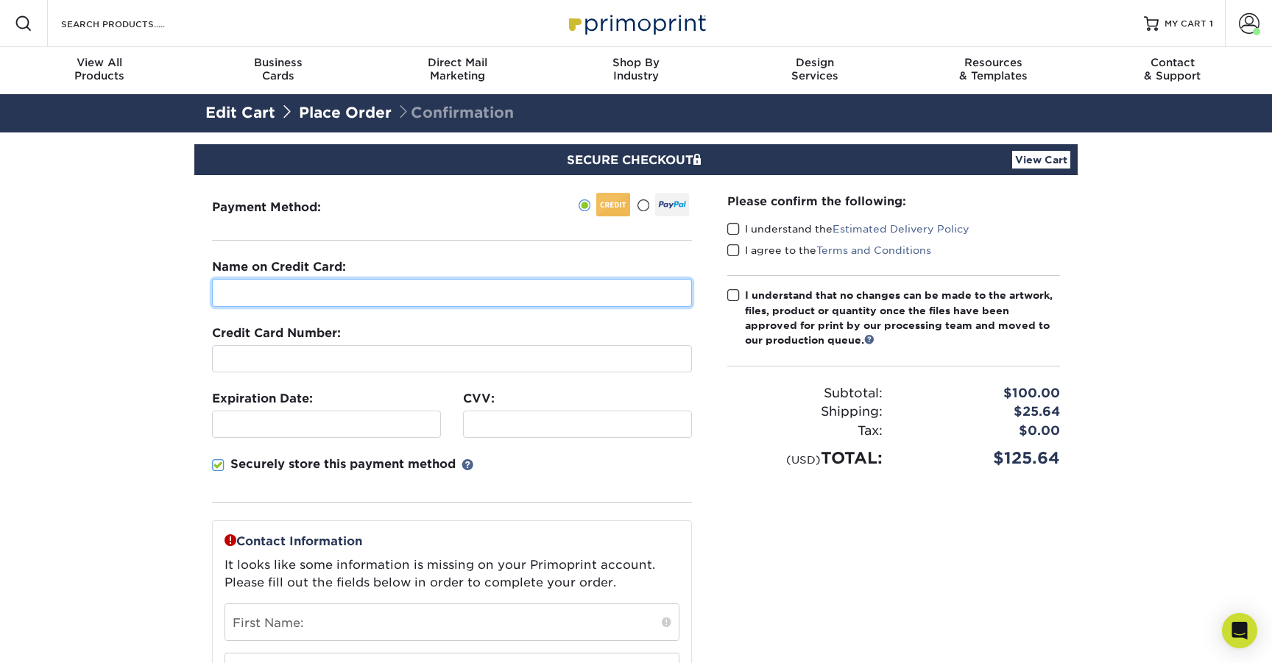
click at [474, 287] on input "text" at bounding box center [452, 293] width 480 height 28
type input "CJ Shrull"
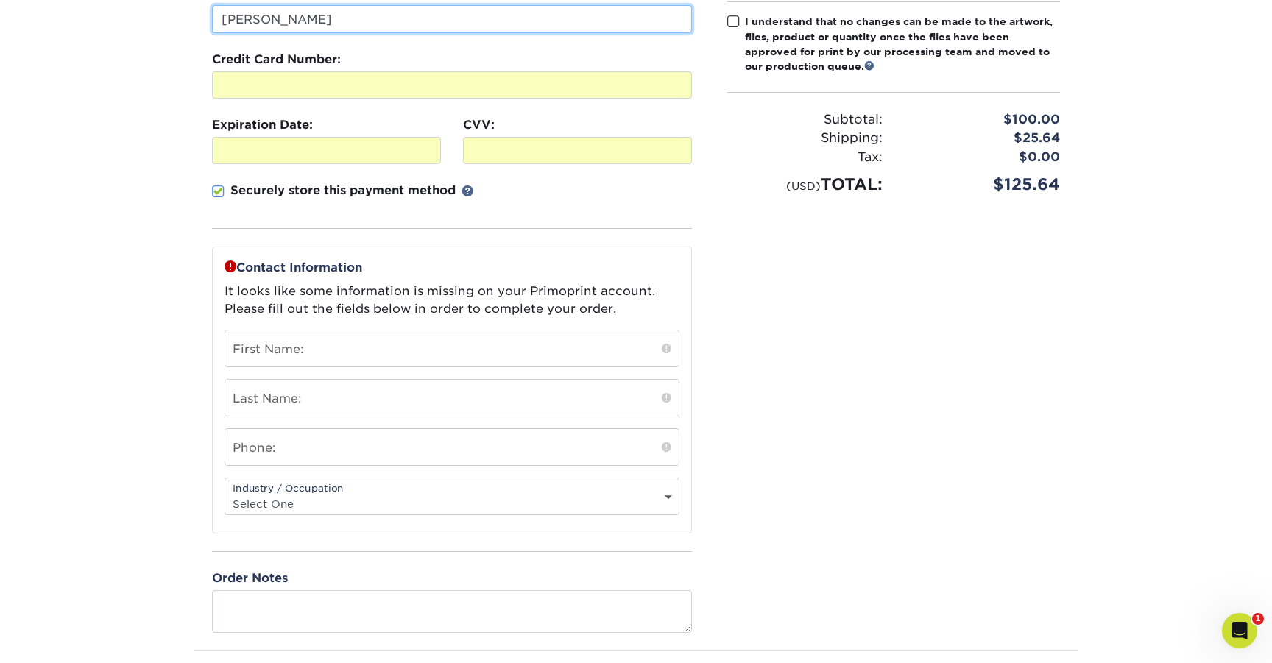
scroll to position [296, 0]
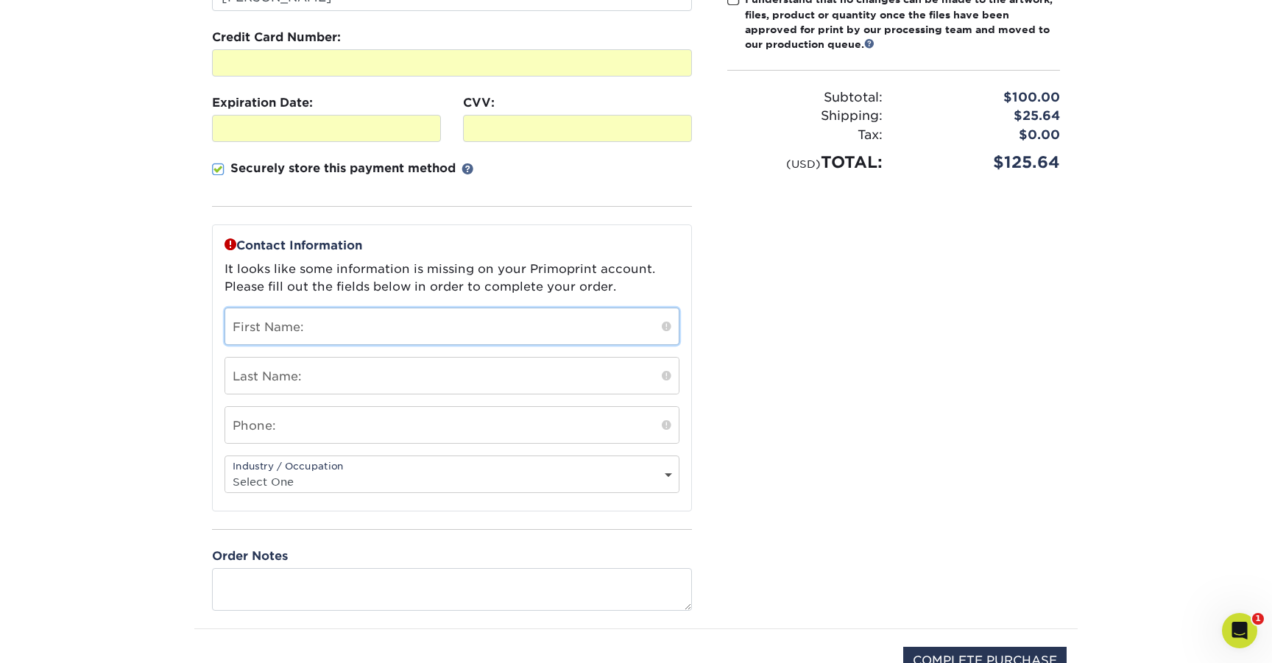
click at [328, 323] on input "text" at bounding box center [452, 327] width 454 height 36
type input "[PERSON_NAME]"
type input "Shrull"
type input "4083109039"
click at [165, 325] on section "SECURE CHECKOUT View Cart Payment Method: Name on Credit Card:" at bounding box center [636, 290] width 1272 height 907
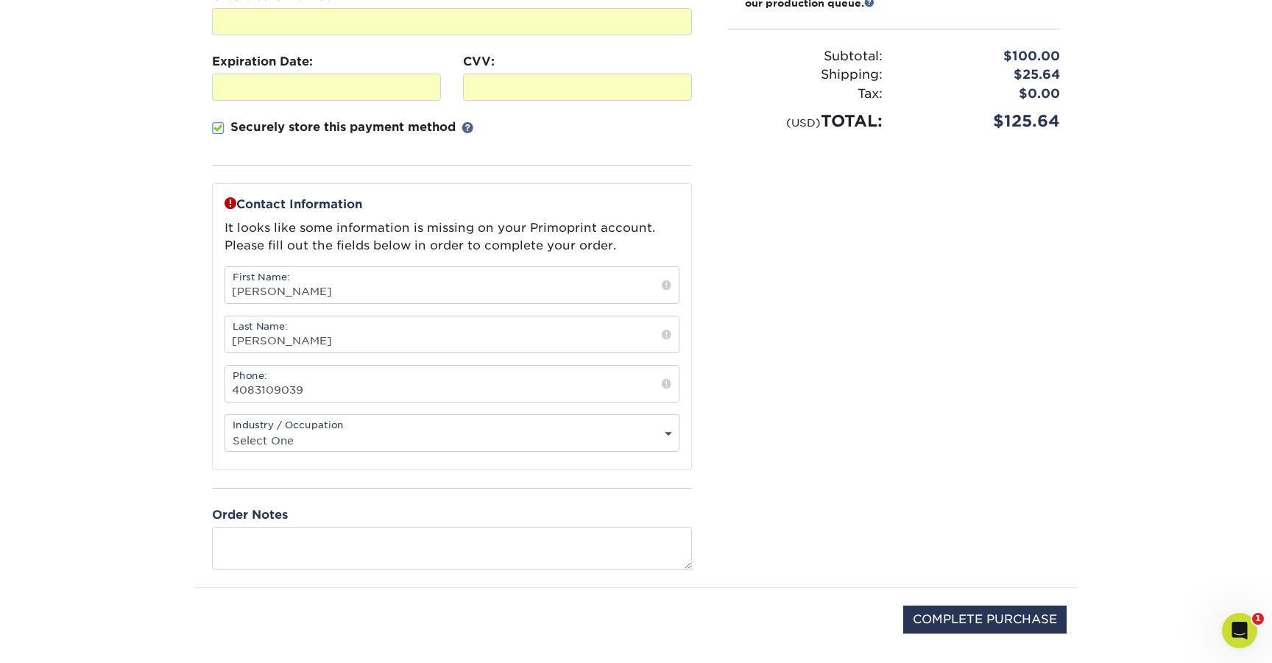
scroll to position [349, 0]
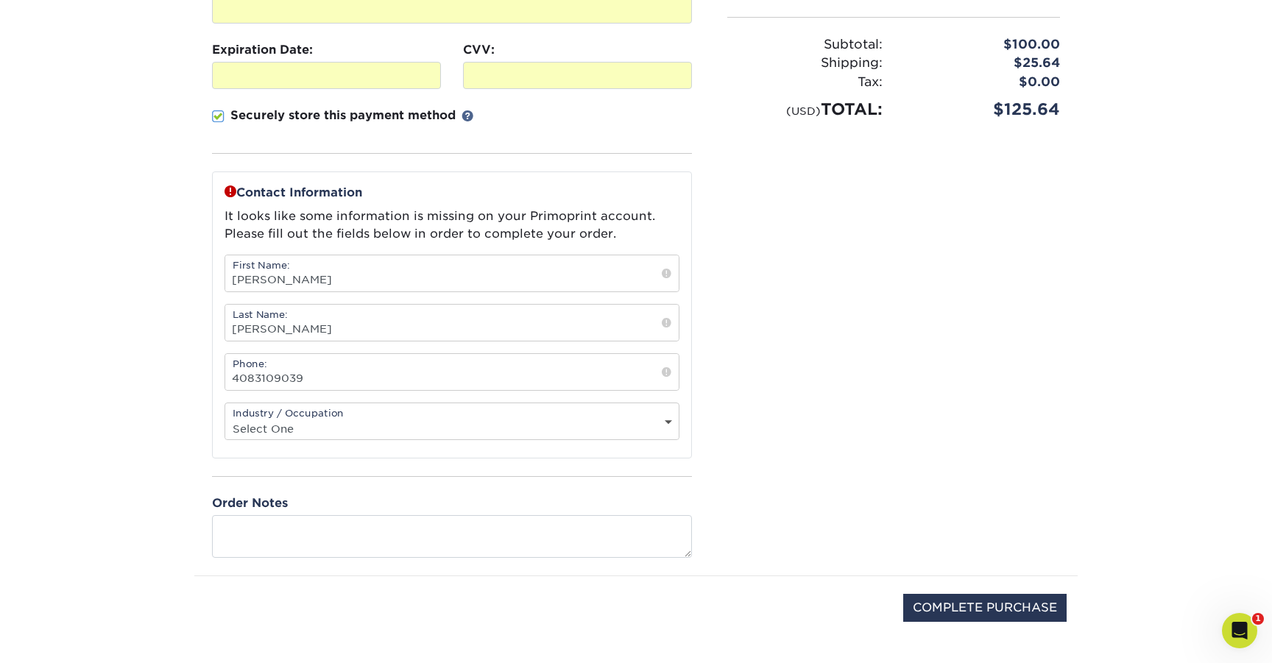
click at [306, 424] on select "Select One Administrative Executive Human Resources Construction Education Ente…" at bounding box center [452, 428] width 454 height 21
select select "11"
click at [225, 418] on select "Select One Administrative Executive Human Resources Construction Education Ente…" at bounding box center [452, 428] width 454 height 21
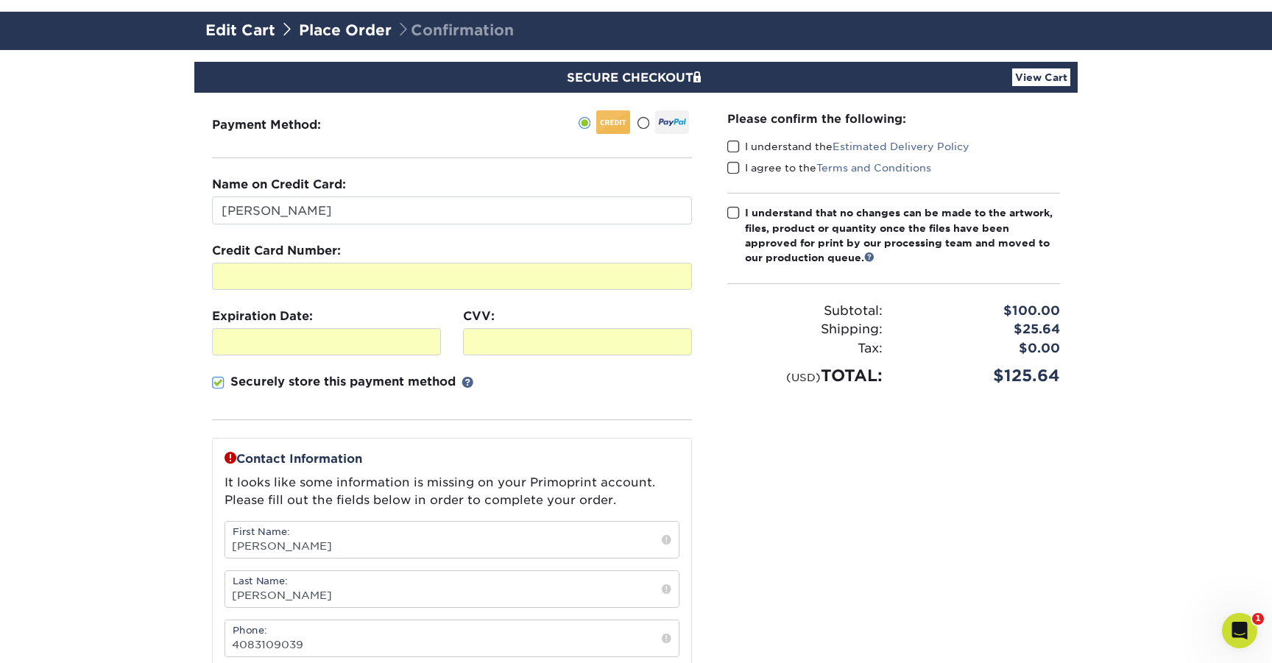
scroll to position [0, 0]
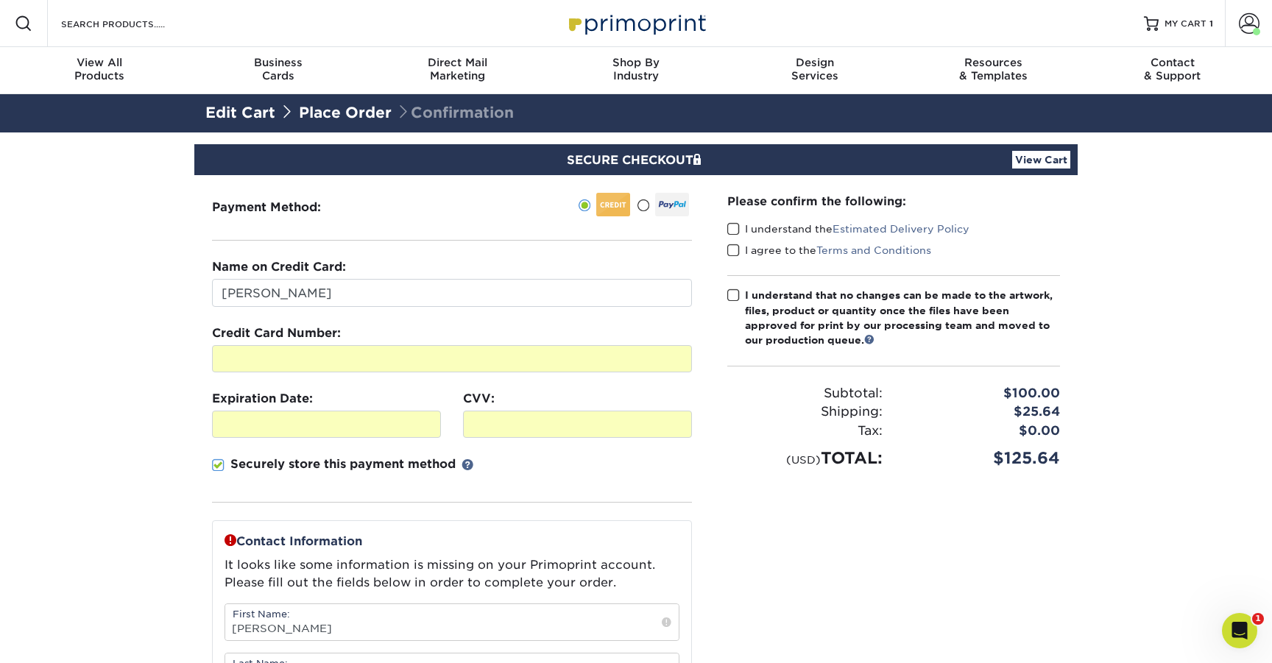
click at [733, 228] on span at bounding box center [734, 229] width 13 height 14
click at [0, 0] on input "I understand the Estimated Delivery Policy" at bounding box center [0, 0] width 0 height 0
click at [737, 248] on span at bounding box center [734, 251] width 13 height 14
click at [0, 0] on input "I agree to the Terms and Conditions" at bounding box center [0, 0] width 0 height 0
click at [736, 294] on span at bounding box center [734, 296] width 13 height 14
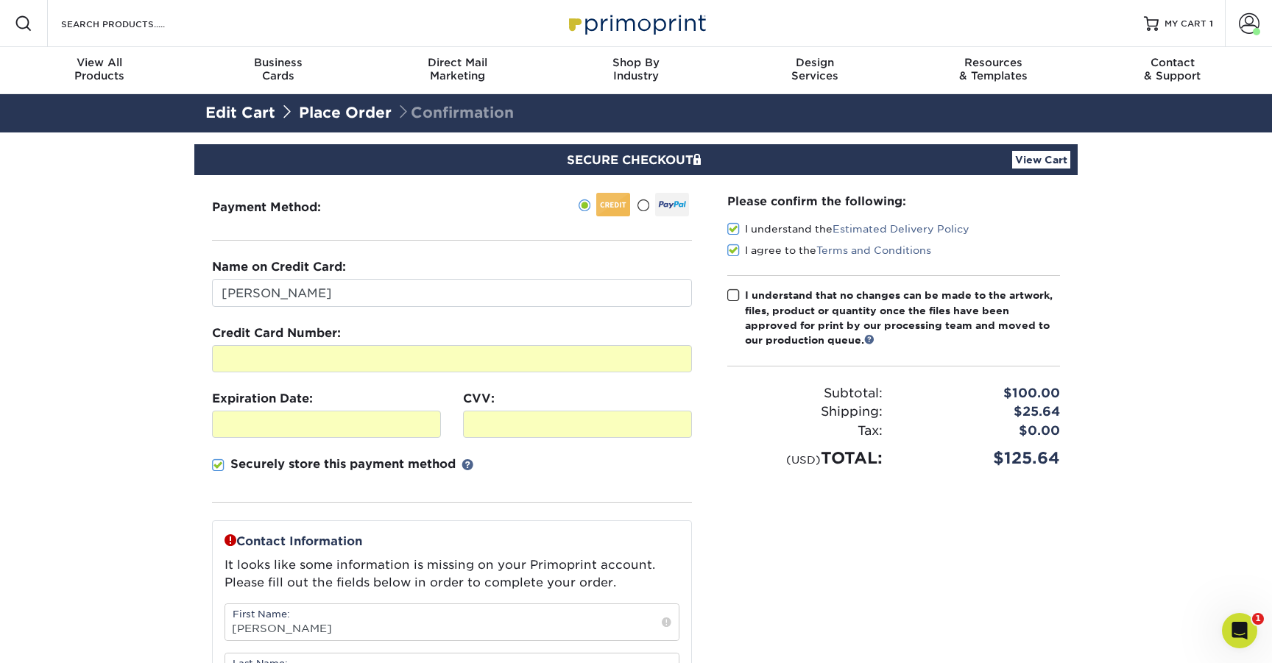
click at [0, 0] on input "I understand that no changes can be made to the artwork, files, product or quan…" at bounding box center [0, 0] width 0 height 0
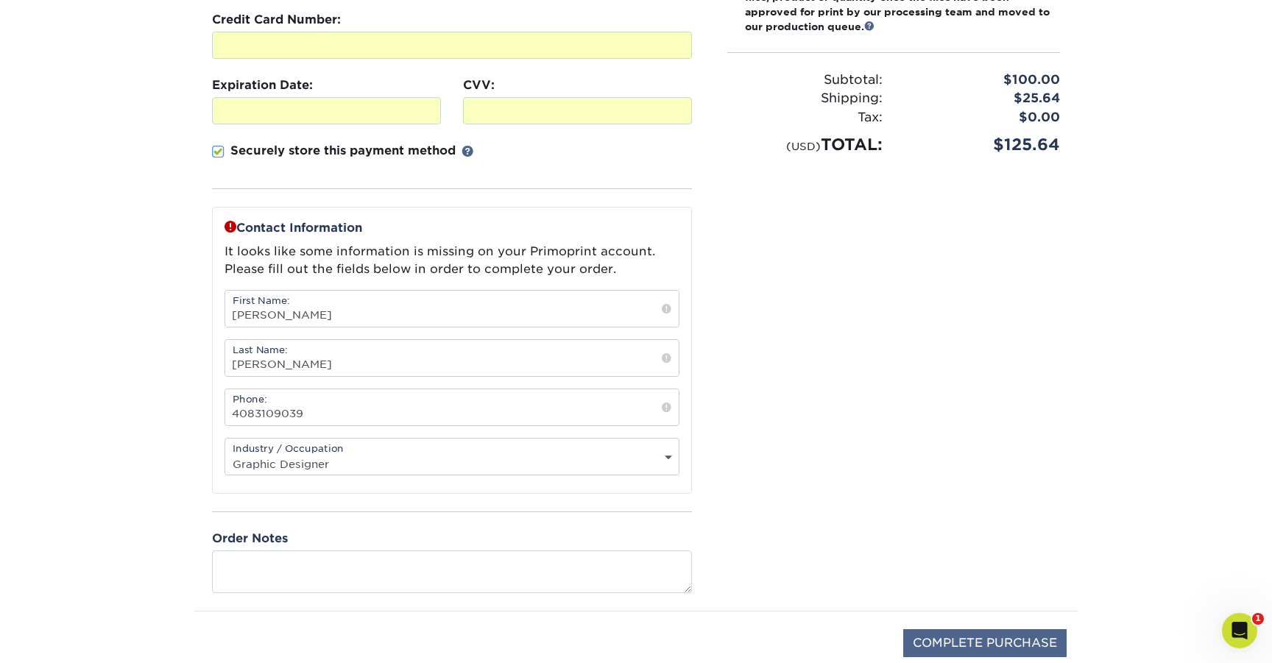
scroll to position [324, 0]
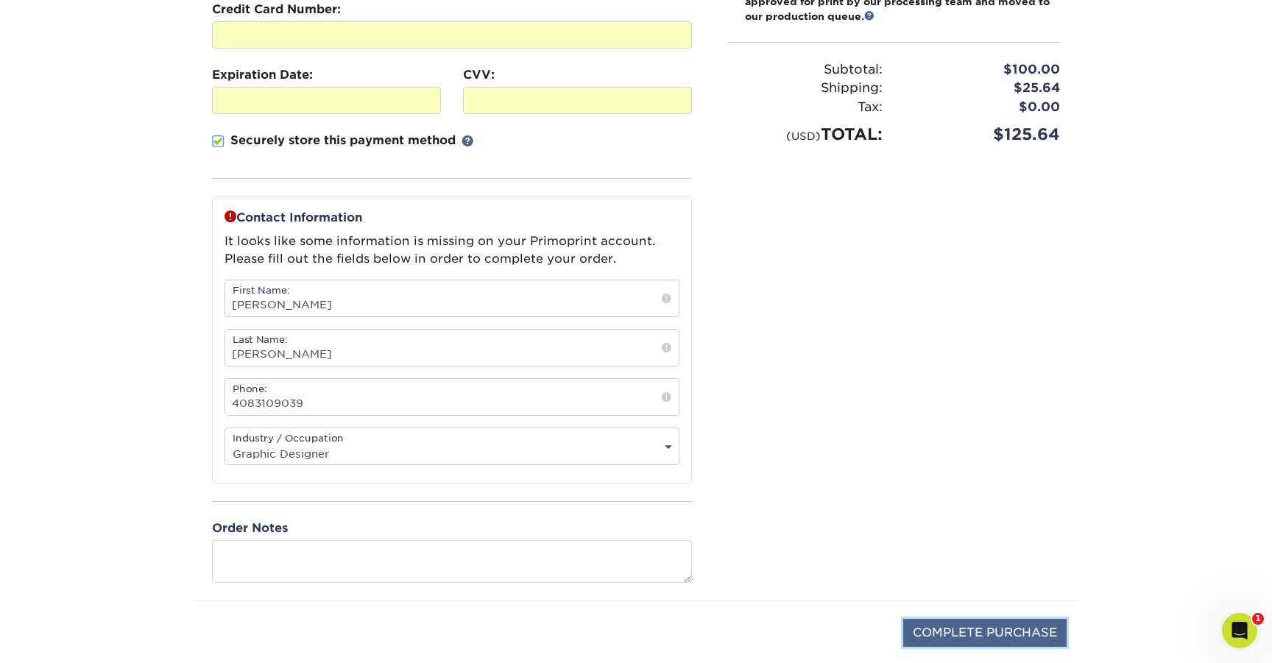
click at [1007, 628] on input "COMPLETE PURCHASE" at bounding box center [985, 633] width 163 height 28
type input "PROCESSING, PLEASE WAIT..."
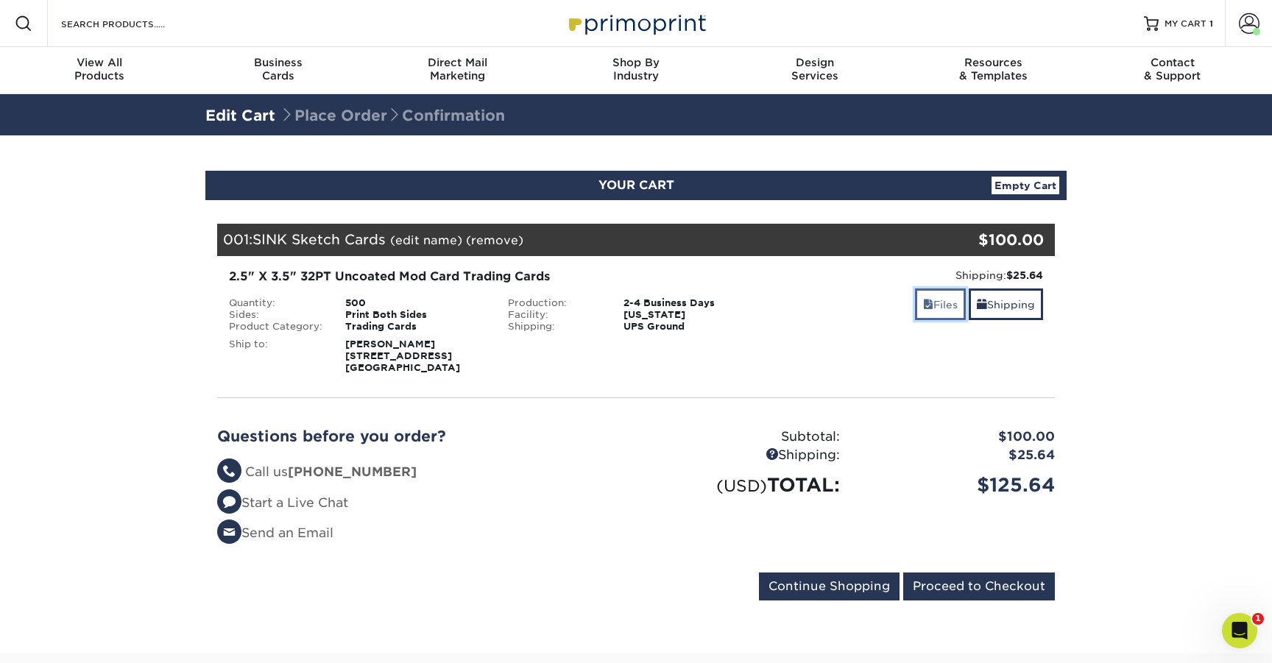
click at [932, 301] on link "Files" at bounding box center [940, 305] width 51 height 32
